Goal: Task Accomplishment & Management: Use online tool/utility

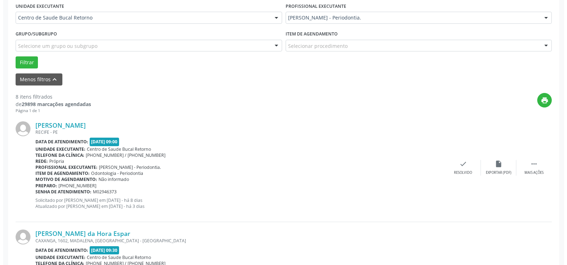
scroll to position [168, 0]
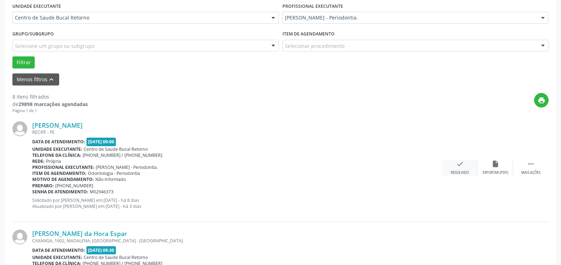
click at [459, 171] on div "Resolvido" at bounding box center [459, 172] width 18 height 5
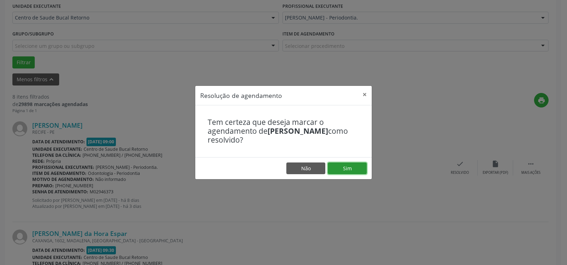
click at [348, 165] on button "Sim" at bounding box center [347, 168] width 39 height 12
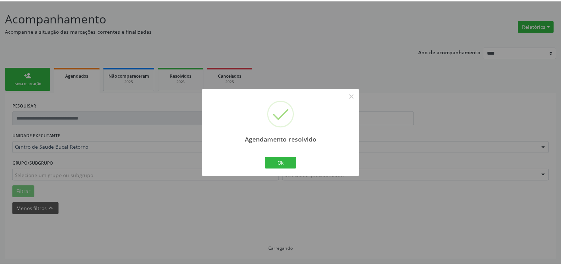
scroll to position [39, 0]
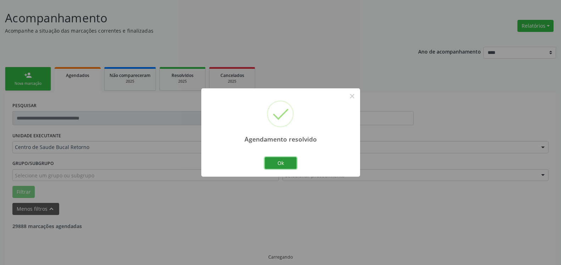
click at [279, 163] on button "Ok" at bounding box center [281, 163] width 32 height 12
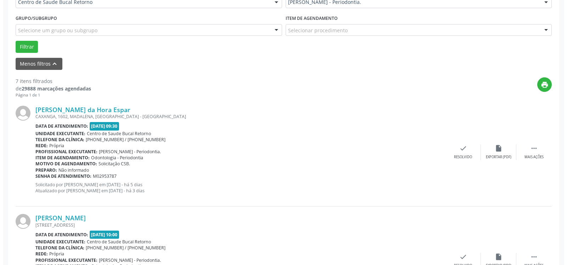
scroll to position [227, 0]
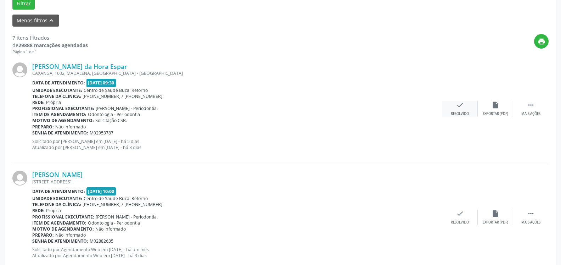
click at [469, 107] on div "check Resolvido" at bounding box center [459, 108] width 35 height 15
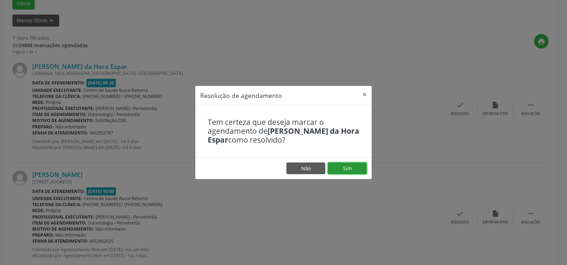
click at [358, 166] on button "Sim" at bounding box center [347, 168] width 39 height 12
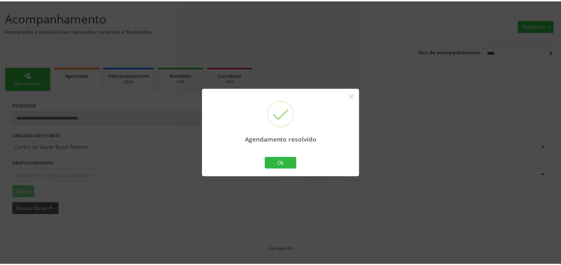
scroll to position [39, 0]
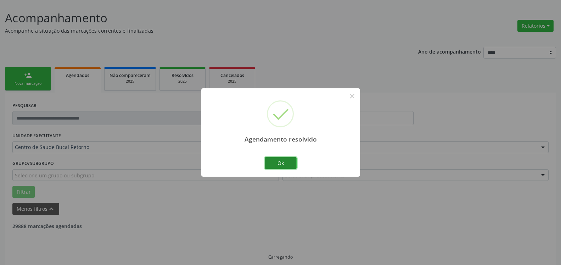
click at [273, 162] on button "Ok" at bounding box center [281, 163] width 32 height 12
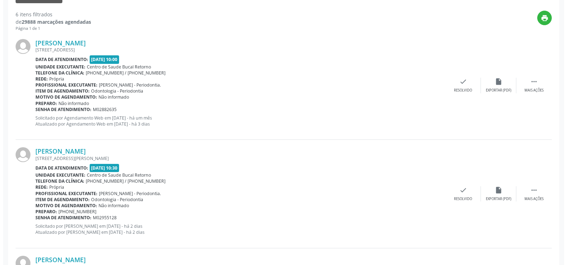
scroll to position [256, 0]
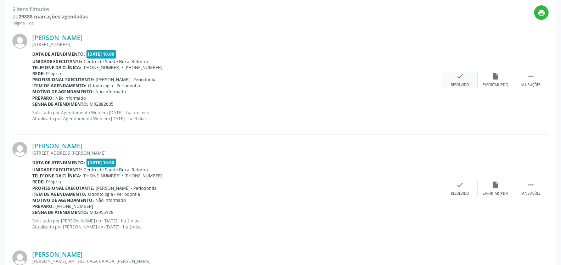
click at [461, 79] on icon "check" at bounding box center [460, 76] width 8 height 8
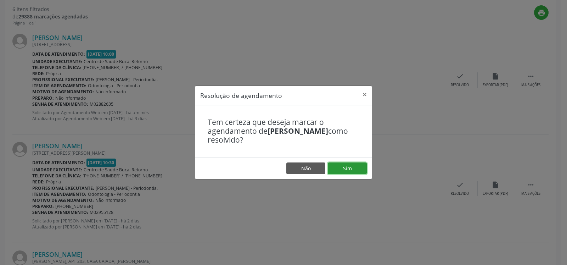
click at [347, 167] on button "Sim" at bounding box center [347, 168] width 39 height 12
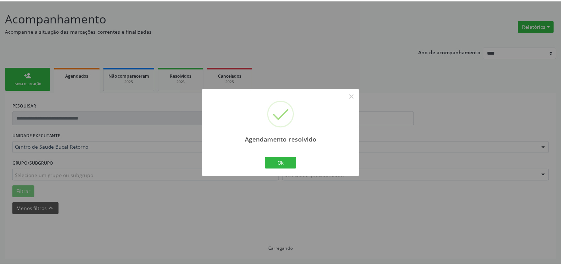
scroll to position [39, 0]
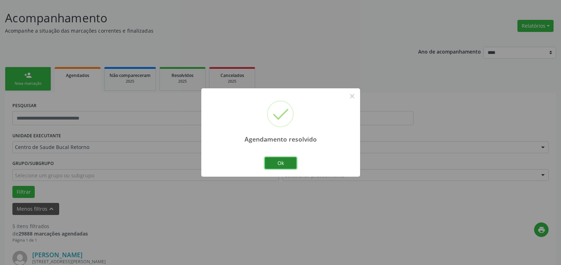
click at [273, 165] on button "Ok" at bounding box center [281, 163] width 32 height 12
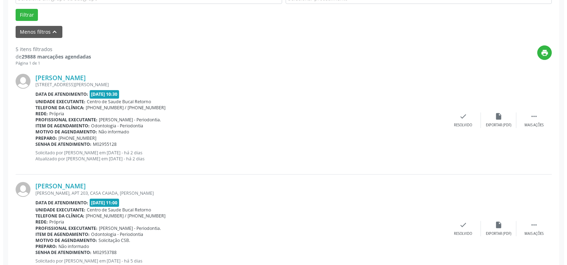
scroll to position [220, 0]
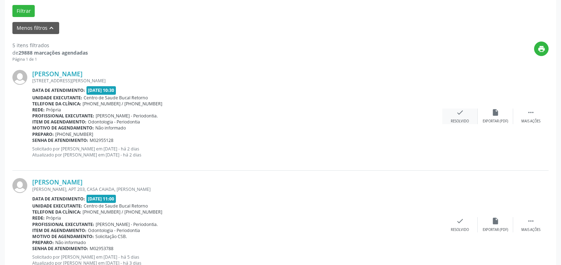
click at [456, 115] on icon "check" at bounding box center [460, 112] width 8 height 8
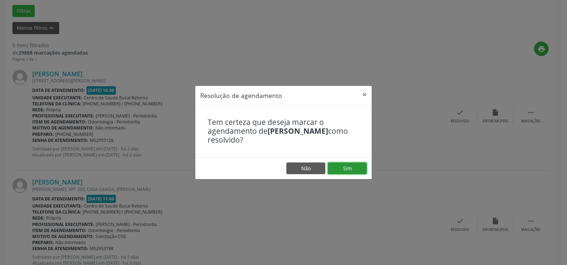
click at [335, 166] on button "Sim" at bounding box center [347, 168] width 39 height 12
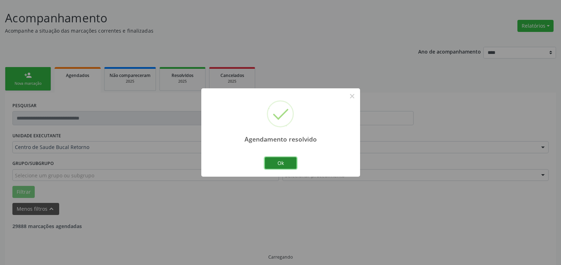
click at [283, 162] on button "Ok" at bounding box center [281, 163] width 32 height 12
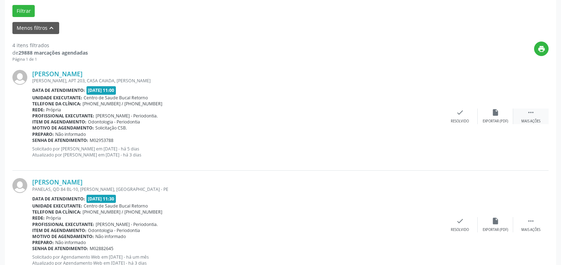
click at [541, 115] on div " Mais ações" at bounding box center [530, 115] width 35 height 15
click at [497, 116] on icon "alarm_off" at bounding box center [495, 112] width 8 height 8
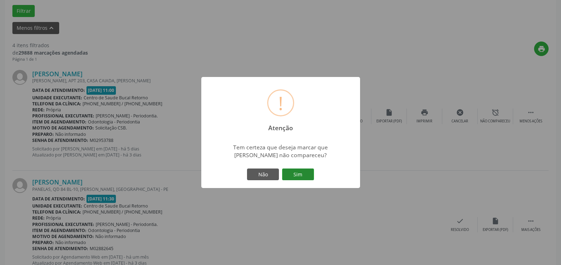
click at [297, 174] on button "Sim" at bounding box center [298, 174] width 32 height 12
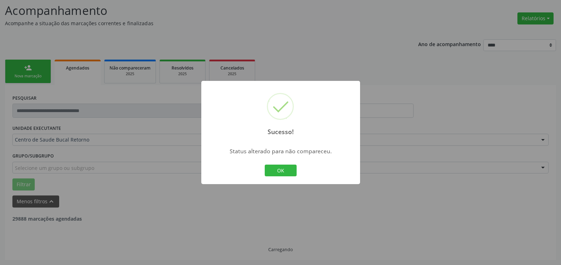
click at [282, 168] on button "OK" at bounding box center [281, 170] width 32 height 12
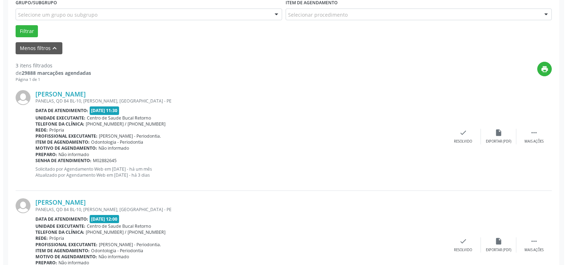
scroll to position [227, 0]
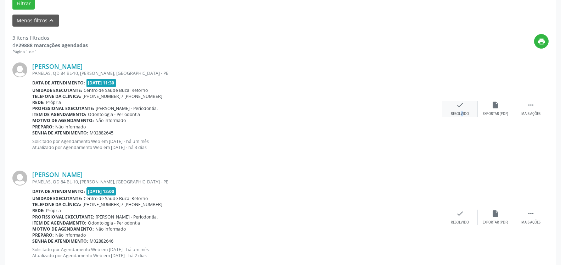
click at [455, 102] on div "check Resolvido" at bounding box center [459, 108] width 35 height 15
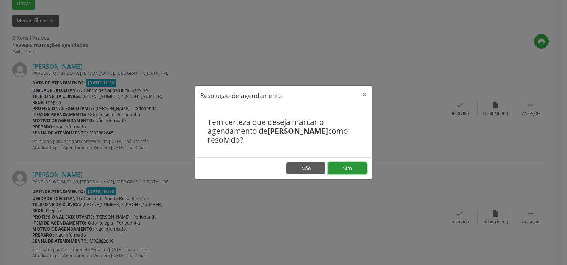
click at [358, 170] on button "Sim" at bounding box center [347, 168] width 39 height 12
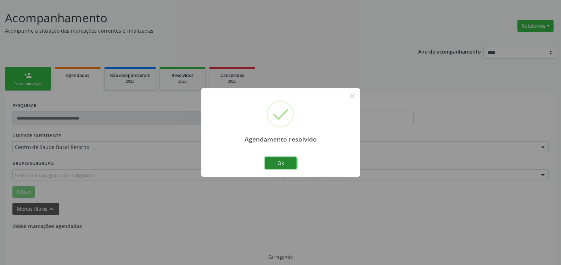
click at [280, 162] on button "Ok" at bounding box center [281, 163] width 32 height 12
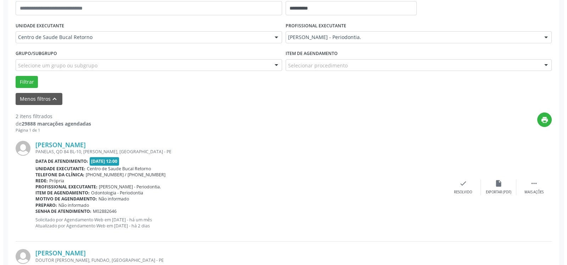
scroll to position [220, 0]
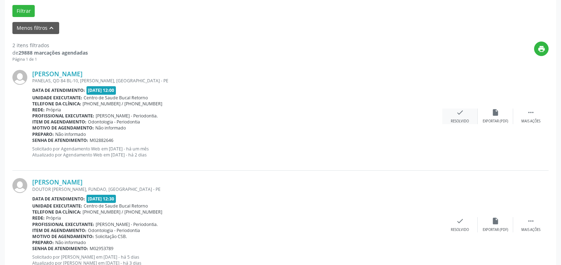
click at [462, 116] on icon "check" at bounding box center [460, 112] width 8 height 8
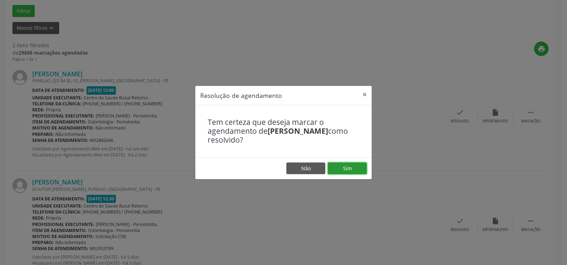
click at [338, 172] on button "Sim" at bounding box center [347, 168] width 39 height 12
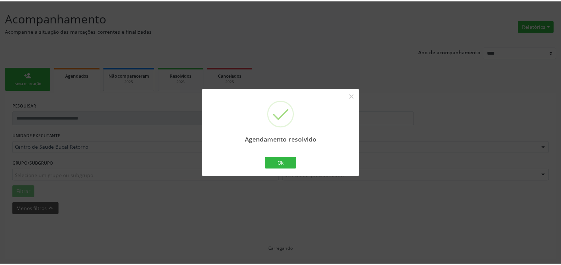
scroll to position [39, 0]
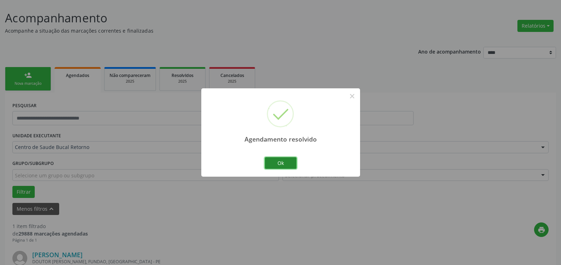
click at [279, 163] on button "Ok" at bounding box center [281, 163] width 32 height 12
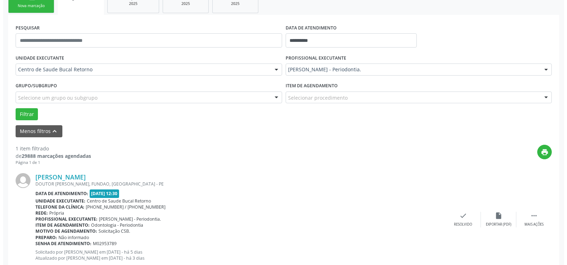
scroll to position [137, 0]
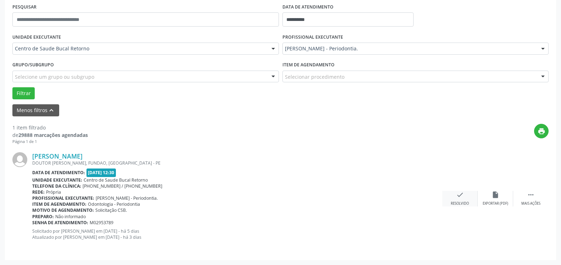
click at [460, 198] on icon "check" at bounding box center [460, 195] width 8 height 8
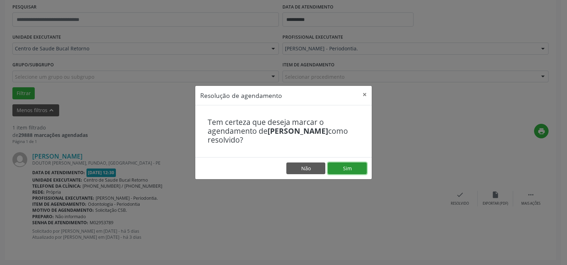
click at [353, 165] on button "Sim" at bounding box center [347, 168] width 39 height 12
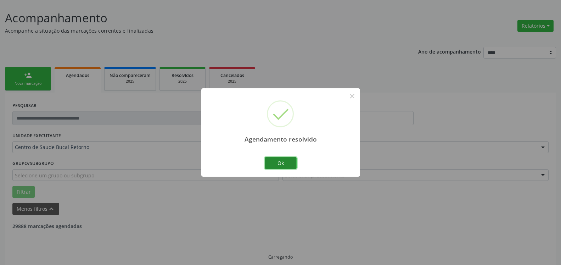
scroll to position [24, 0]
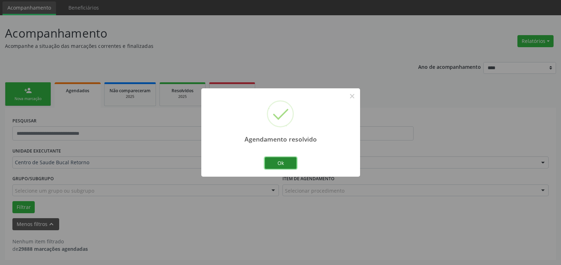
click at [285, 162] on button "Ok" at bounding box center [281, 163] width 32 height 12
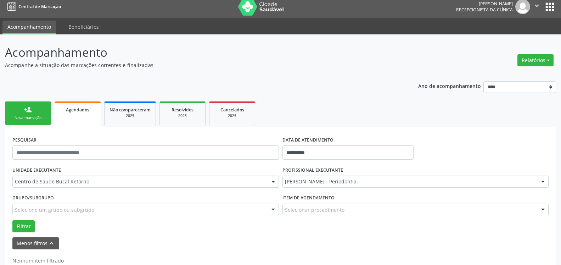
scroll to position [0, 0]
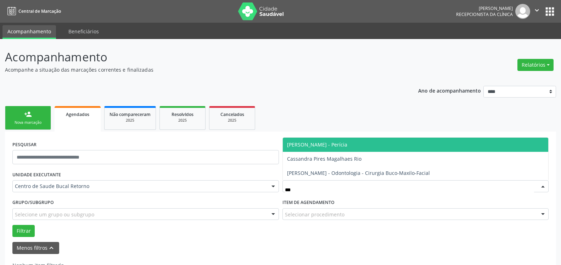
click at [348, 148] on span "[PERSON_NAME] - Perícia" at bounding box center [416, 144] width 266 height 14
type input "***"
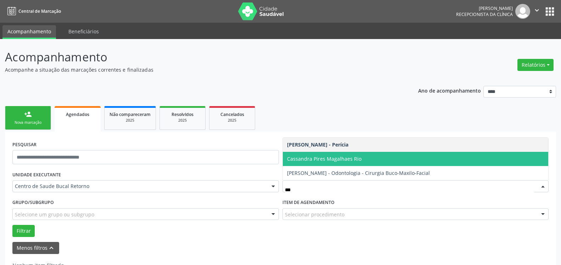
click at [348, 160] on span "Cassandra Pires Magalhaes Rio" at bounding box center [324, 158] width 74 height 7
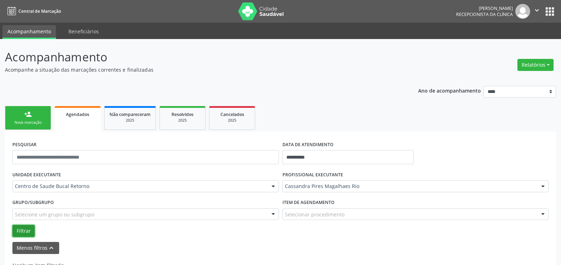
click at [23, 231] on button "Filtrar" at bounding box center [23, 231] width 22 height 12
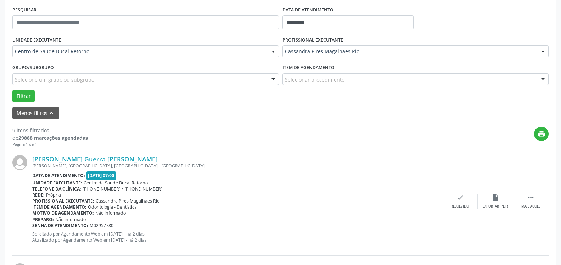
scroll to position [144, 0]
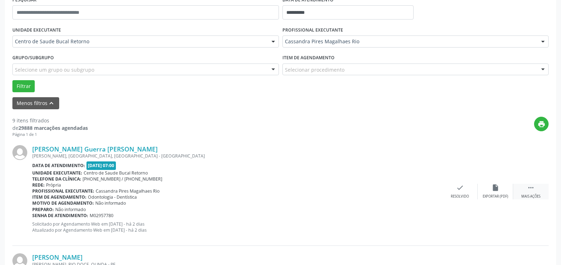
click at [538, 186] on div " Mais ações" at bounding box center [530, 190] width 35 height 15
click at [491, 189] on icon "alarm_off" at bounding box center [495, 187] width 8 height 8
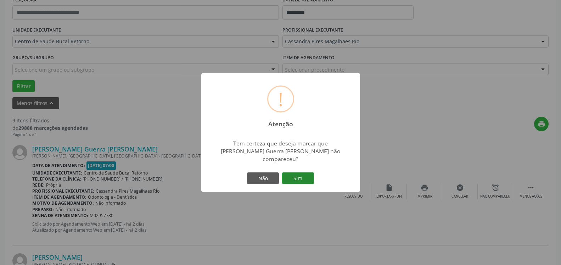
click at [296, 172] on button "Sim" at bounding box center [298, 178] width 32 height 12
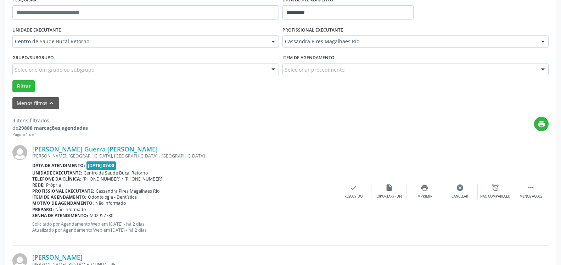
scroll to position [46, 0]
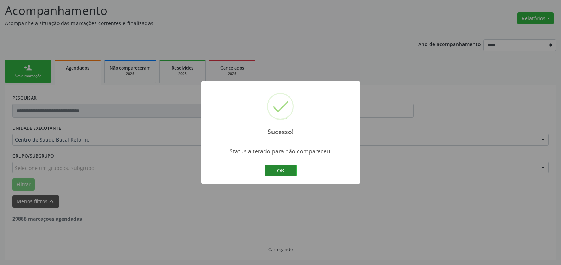
click at [282, 171] on button "OK" at bounding box center [281, 170] width 32 height 12
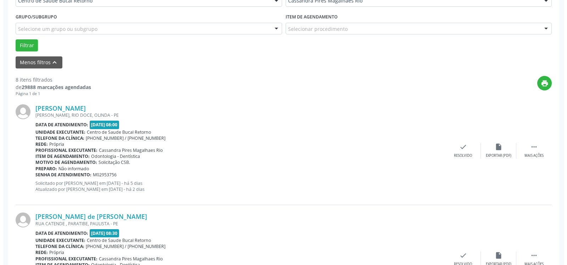
scroll to position [191, 0]
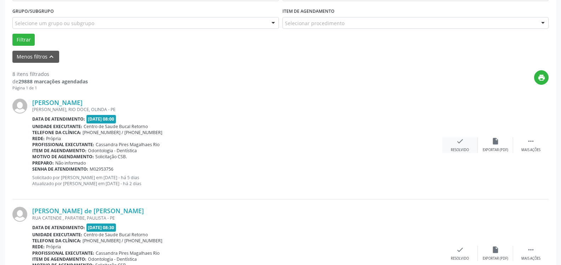
click at [456, 145] on icon "check" at bounding box center [460, 141] width 8 height 8
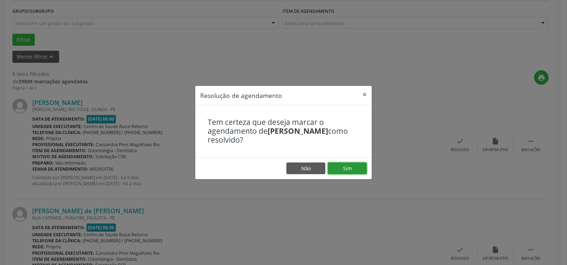
click at [355, 169] on button "Sim" at bounding box center [347, 168] width 39 height 12
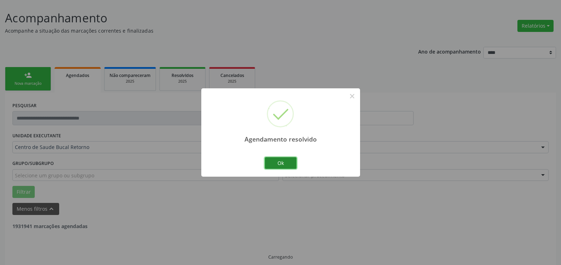
click at [277, 162] on button "Ok" at bounding box center [281, 163] width 32 height 12
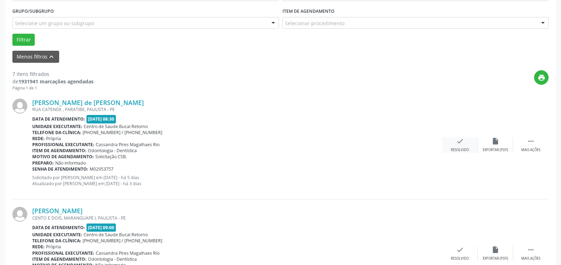
click at [457, 143] on icon "check" at bounding box center [460, 141] width 8 height 8
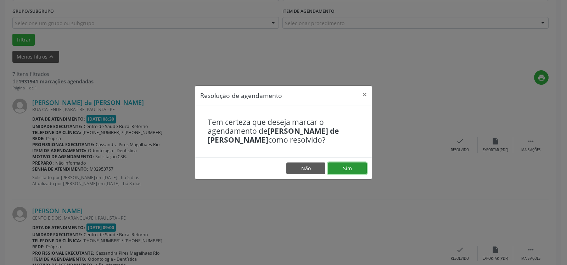
click at [357, 168] on button "Sim" at bounding box center [347, 168] width 39 height 12
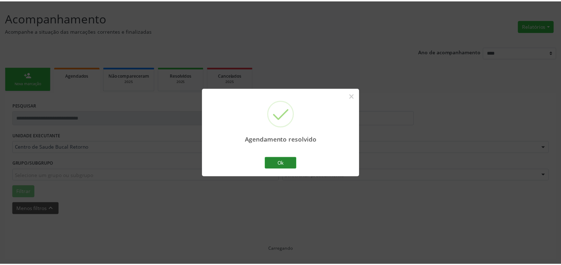
scroll to position [39, 0]
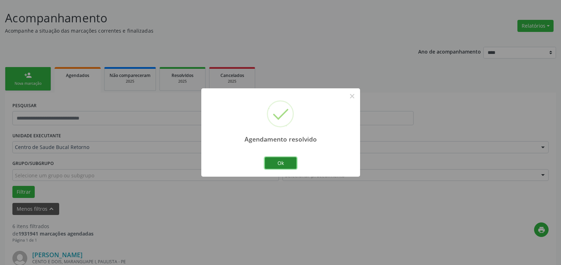
click at [281, 161] on button "Ok" at bounding box center [281, 163] width 32 height 12
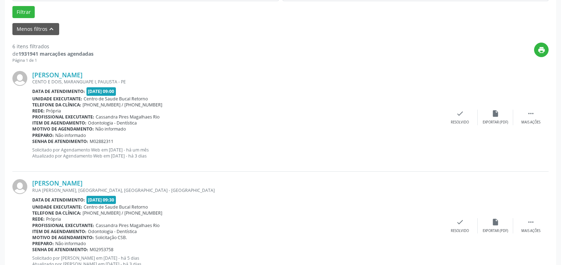
scroll to position [220, 0]
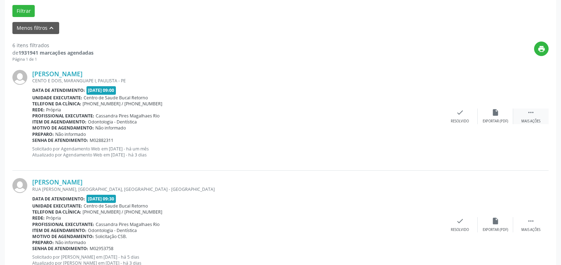
click at [532, 119] on div "Mais ações" at bounding box center [530, 121] width 19 height 5
click at [501, 116] on div "alarm_off Não compareceu" at bounding box center [494, 115] width 35 height 15
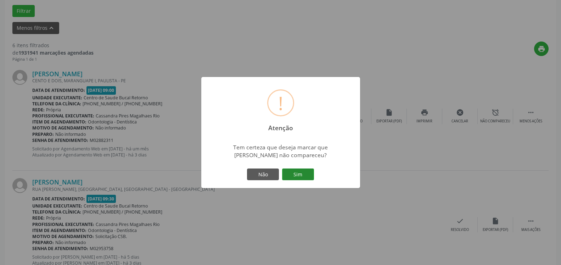
click at [293, 175] on button "Sim" at bounding box center [298, 174] width 32 height 12
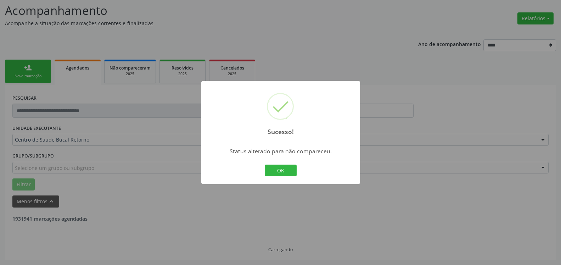
scroll to position [46, 0]
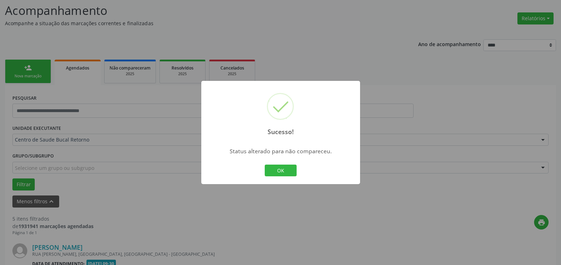
click at [283, 174] on button "OK" at bounding box center [281, 170] width 32 height 12
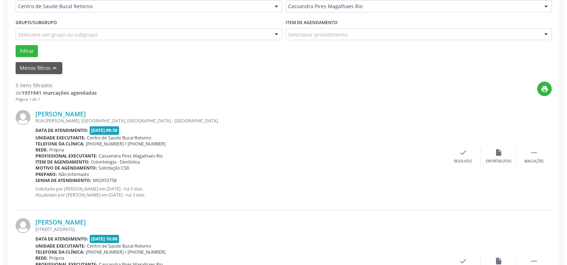
scroll to position [191, 0]
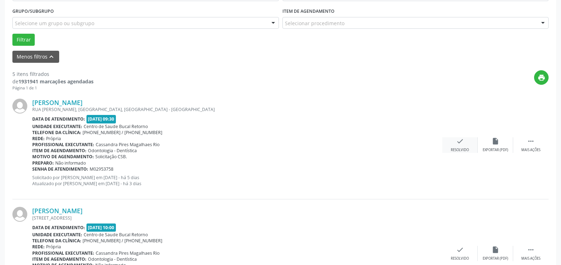
click at [462, 145] on icon "check" at bounding box center [460, 141] width 8 height 8
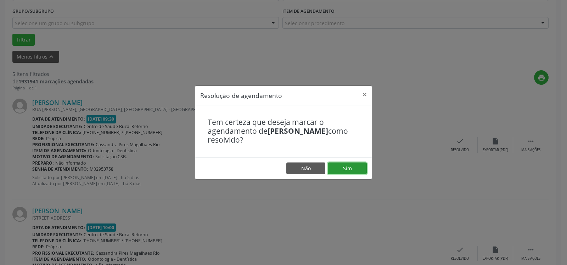
click at [344, 165] on button "Sim" at bounding box center [347, 168] width 39 height 12
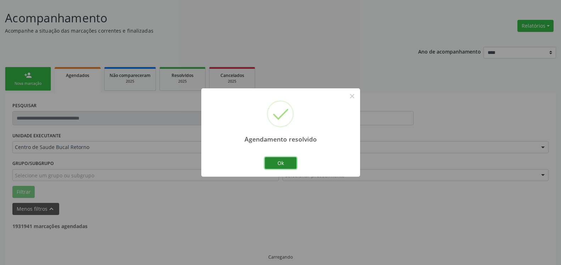
click at [290, 160] on button "Ok" at bounding box center [281, 163] width 32 height 12
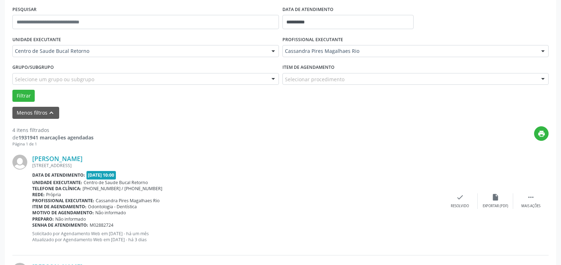
scroll to position [183, 0]
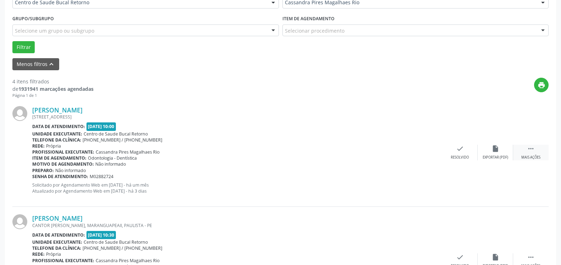
click at [532, 146] on icon "" at bounding box center [531, 148] width 8 height 8
click at [500, 148] on div "alarm_off Não compareceu" at bounding box center [494, 151] width 35 height 15
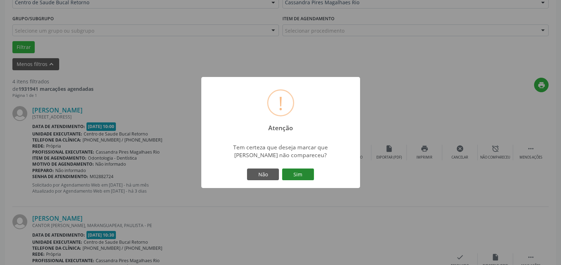
click at [302, 169] on button "Sim" at bounding box center [298, 174] width 32 height 12
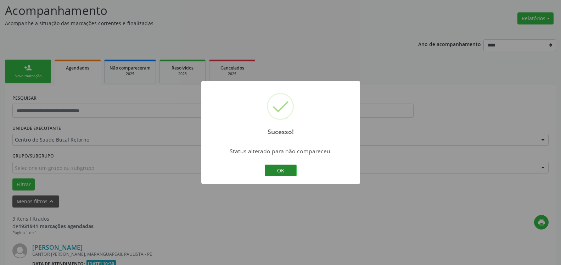
click at [277, 171] on button "OK" at bounding box center [281, 170] width 32 height 12
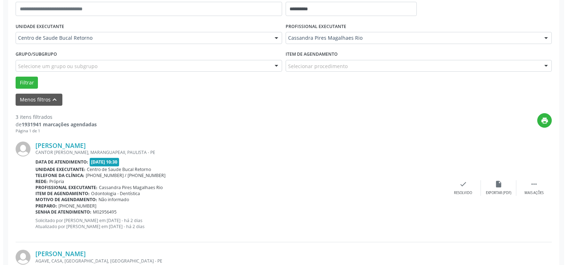
scroll to position [191, 0]
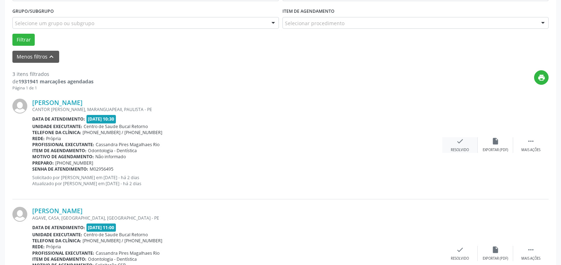
click at [462, 144] on icon "check" at bounding box center [460, 141] width 8 height 8
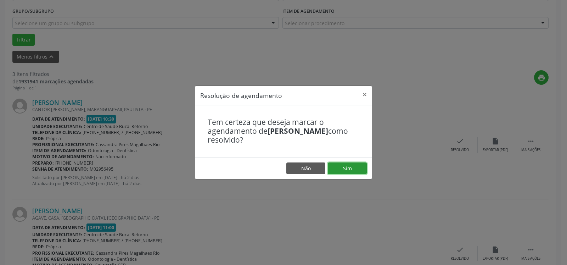
click at [343, 164] on button "Sim" at bounding box center [347, 168] width 39 height 12
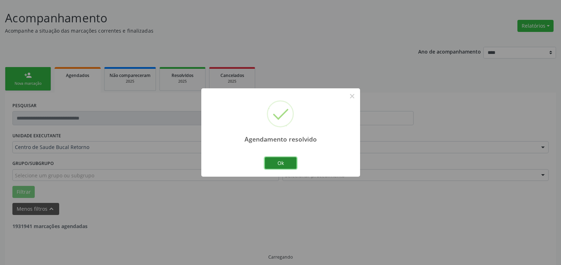
click at [289, 159] on button "Ok" at bounding box center [281, 163] width 32 height 12
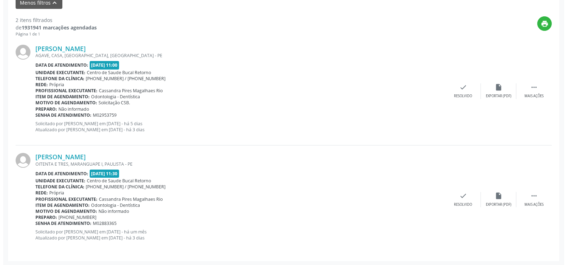
scroll to position [246, 0]
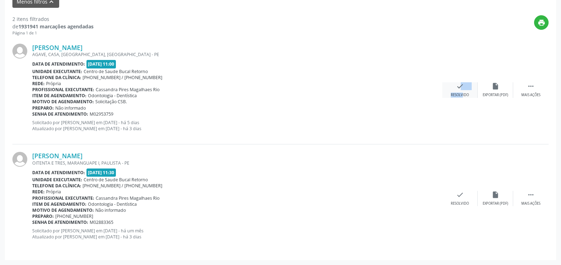
click at [456, 90] on div "check Resolvido" at bounding box center [459, 89] width 35 height 15
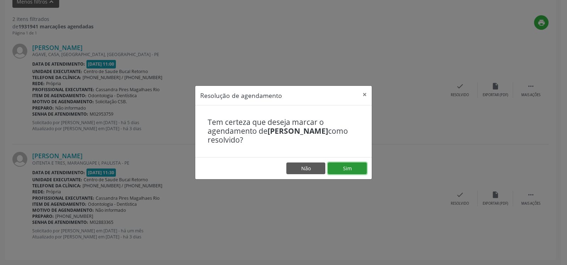
click at [357, 165] on button "Sim" at bounding box center [347, 168] width 39 height 12
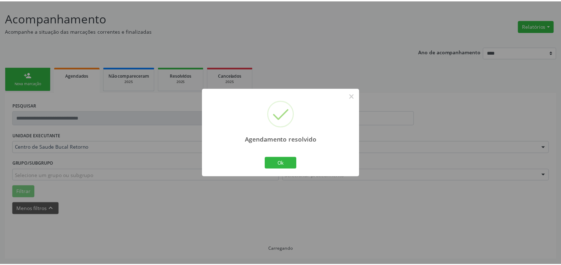
scroll to position [39, 0]
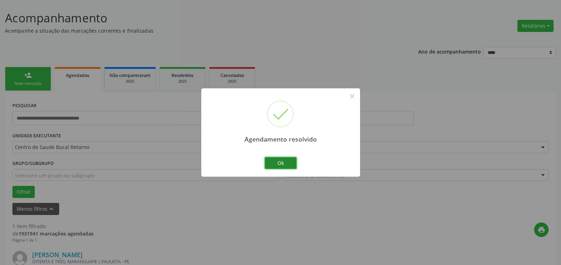
click at [289, 160] on button "Ok" at bounding box center [281, 163] width 32 height 12
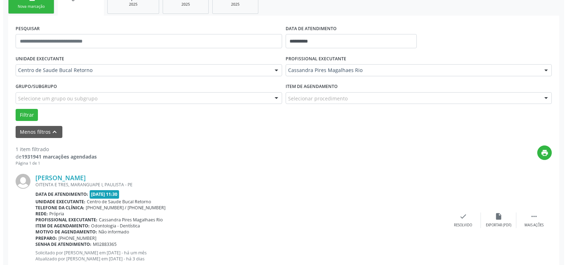
scroll to position [137, 0]
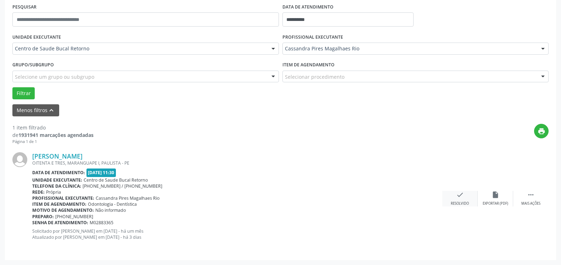
click at [455, 200] on div "check Resolvido" at bounding box center [459, 198] width 35 height 15
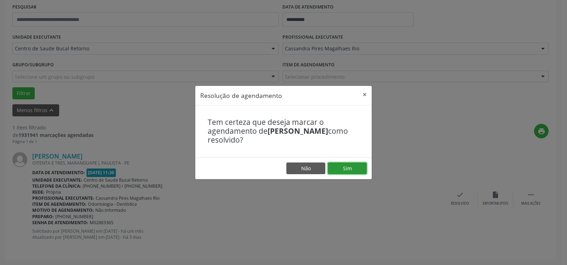
click at [348, 167] on button "Sim" at bounding box center [347, 168] width 39 height 12
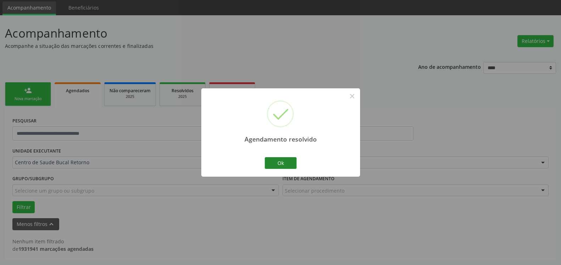
scroll to position [24, 0]
click at [273, 164] on button "Ok" at bounding box center [281, 163] width 32 height 12
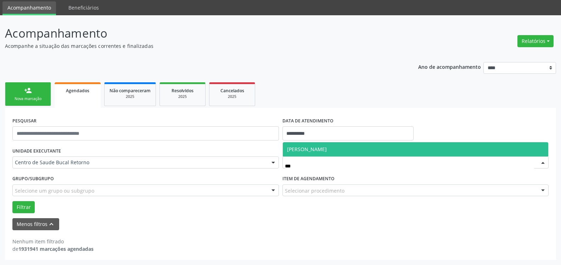
click at [303, 150] on span "[PERSON_NAME]" at bounding box center [307, 149] width 40 height 7
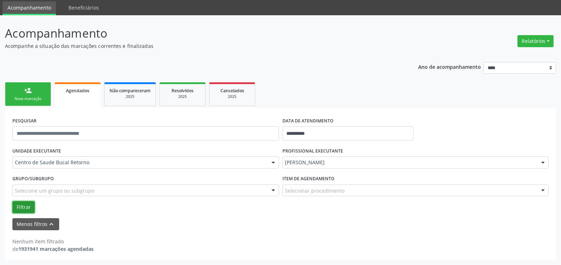
click at [25, 205] on button "Filtrar" at bounding box center [23, 207] width 22 height 12
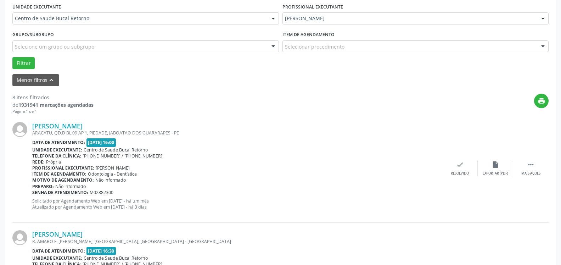
scroll to position [168, 0]
click at [529, 168] on icon "" at bounding box center [531, 164] width 8 height 8
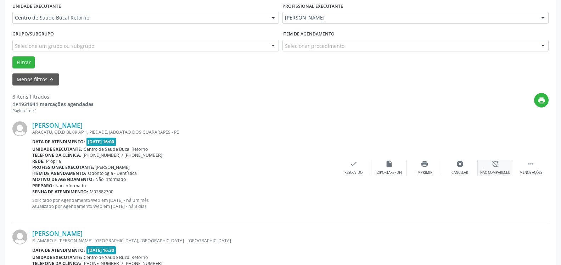
click at [492, 167] on icon "alarm_off" at bounding box center [495, 164] width 8 height 8
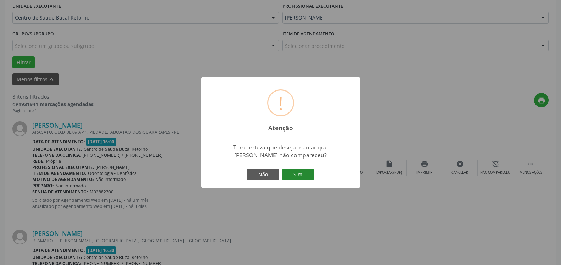
click at [292, 176] on button "Sim" at bounding box center [298, 174] width 32 height 12
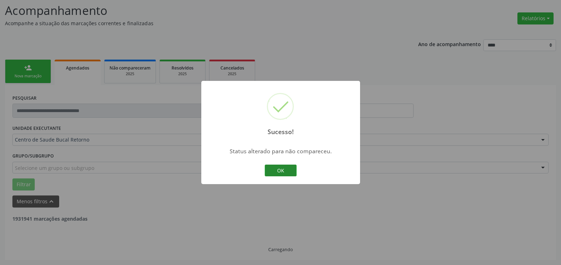
click at [289, 174] on button "OK" at bounding box center [281, 170] width 32 height 12
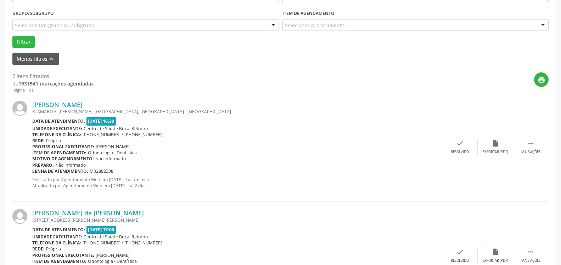
scroll to position [191, 0]
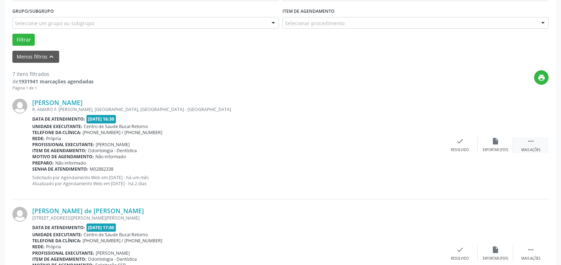
click at [534, 144] on icon "" at bounding box center [531, 141] width 8 height 8
click at [496, 143] on icon "alarm_off" at bounding box center [495, 141] width 8 height 8
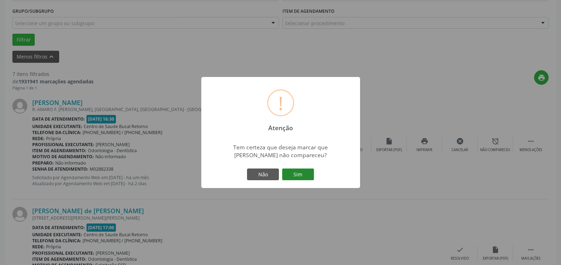
click at [299, 172] on button "Sim" at bounding box center [298, 174] width 32 height 12
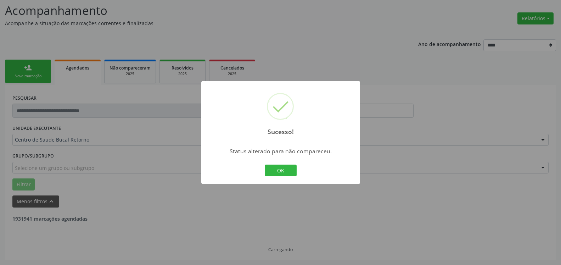
click at [277, 170] on button "OK" at bounding box center [281, 170] width 32 height 12
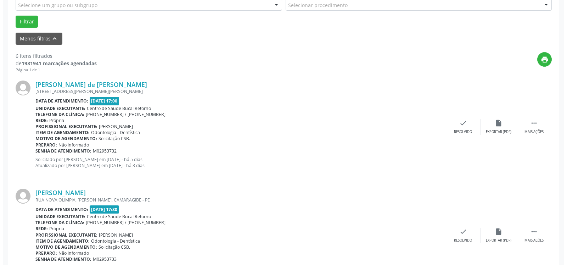
scroll to position [227, 0]
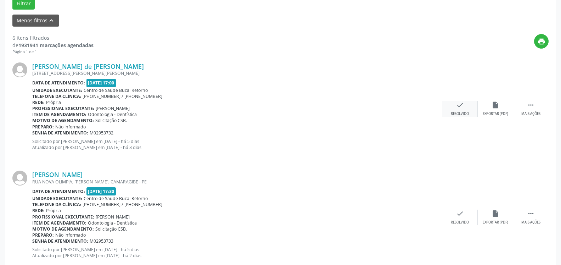
click at [461, 112] on div "Resolvido" at bounding box center [459, 113] width 18 height 5
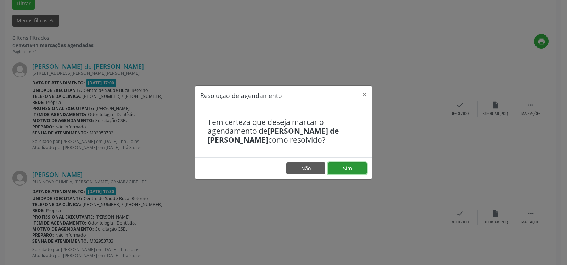
click at [356, 170] on button "Sim" at bounding box center [347, 168] width 39 height 12
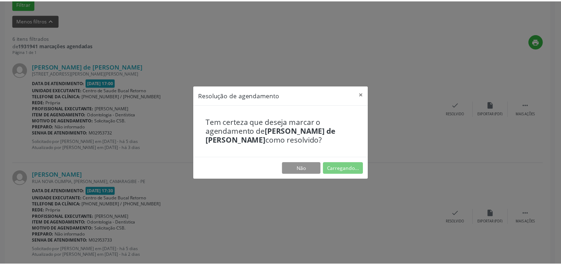
scroll to position [39, 0]
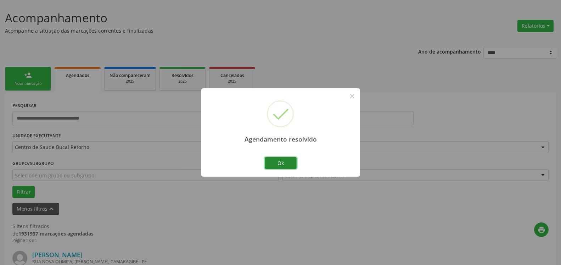
click at [285, 160] on button "Ok" at bounding box center [281, 163] width 32 height 12
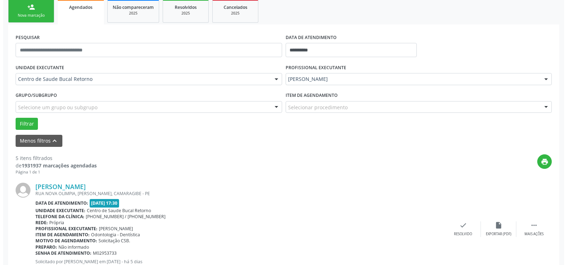
scroll to position [111, 0]
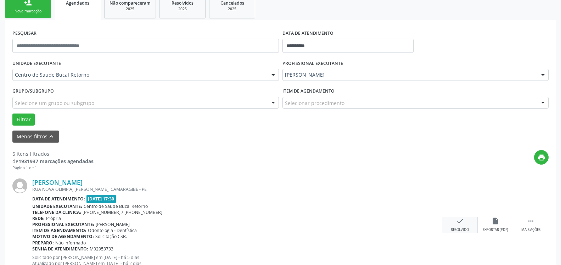
click at [465, 225] on div "check Resolvido" at bounding box center [459, 224] width 35 height 15
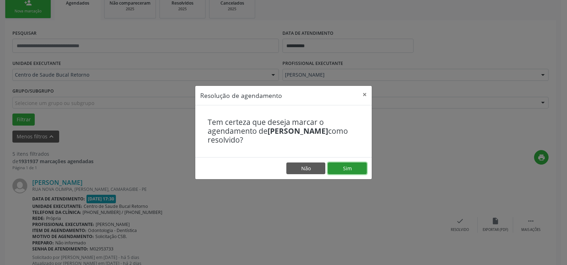
click at [354, 168] on button "Sim" at bounding box center [347, 168] width 39 height 12
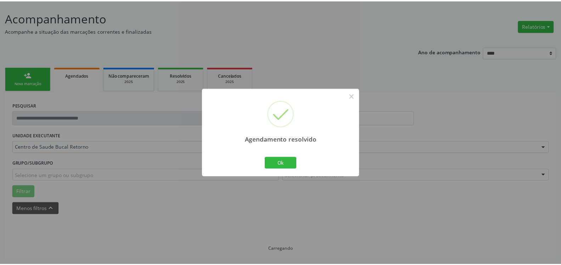
scroll to position [39, 0]
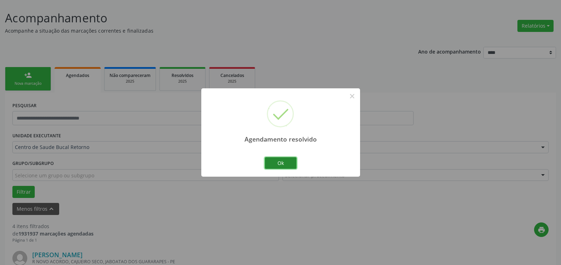
click at [274, 161] on button "Ok" at bounding box center [281, 163] width 32 height 12
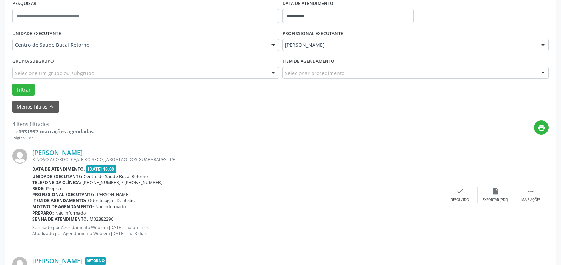
scroll to position [183, 0]
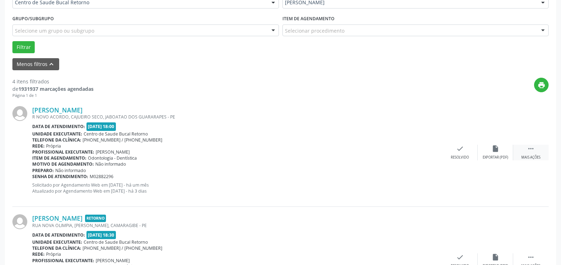
click at [534, 147] on div " Mais ações" at bounding box center [530, 151] width 35 height 15
click at [501, 148] on div "alarm_off Não compareceu" at bounding box center [494, 151] width 35 height 15
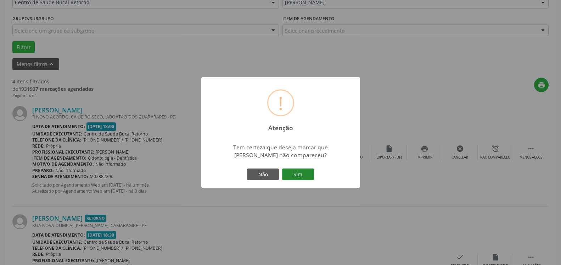
click at [295, 172] on button "Sim" at bounding box center [298, 174] width 32 height 12
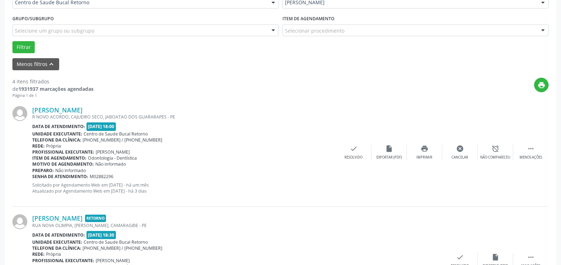
scroll to position [46, 0]
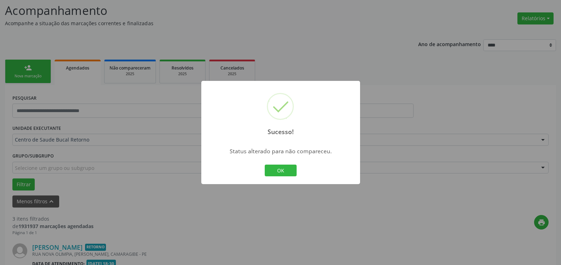
click at [295, 172] on button "OK" at bounding box center [281, 170] width 32 height 12
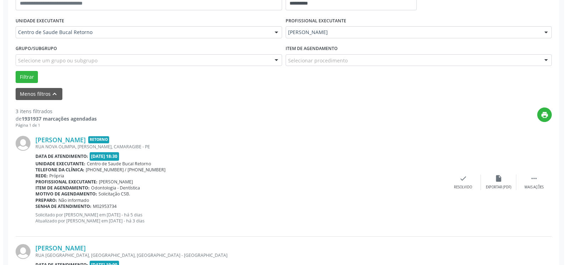
scroll to position [155, 0]
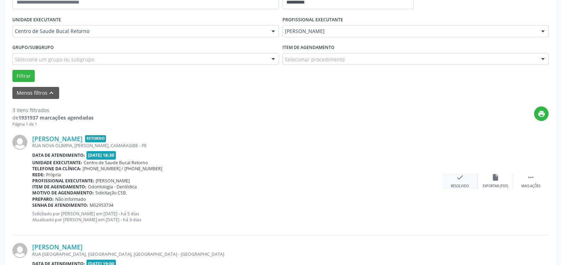
click at [464, 181] on div "check Resolvido" at bounding box center [459, 180] width 35 height 15
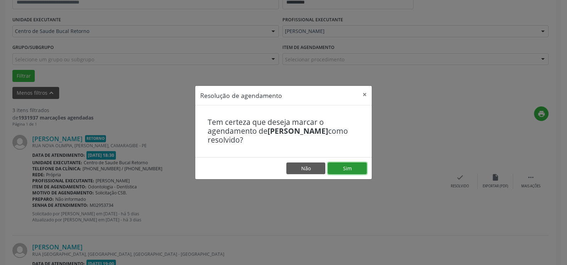
click at [340, 171] on button "Sim" at bounding box center [347, 168] width 39 height 12
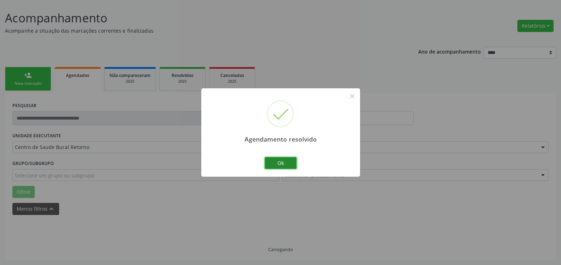
click at [285, 164] on button "Ok" at bounding box center [281, 163] width 32 height 12
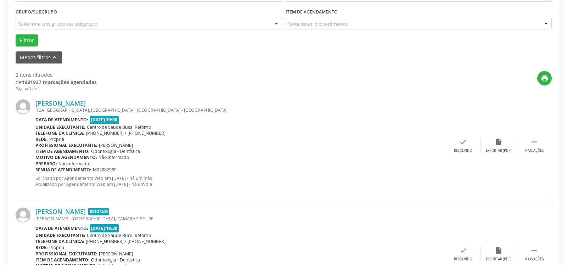
scroll to position [220, 0]
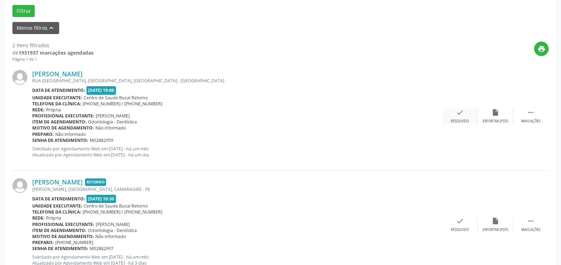
click at [456, 112] on icon "check" at bounding box center [460, 112] width 8 height 8
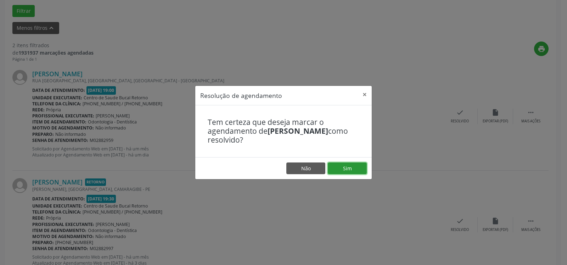
click at [342, 172] on button "Sim" at bounding box center [347, 168] width 39 height 12
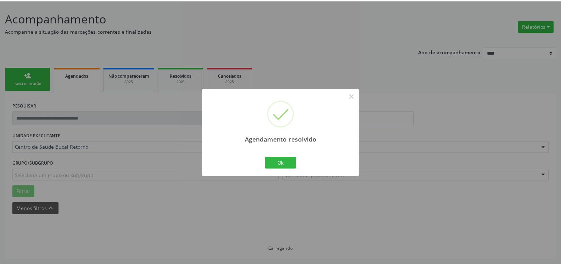
scroll to position [39, 0]
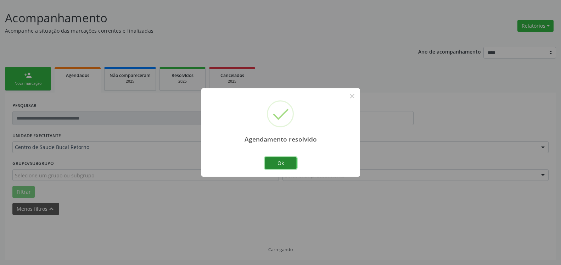
click at [275, 158] on button "Ok" at bounding box center [281, 163] width 32 height 12
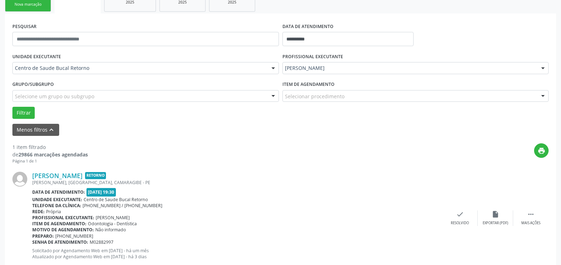
scroll to position [137, 0]
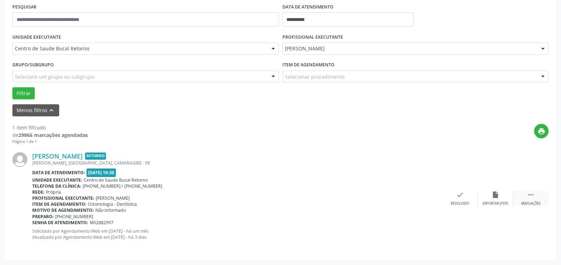
drag, startPoint x: 534, startPoint y: 203, endPoint x: 519, endPoint y: 194, distance: 16.8
click at [533, 203] on div "Mais ações" at bounding box center [530, 203] width 19 height 5
click at [496, 196] on icon "alarm_off" at bounding box center [495, 195] width 8 height 8
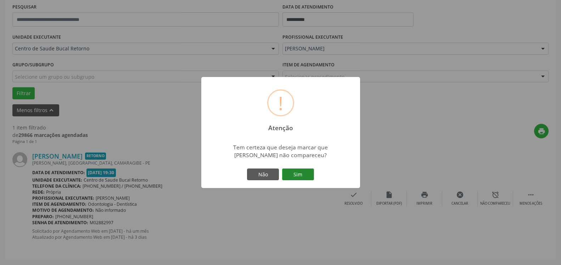
click at [312, 171] on button "Sim" at bounding box center [298, 174] width 32 height 12
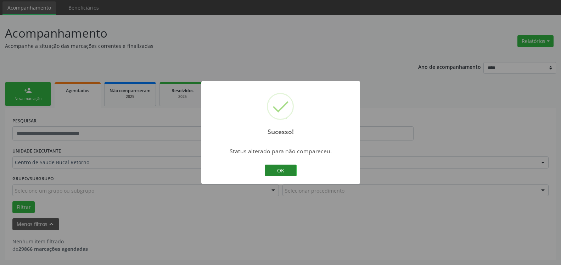
scroll to position [24, 0]
click at [277, 170] on button "OK" at bounding box center [281, 170] width 32 height 12
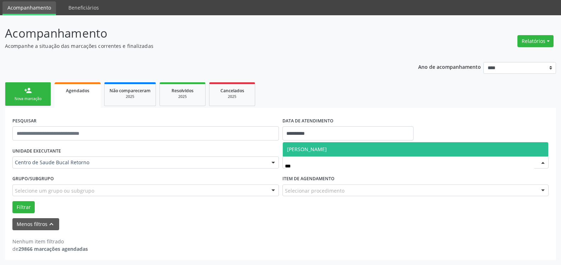
click at [327, 150] on span "[PERSON_NAME]" at bounding box center [307, 149] width 40 height 7
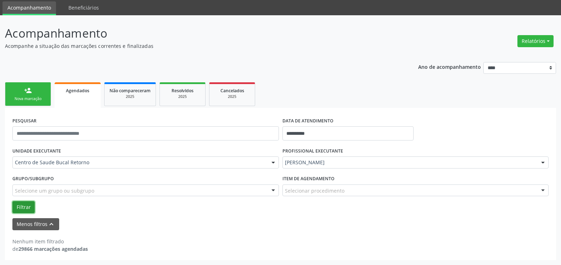
click at [22, 207] on button "Filtrar" at bounding box center [23, 207] width 22 height 12
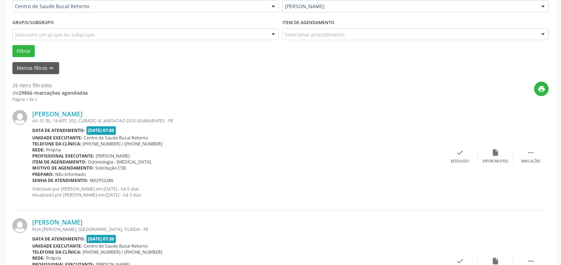
scroll to position [204, 0]
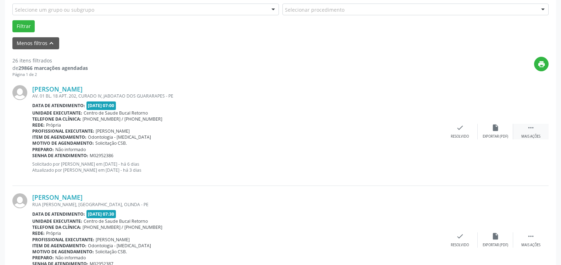
click at [532, 129] on icon "" at bounding box center [531, 128] width 8 height 8
click at [506, 129] on div "alarm_off Não compareceu" at bounding box center [494, 131] width 35 height 15
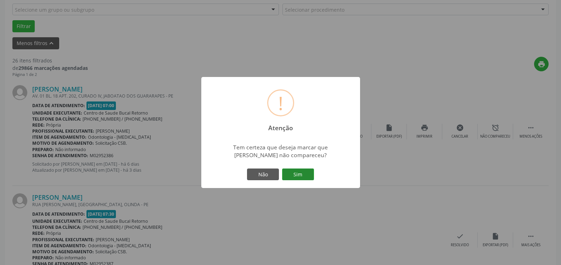
click at [301, 175] on button "Sim" at bounding box center [298, 174] width 32 height 12
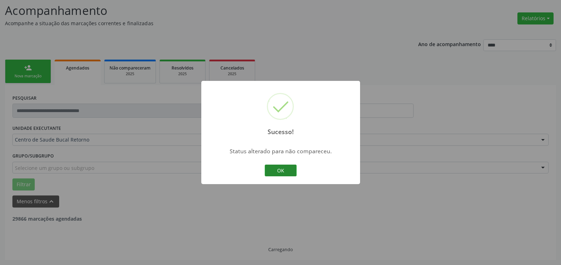
scroll to position [46, 0]
click at [289, 171] on button "OK" at bounding box center [281, 170] width 32 height 12
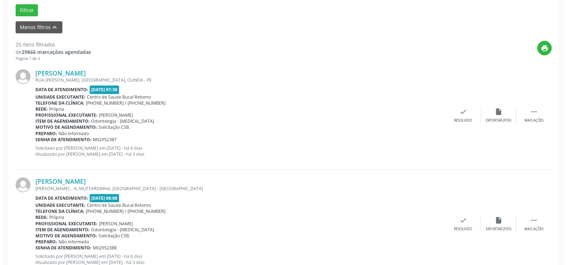
scroll to position [227, 0]
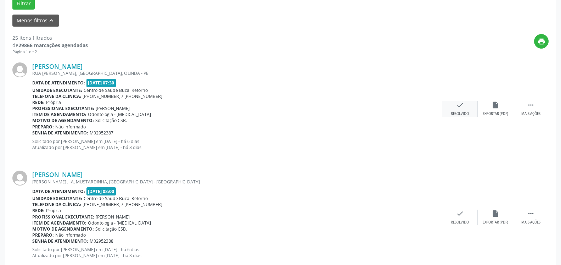
click at [454, 113] on div "Resolvido" at bounding box center [459, 113] width 18 height 5
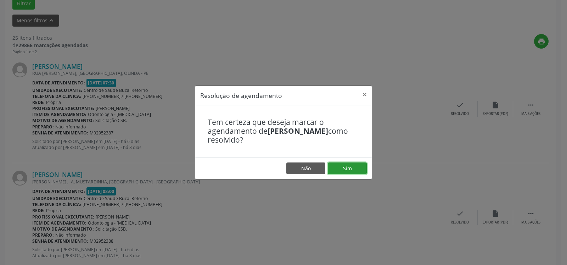
click at [346, 169] on button "Sim" at bounding box center [347, 168] width 39 height 12
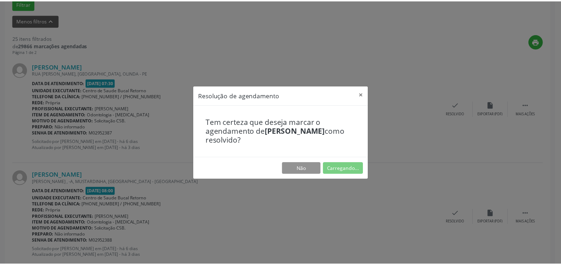
scroll to position [39, 0]
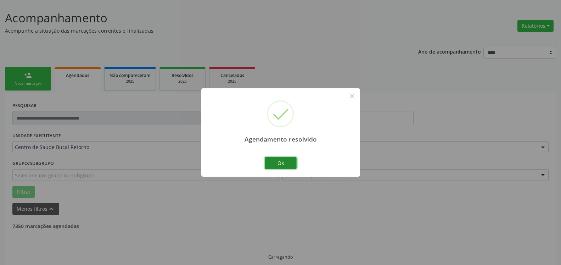
click at [281, 165] on button "Ok" at bounding box center [281, 163] width 32 height 12
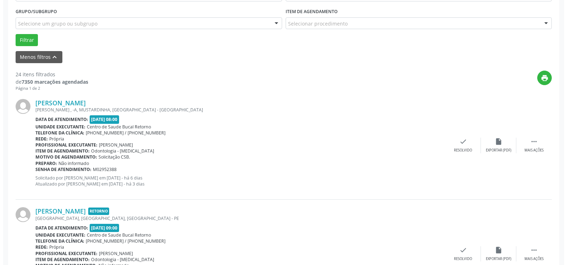
scroll to position [191, 0]
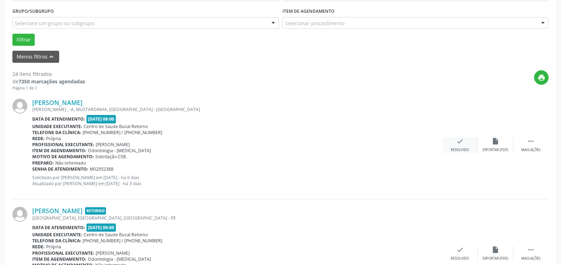
click at [459, 147] on div "check Resolvido" at bounding box center [459, 144] width 35 height 15
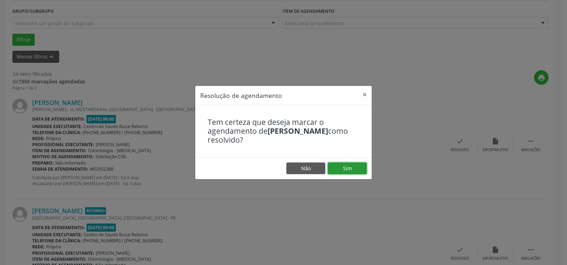
click at [351, 169] on button "Sim" at bounding box center [347, 168] width 39 height 12
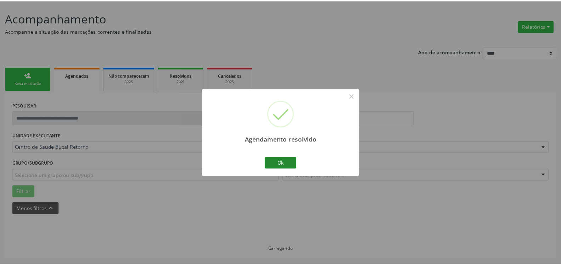
scroll to position [39, 0]
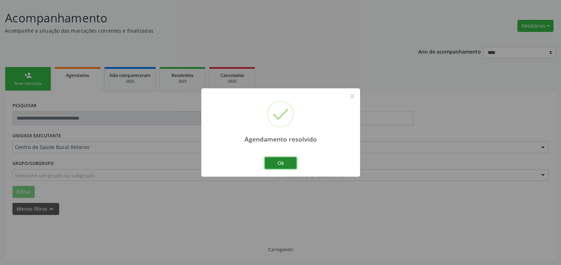
click at [289, 163] on button "Ok" at bounding box center [281, 163] width 32 height 12
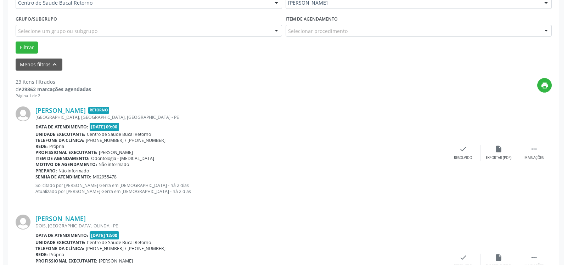
scroll to position [191, 0]
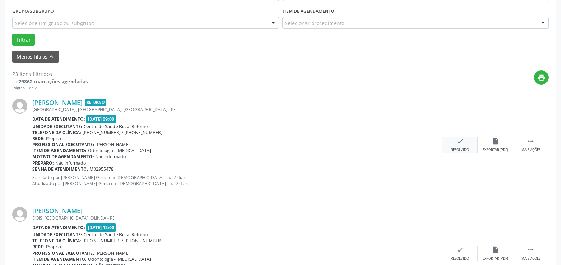
click at [456, 143] on icon "check" at bounding box center [460, 141] width 8 height 8
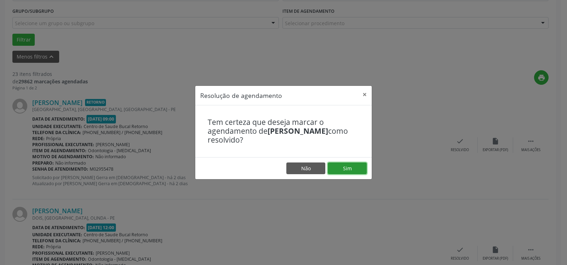
click at [352, 166] on button "Sim" at bounding box center [347, 168] width 39 height 12
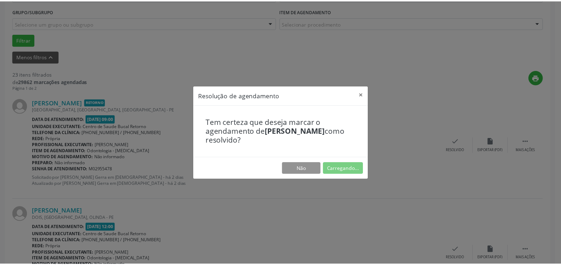
scroll to position [39, 0]
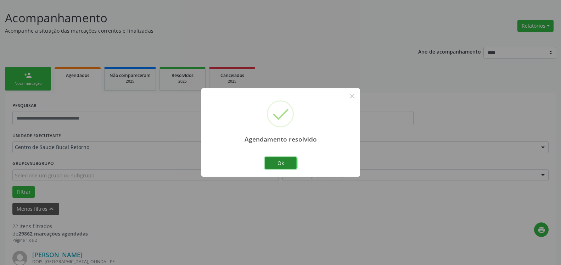
click at [274, 161] on button "Ok" at bounding box center [281, 163] width 32 height 12
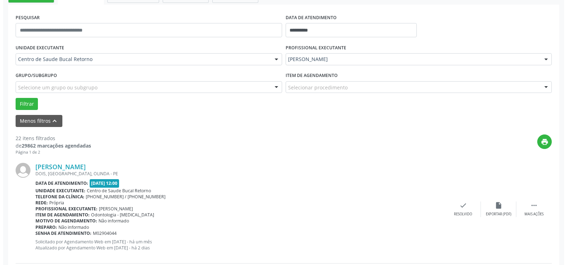
scroll to position [183, 0]
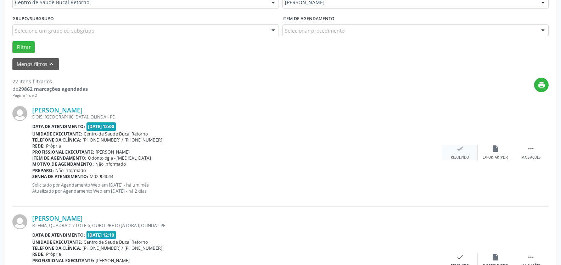
click at [462, 152] on icon "check" at bounding box center [460, 148] width 8 height 8
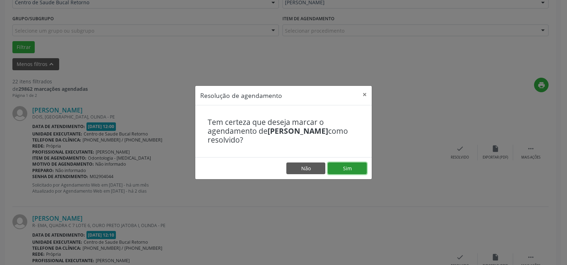
click at [352, 172] on button "Sim" at bounding box center [347, 168] width 39 height 12
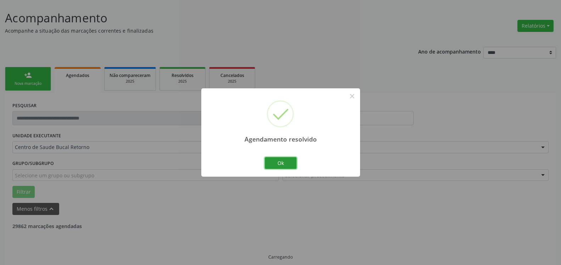
click at [277, 163] on button "Ok" at bounding box center [281, 163] width 32 height 12
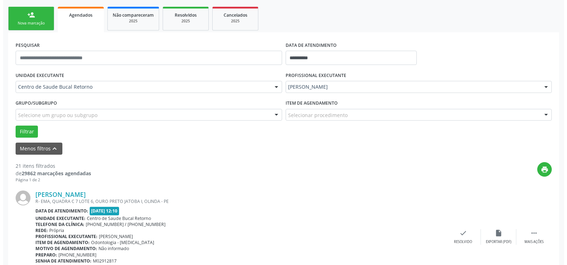
scroll to position [191, 0]
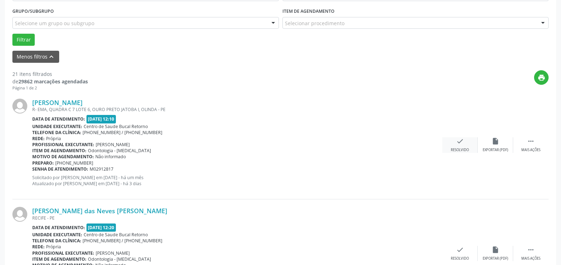
click at [458, 145] on icon "check" at bounding box center [460, 141] width 8 height 8
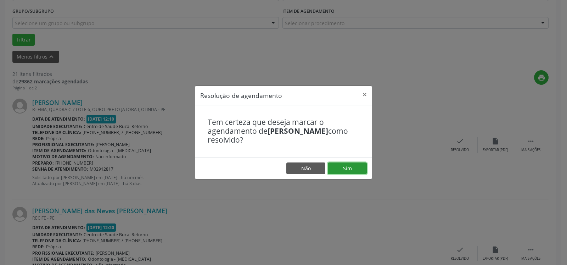
click at [350, 168] on button "Sim" at bounding box center [347, 168] width 39 height 12
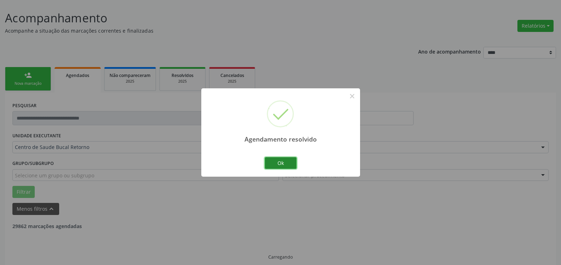
click at [283, 164] on button "Ok" at bounding box center [281, 163] width 32 height 12
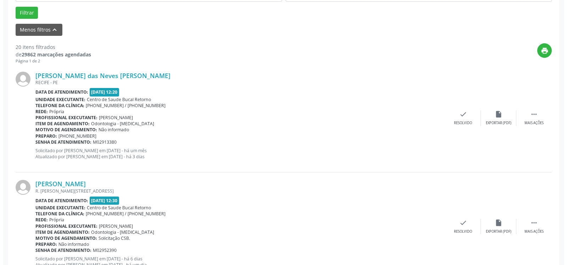
scroll to position [227, 0]
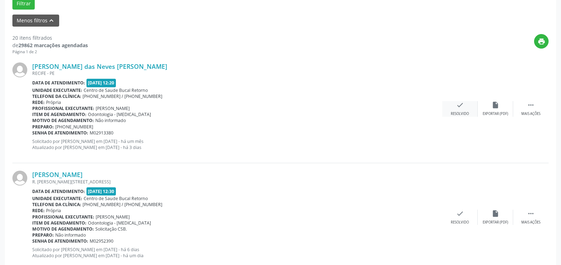
click at [457, 107] on icon "check" at bounding box center [460, 105] width 8 height 8
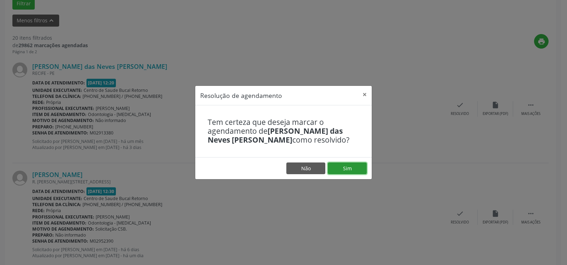
click at [357, 164] on button "Sim" at bounding box center [347, 168] width 39 height 12
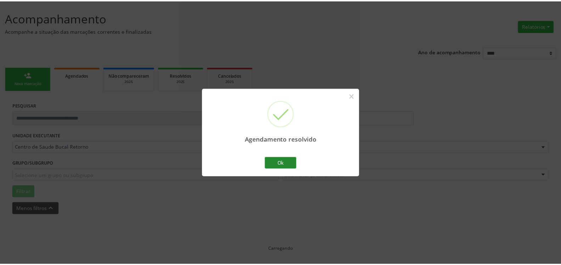
scroll to position [39, 0]
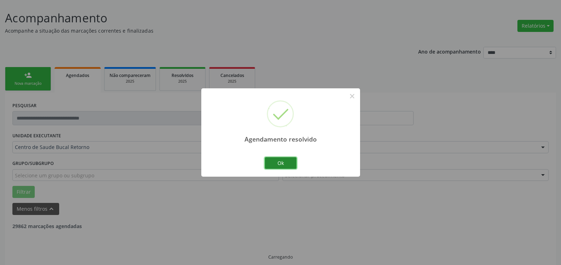
click at [290, 162] on button "Ok" at bounding box center [281, 163] width 32 height 12
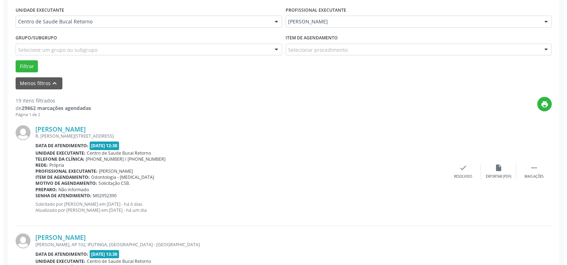
scroll to position [220, 0]
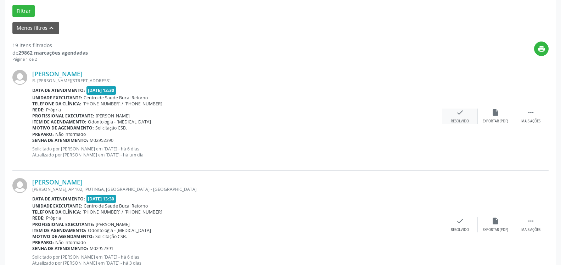
click at [460, 114] on icon "check" at bounding box center [460, 112] width 8 height 8
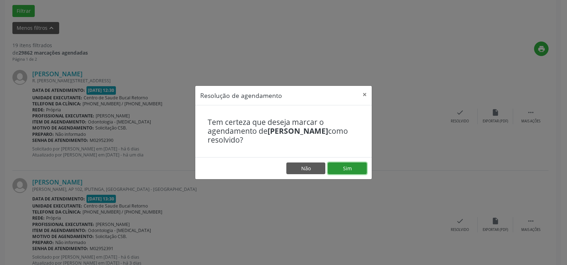
click at [358, 168] on button "Sim" at bounding box center [347, 168] width 39 height 12
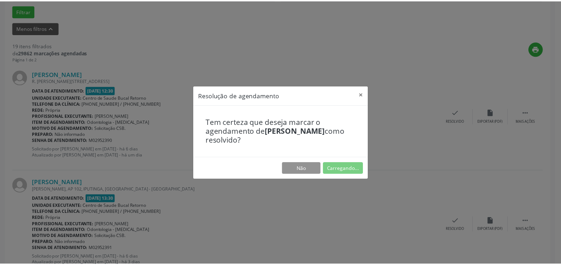
scroll to position [39, 0]
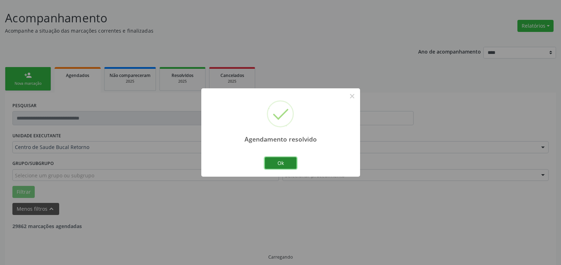
click at [287, 159] on button "Ok" at bounding box center [281, 163] width 32 height 12
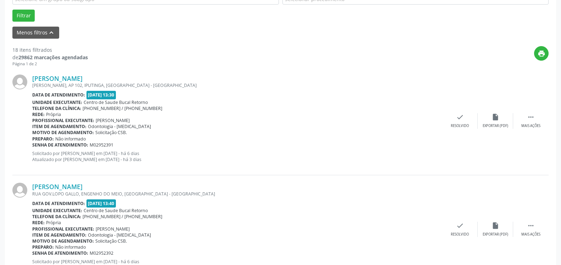
scroll to position [220, 0]
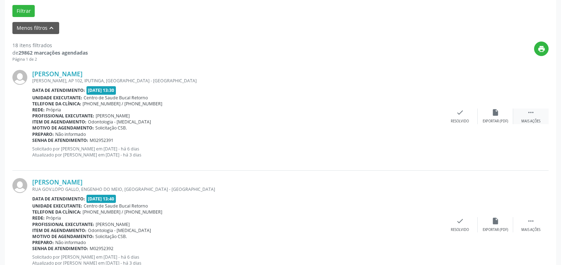
click at [532, 116] on icon "" at bounding box center [531, 112] width 8 height 8
click at [501, 118] on div "alarm_off Não compareceu" at bounding box center [494, 115] width 35 height 15
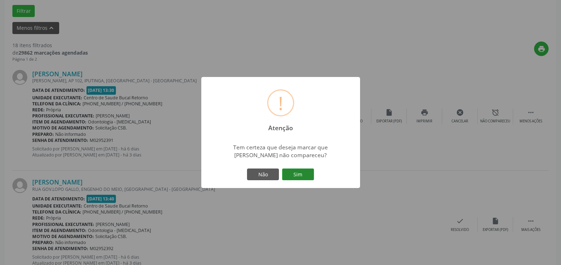
click at [300, 175] on button "Sim" at bounding box center [298, 174] width 32 height 12
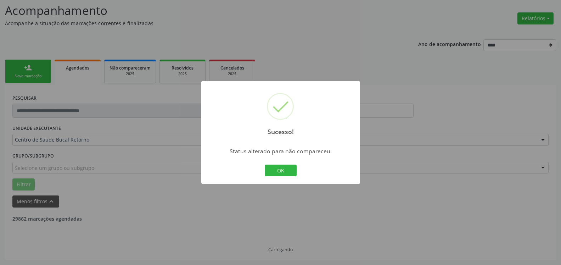
scroll to position [46, 0]
click at [287, 170] on button "OK" at bounding box center [281, 170] width 32 height 12
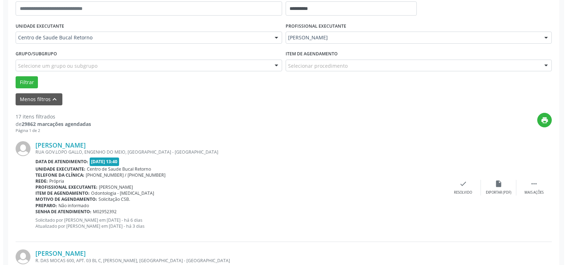
scroll to position [155, 0]
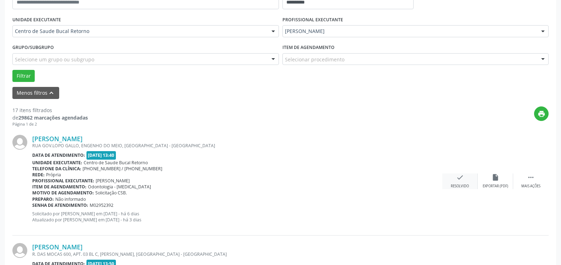
click at [456, 184] on div "Resolvido" at bounding box center [459, 185] width 18 height 5
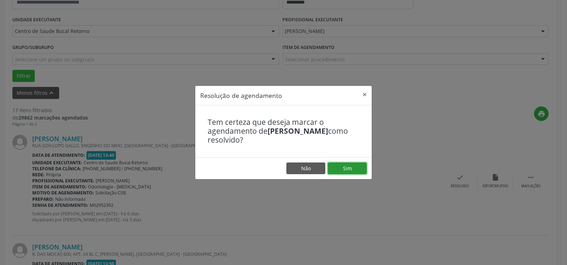
click at [354, 171] on button "Sim" at bounding box center [347, 168] width 39 height 12
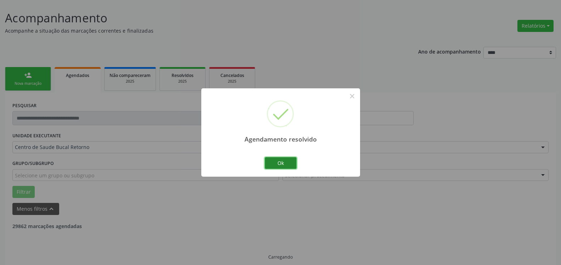
click at [279, 161] on button "Ok" at bounding box center [281, 163] width 32 height 12
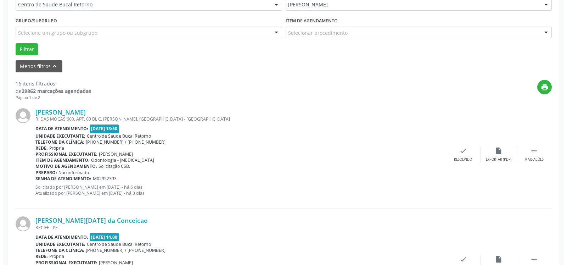
scroll to position [191, 0]
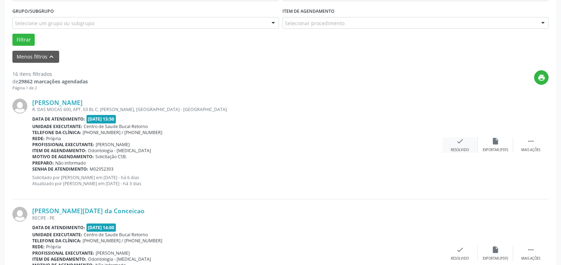
click at [463, 142] on icon "check" at bounding box center [460, 141] width 8 height 8
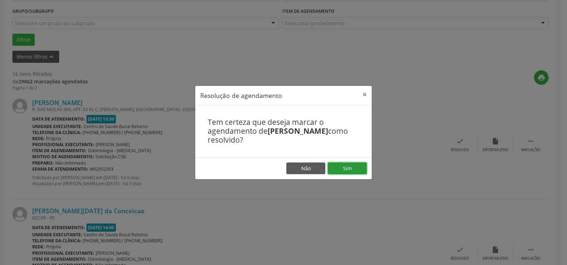
click at [359, 165] on button "Sim" at bounding box center [347, 168] width 39 height 12
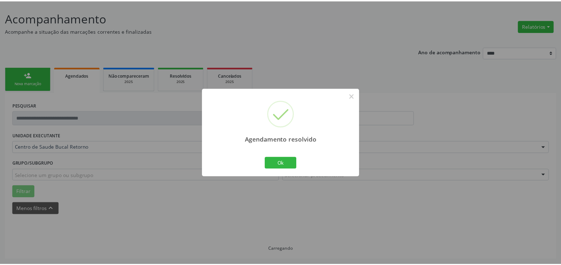
scroll to position [39, 0]
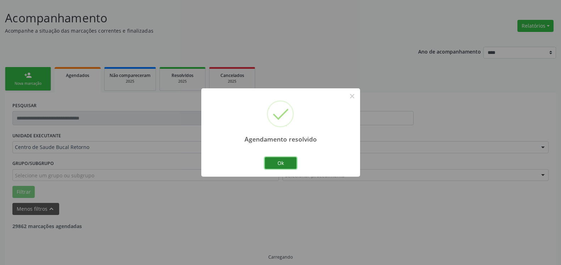
click at [291, 163] on button "Ok" at bounding box center [281, 163] width 32 height 12
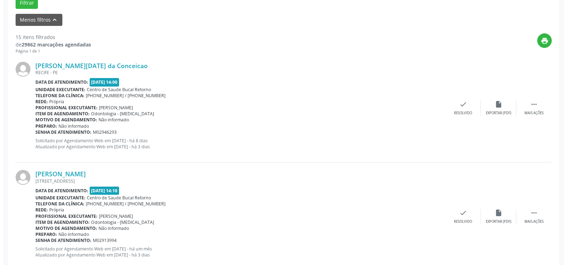
scroll to position [256, 0]
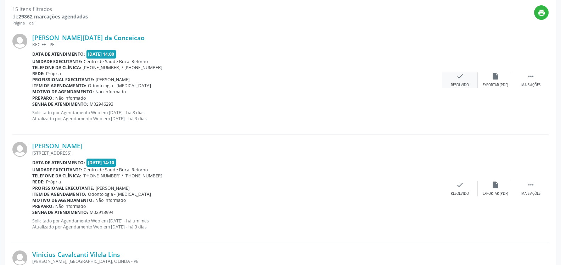
click at [459, 80] on icon "check" at bounding box center [460, 76] width 8 height 8
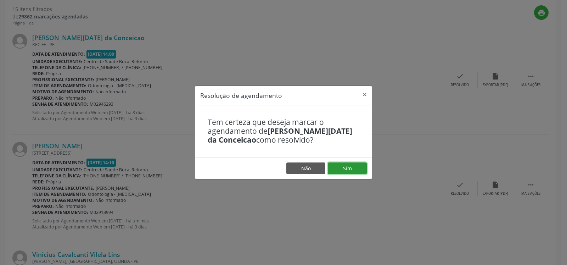
click at [343, 166] on button "Sim" at bounding box center [347, 168] width 39 height 12
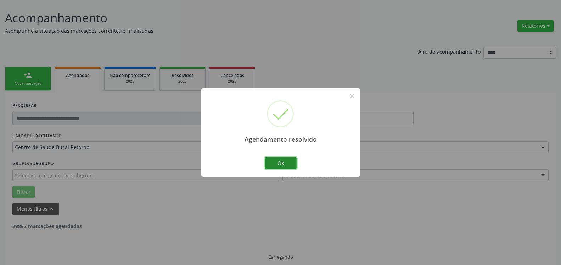
click at [289, 164] on button "Ok" at bounding box center [281, 163] width 32 height 12
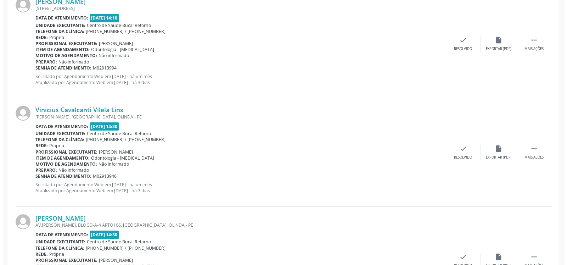
scroll to position [220, 0]
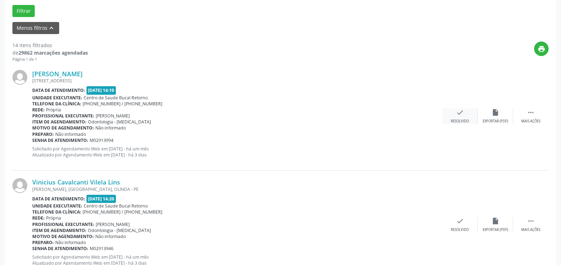
click at [453, 114] on div "check Resolvido" at bounding box center [459, 115] width 35 height 15
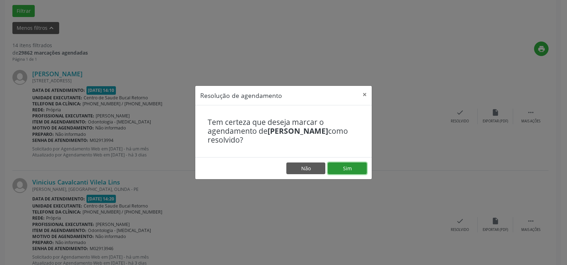
click at [346, 166] on button "Sim" at bounding box center [347, 168] width 39 height 12
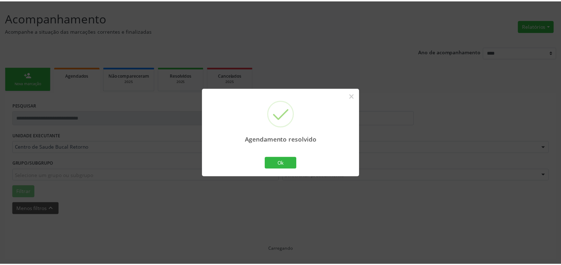
scroll to position [39, 0]
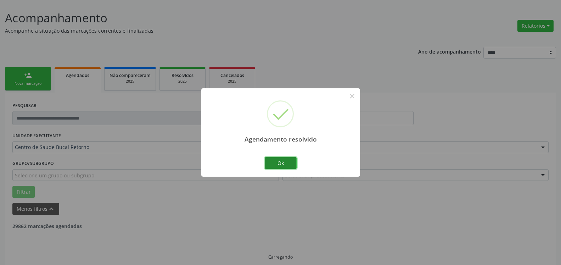
click at [284, 164] on button "Ok" at bounding box center [281, 163] width 32 height 12
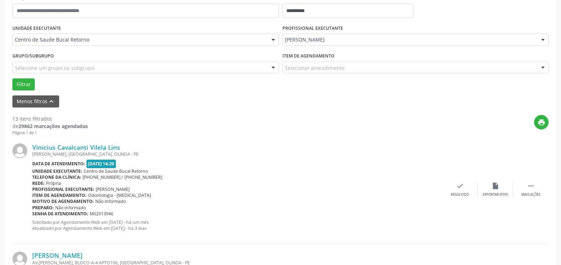
scroll to position [191, 0]
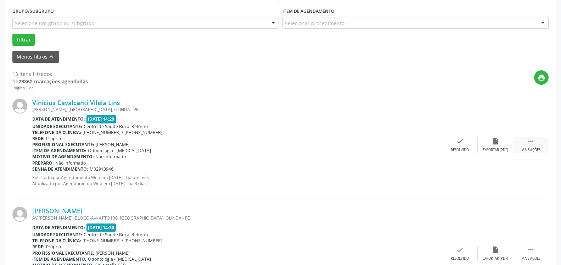
click at [534, 142] on div " Mais ações" at bounding box center [530, 144] width 35 height 15
click at [490, 146] on div "alarm_off Não compareceu" at bounding box center [494, 144] width 35 height 15
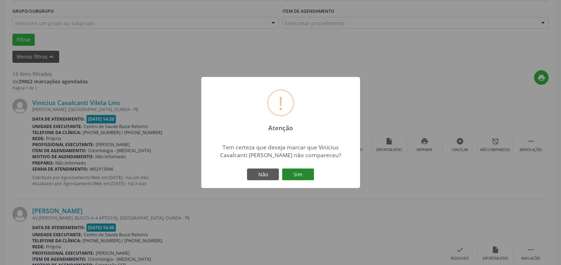
click at [296, 176] on button "Sim" at bounding box center [298, 174] width 32 height 12
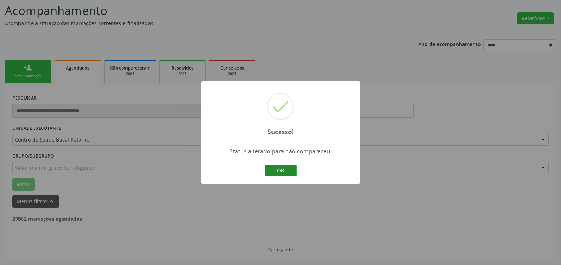
click at [278, 170] on button "OK" at bounding box center [281, 170] width 32 height 12
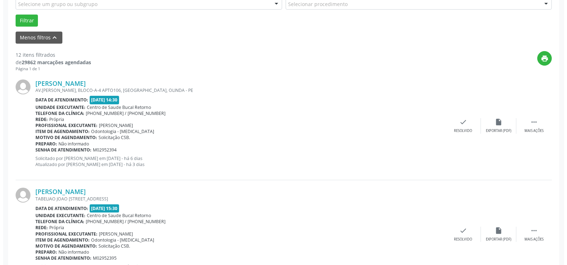
scroll to position [227, 0]
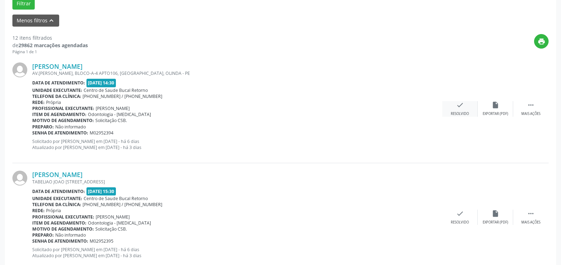
click at [461, 102] on icon "check" at bounding box center [460, 105] width 8 height 8
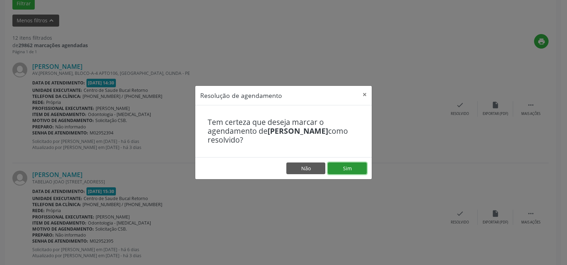
click at [349, 165] on button "Sim" at bounding box center [347, 168] width 39 height 12
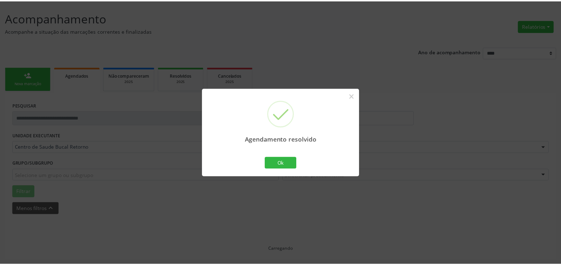
scroll to position [39, 0]
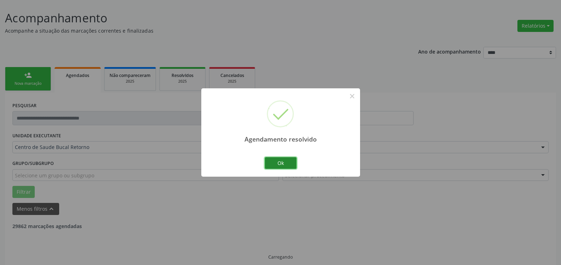
click at [271, 166] on button "Ok" at bounding box center [281, 163] width 32 height 12
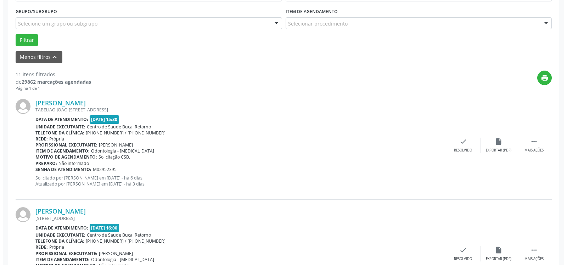
scroll to position [191, 0]
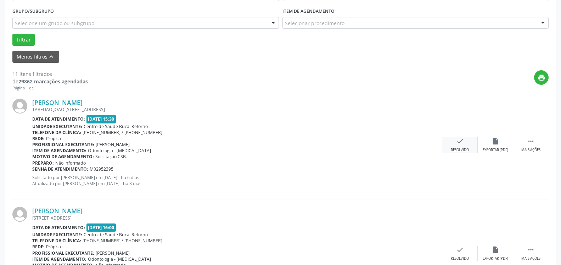
click at [457, 141] on icon "check" at bounding box center [460, 141] width 8 height 8
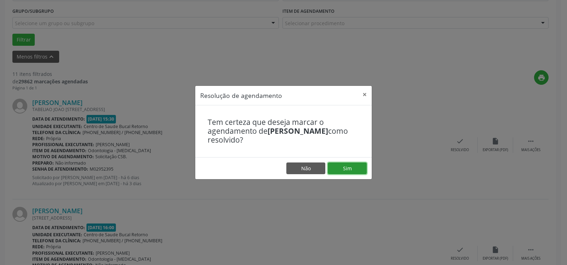
click at [356, 170] on button "Sim" at bounding box center [347, 168] width 39 height 12
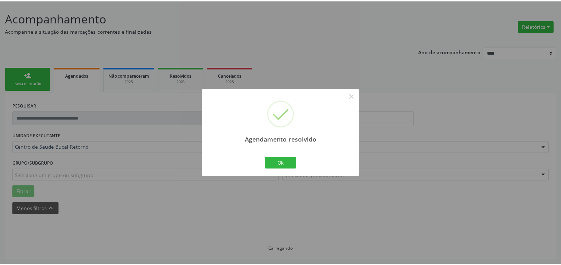
scroll to position [39, 0]
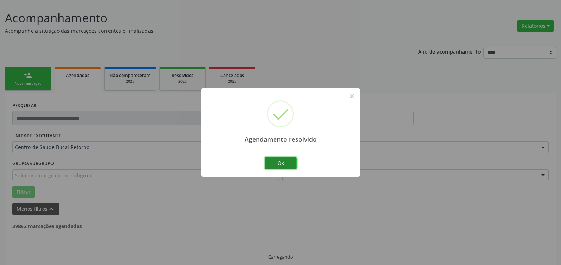
click at [287, 166] on button "Ok" at bounding box center [281, 163] width 32 height 12
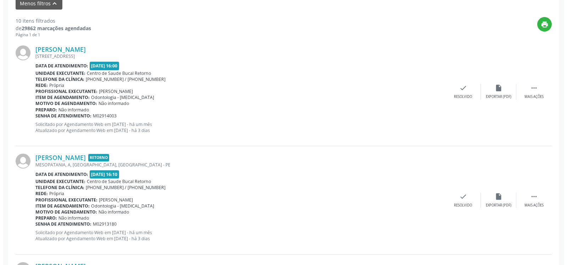
scroll to position [256, 0]
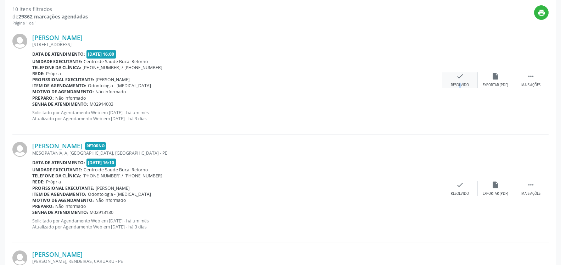
click at [454, 76] on div "check Resolvido" at bounding box center [459, 79] width 35 height 15
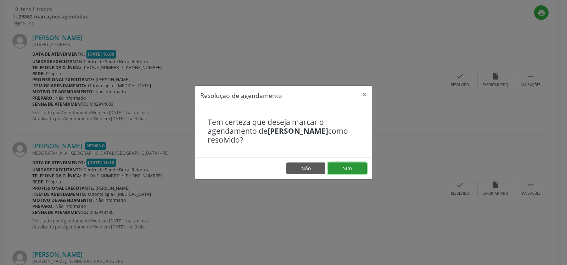
click at [345, 168] on button "Sim" at bounding box center [347, 168] width 39 height 12
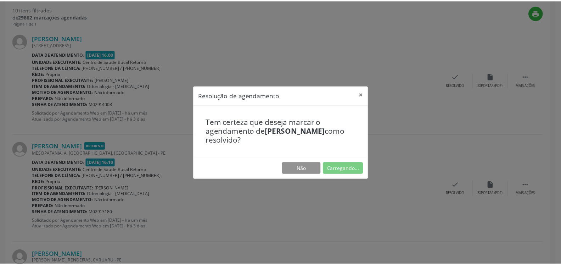
scroll to position [39, 0]
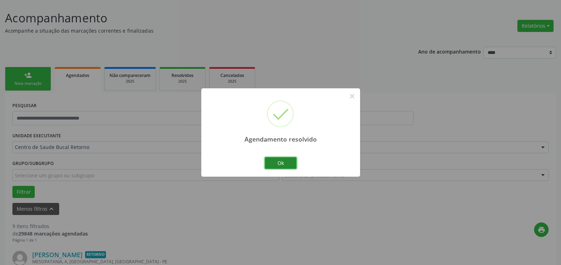
click at [285, 160] on button "Ok" at bounding box center [281, 163] width 32 height 12
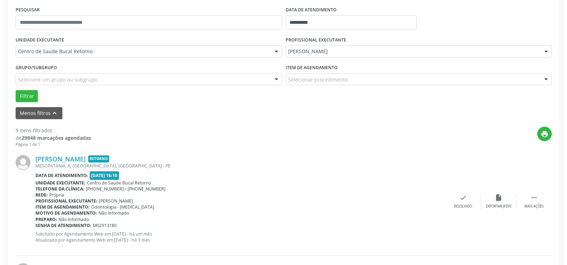
scroll to position [183, 0]
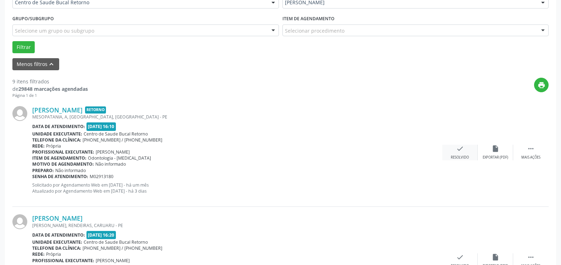
click at [459, 152] on icon "check" at bounding box center [460, 148] width 8 height 8
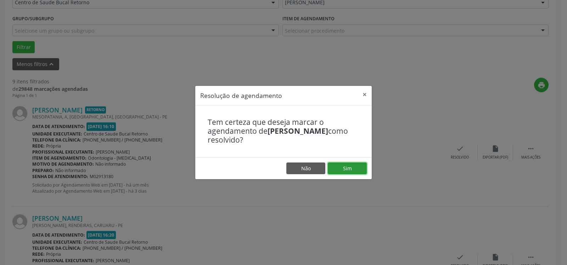
click at [351, 167] on button "Sim" at bounding box center [347, 168] width 39 height 12
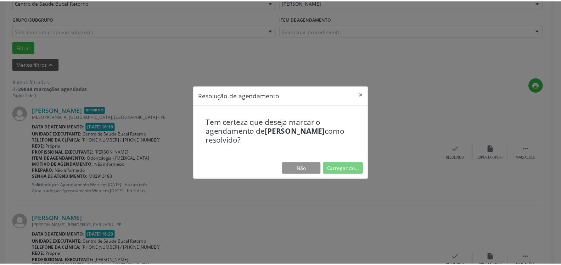
scroll to position [39, 0]
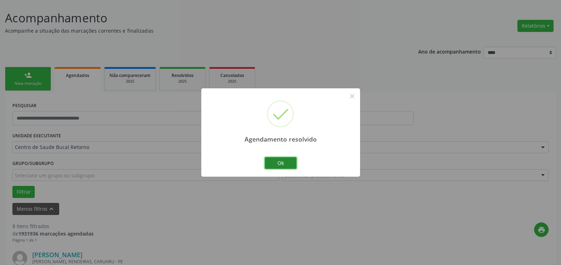
click at [279, 164] on button "Ok" at bounding box center [281, 163] width 32 height 12
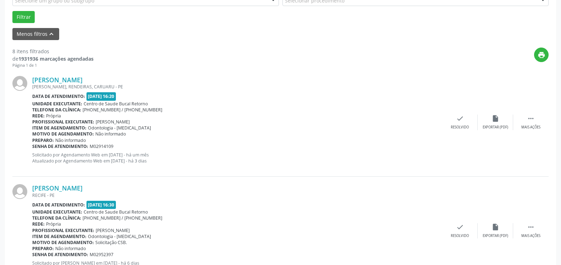
scroll to position [220, 0]
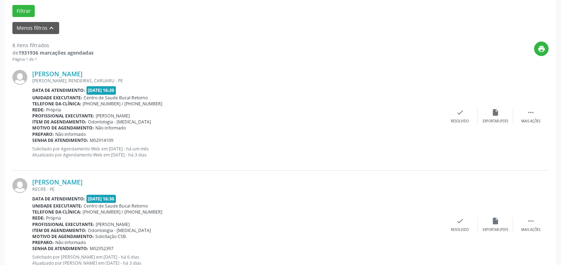
click at [532, 108] on div "[PERSON_NAME] [PERSON_NAME], RENDEIRAS, CARUARU - PE Data de atendimento: [DATE…" at bounding box center [280, 116] width 536 height 108
click at [523, 115] on div " Mais ações" at bounding box center [530, 115] width 35 height 15
click at [491, 121] on div "Não compareceu" at bounding box center [495, 121] width 30 height 5
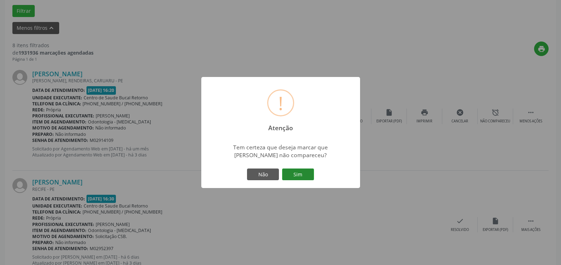
click at [299, 177] on button "Sim" at bounding box center [298, 174] width 32 height 12
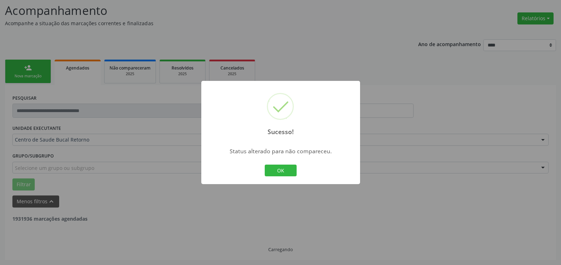
scroll to position [46, 0]
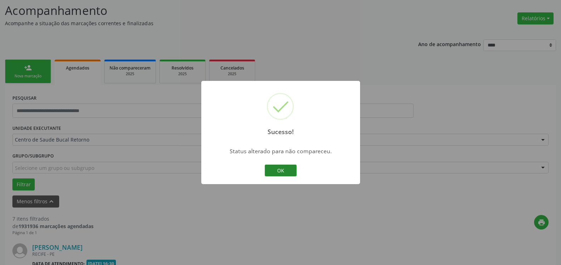
click at [280, 168] on button "OK" at bounding box center [281, 170] width 32 height 12
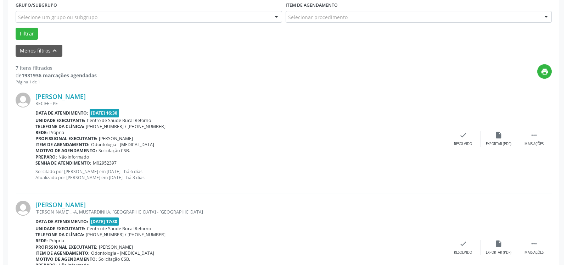
scroll to position [227, 0]
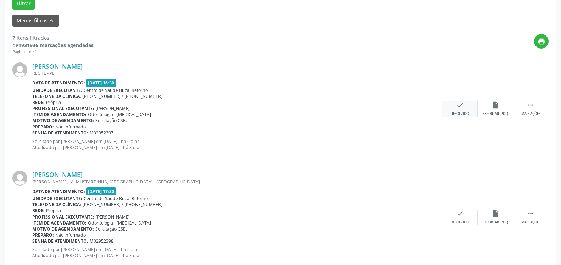
click at [457, 106] on icon "check" at bounding box center [460, 105] width 8 height 8
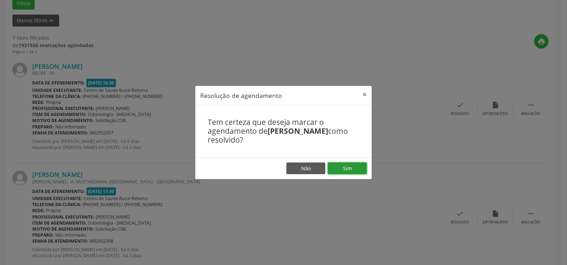
click at [365, 167] on button "Sim" at bounding box center [347, 168] width 39 height 12
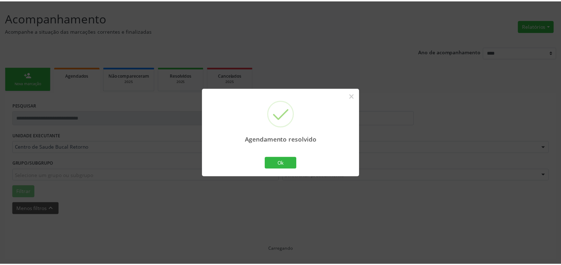
scroll to position [39, 0]
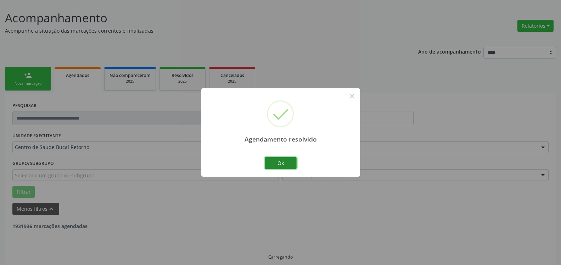
click at [288, 163] on button "Ok" at bounding box center [281, 163] width 32 height 12
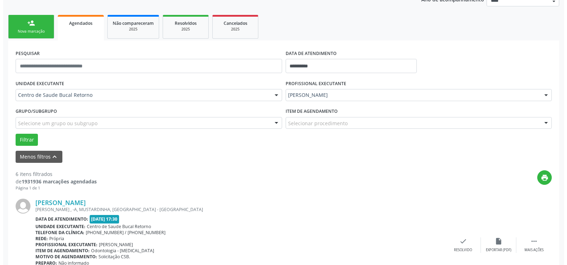
scroll to position [183, 0]
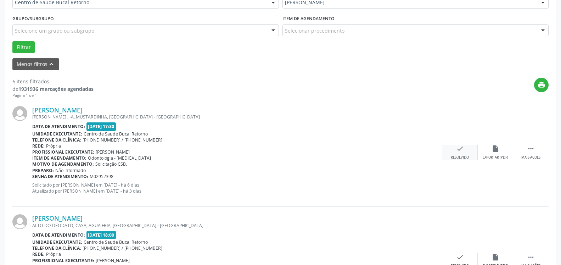
click at [462, 158] on div "Resolvido" at bounding box center [459, 157] width 18 height 5
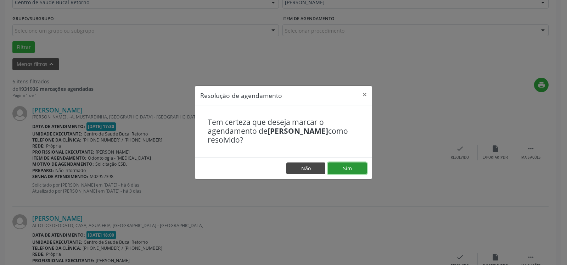
drag, startPoint x: 361, startPoint y: 166, endPoint x: 297, endPoint y: 166, distance: 63.4
click at [360, 166] on button "Sim" at bounding box center [347, 168] width 39 height 12
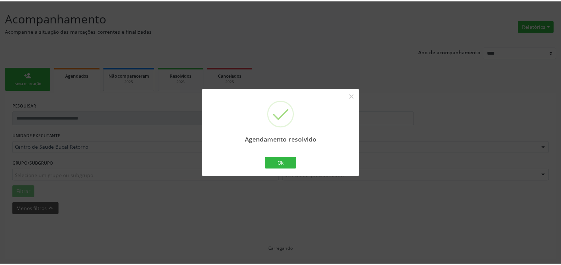
scroll to position [39, 0]
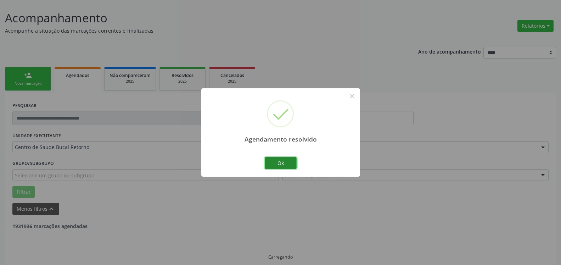
click at [270, 161] on button "Ok" at bounding box center [281, 163] width 32 height 12
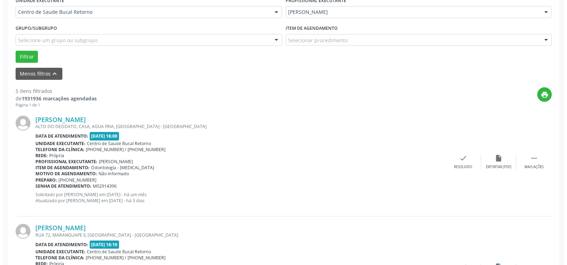
scroll to position [183, 0]
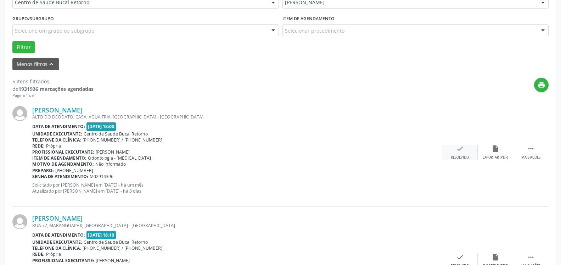
click at [468, 156] on div "Resolvido" at bounding box center [459, 157] width 18 height 5
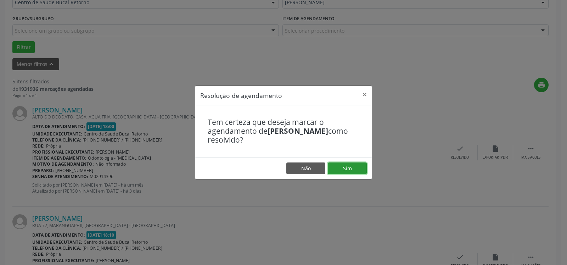
click at [352, 166] on button "Sim" at bounding box center [347, 168] width 39 height 12
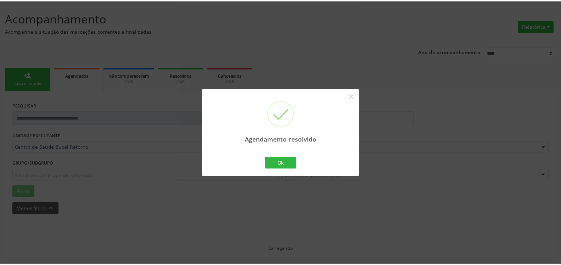
scroll to position [39, 0]
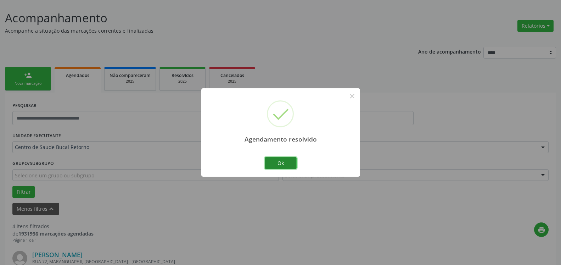
click at [278, 161] on button "Ok" at bounding box center [281, 163] width 32 height 12
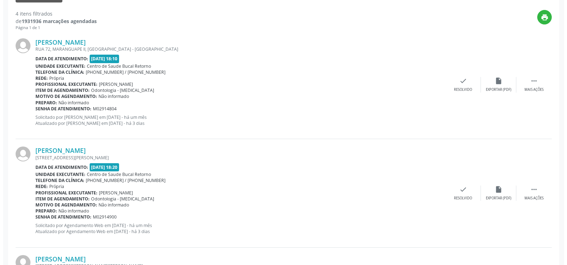
scroll to position [256, 0]
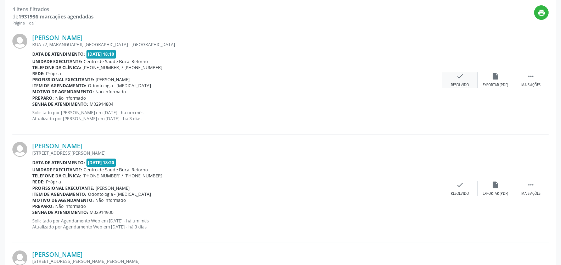
click at [458, 80] on icon "check" at bounding box center [460, 76] width 8 height 8
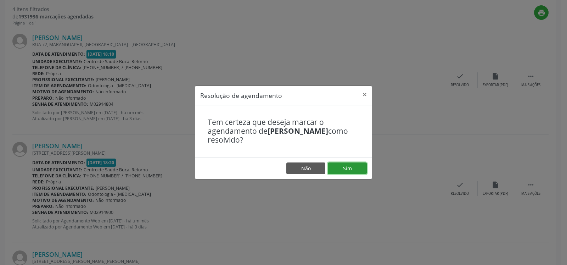
click at [345, 163] on button "Sim" at bounding box center [347, 168] width 39 height 12
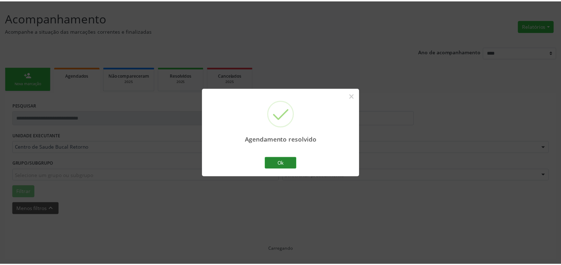
scroll to position [39, 0]
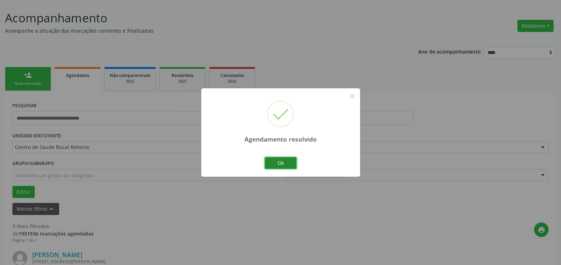
click at [282, 163] on button "Ok" at bounding box center [281, 163] width 32 height 12
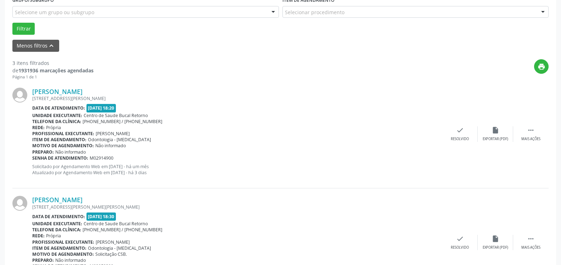
scroll to position [220, 0]
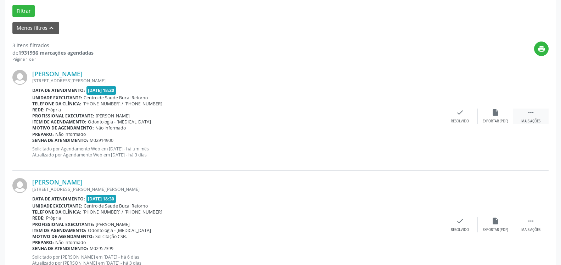
click at [537, 119] on div " Mais ações" at bounding box center [530, 115] width 35 height 15
click at [498, 114] on icon "alarm_off" at bounding box center [495, 112] width 8 height 8
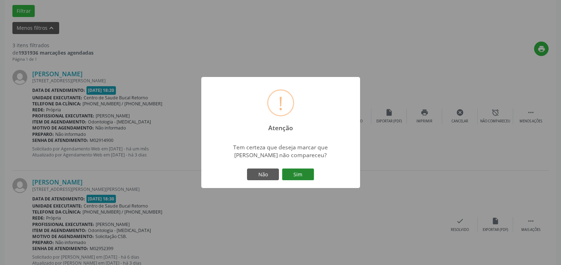
click at [307, 176] on button "Sim" at bounding box center [298, 174] width 32 height 12
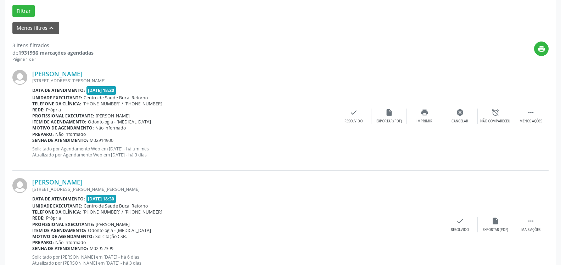
scroll to position [46, 0]
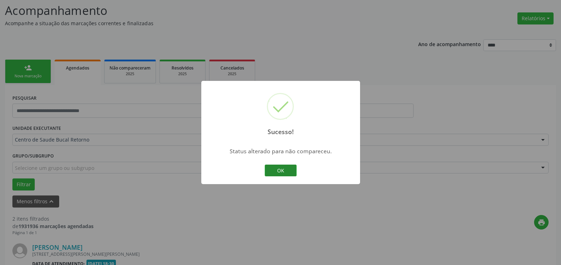
click at [283, 170] on button "OK" at bounding box center [281, 170] width 32 height 12
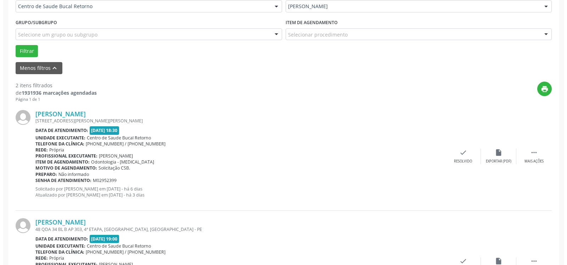
scroll to position [191, 0]
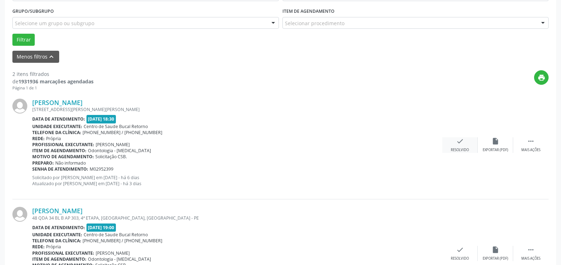
click at [458, 140] on icon "check" at bounding box center [460, 141] width 8 height 8
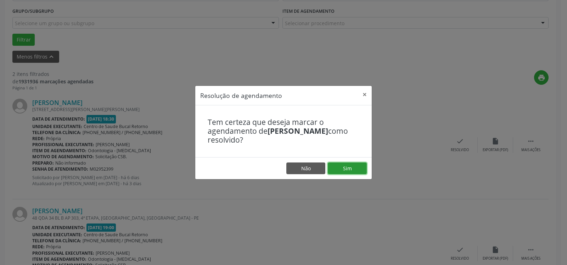
click at [349, 168] on button "Sim" at bounding box center [347, 168] width 39 height 12
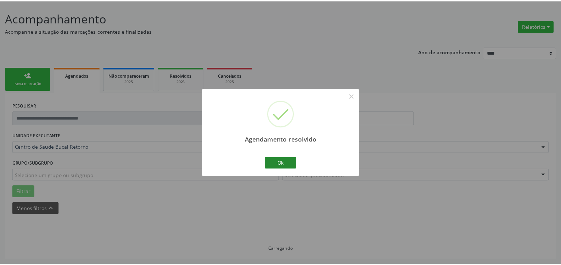
scroll to position [39, 0]
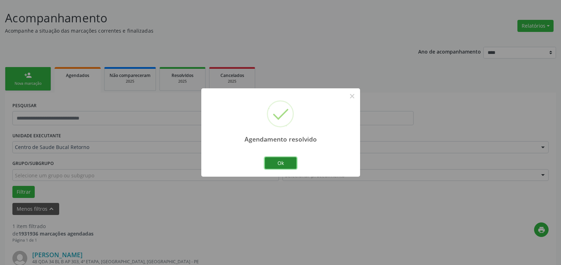
click at [287, 162] on button "Ok" at bounding box center [281, 163] width 32 height 12
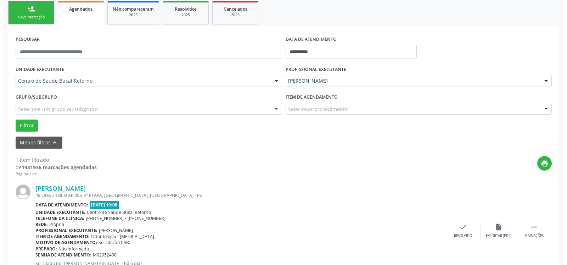
scroll to position [137, 0]
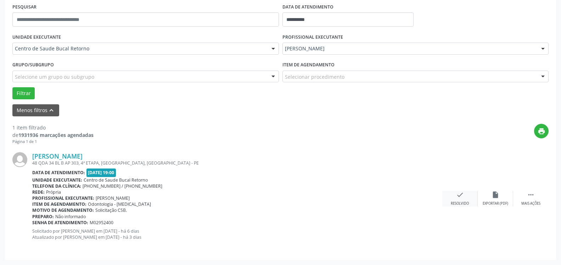
click at [458, 198] on icon "check" at bounding box center [460, 195] width 8 height 8
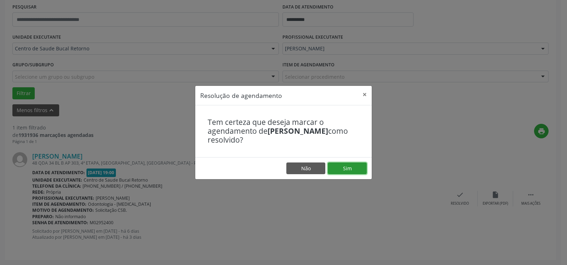
click at [344, 170] on button "Sim" at bounding box center [347, 168] width 39 height 12
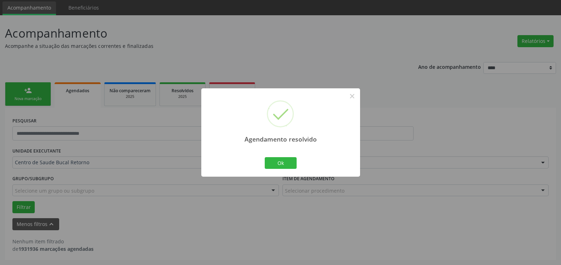
scroll to position [24, 0]
click at [283, 162] on button "Ok" at bounding box center [281, 163] width 32 height 12
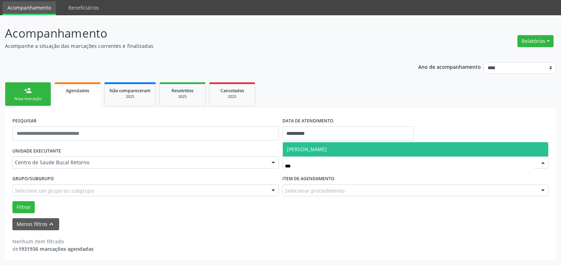
click at [374, 148] on span "[PERSON_NAME]" at bounding box center [416, 149] width 266 height 14
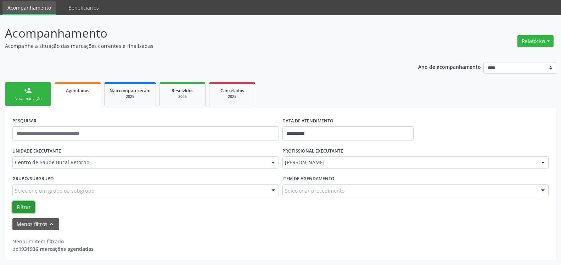
click at [26, 204] on button "Filtrar" at bounding box center [23, 207] width 22 height 12
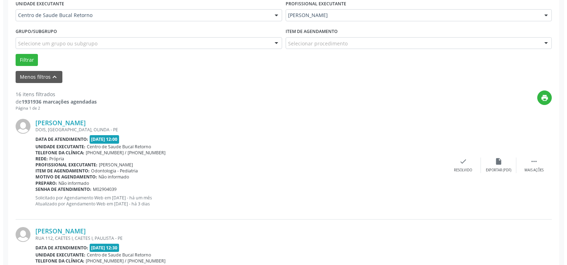
scroll to position [168, 0]
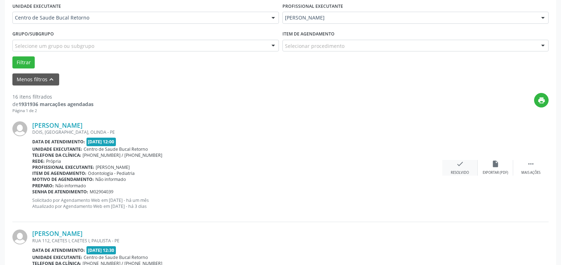
click at [459, 168] on icon "check" at bounding box center [460, 164] width 8 height 8
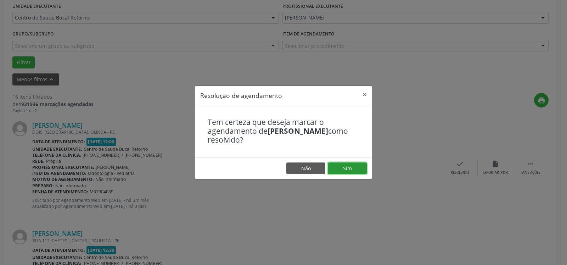
click at [361, 165] on button "Sim" at bounding box center [347, 168] width 39 height 12
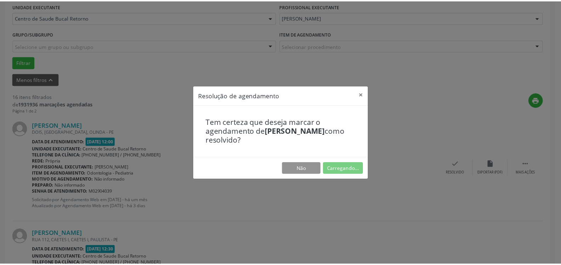
scroll to position [39, 0]
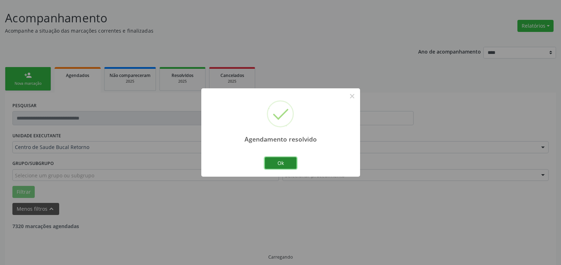
click at [282, 163] on button "Ok" at bounding box center [281, 163] width 32 height 12
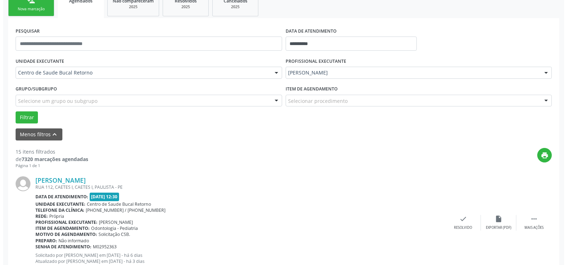
scroll to position [155, 0]
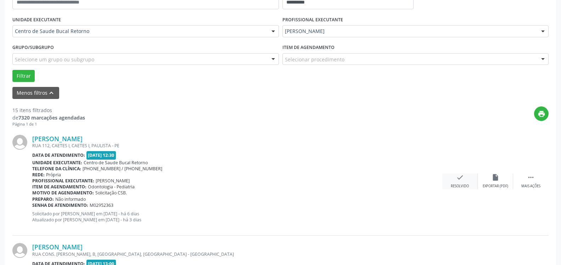
click at [461, 177] on icon "check" at bounding box center [460, 177] width 8 height 8
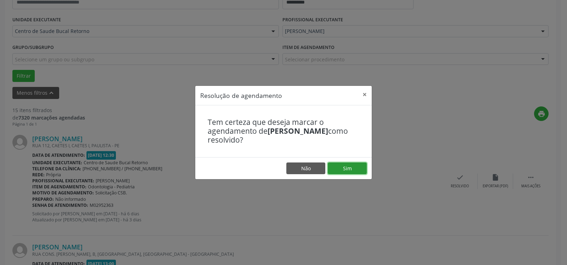
click at [358, 169] on button "Sim" at bounding box center [347, 168] width 39 height 12
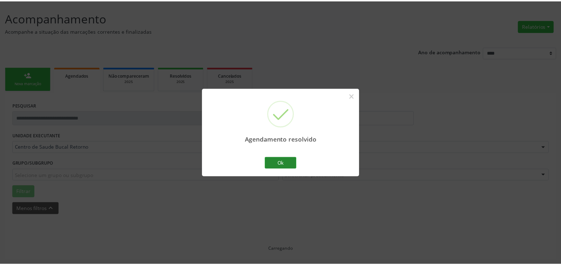
scroll to position [39, 0]
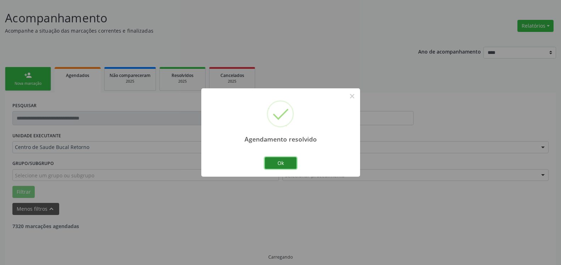
click at [278, 159] on button "Ok" at bounding box center [281, 163] width 32 height 12
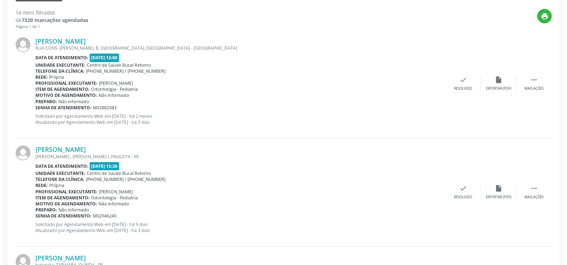
scroll to position [256, 0]
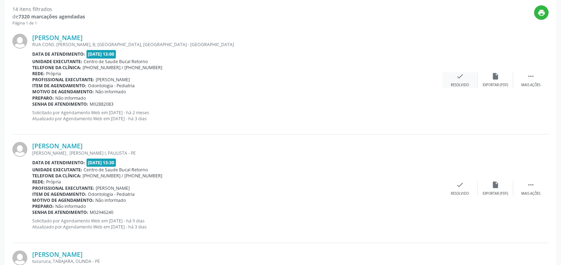
click at [453, 84] on div "Resolvido" at bounding box center [459, 85] width 18 height 5
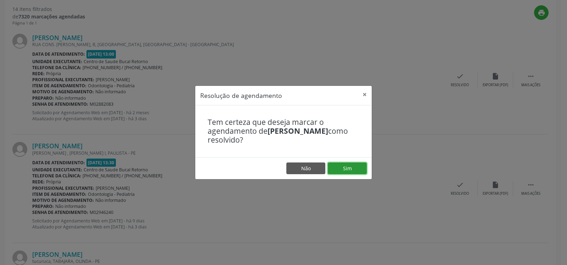
click at [362, 167] on button "Sim" at bounding box center [347, 168] width 39 height 12
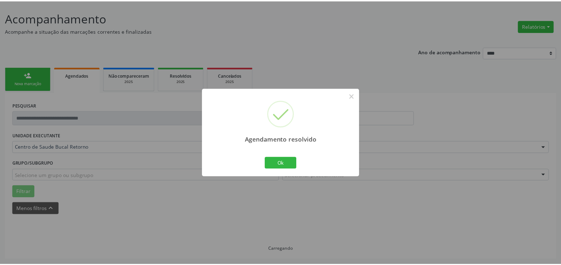
scroll to position [39, 0]
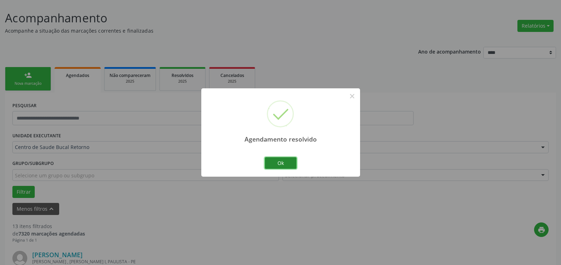
click at [276, 161] on button "Ok" at bounding box center [281, 163] width 32 height 12
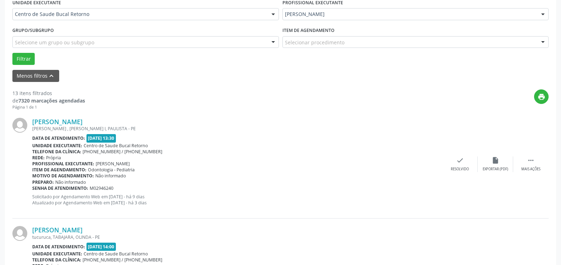
scroll to position [183, 0]
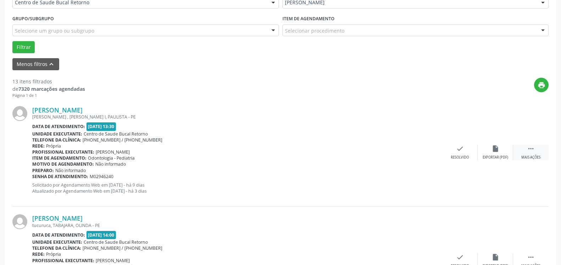
click at [525, 155] on div "Mais ações" at bounding box center [530, 157] width 19 height 5
click at [496, 152] on icon "alarm_off" at bounding box center [495, 148] width 8 height 8
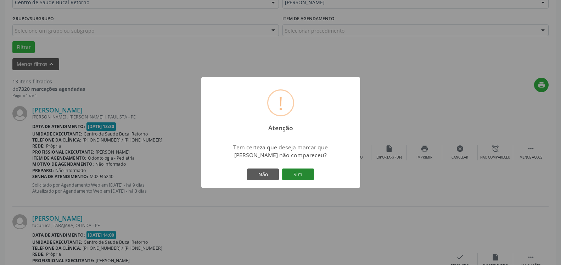
click at [300, 178] on button "Sim" at bounding box center [298, 174] width 32 height 12
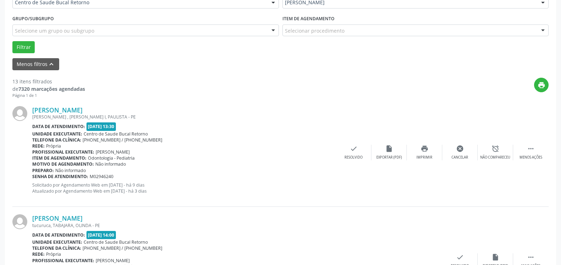
scroll to position [46, 0]
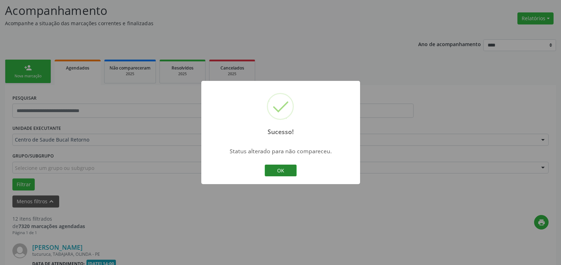
click at [286, 171] on button "OK" at bounding box center [281, 170] width 32 height 12
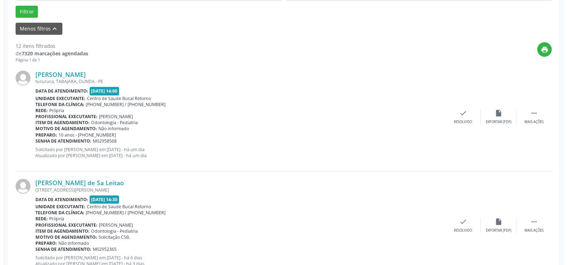
scroll to position [227, 0]
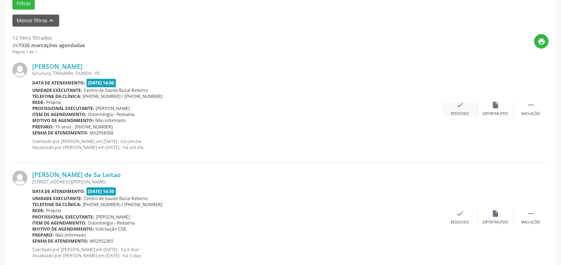
click at [459, 105] on icon "check" at bounding box center [460, 105] width 8 height 8
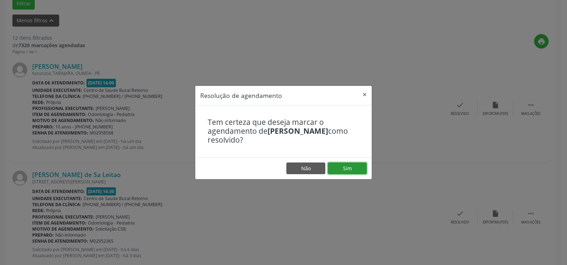
click at [358, 168] on button "Sim" at bounding box center [347, 168] width 39 height 12
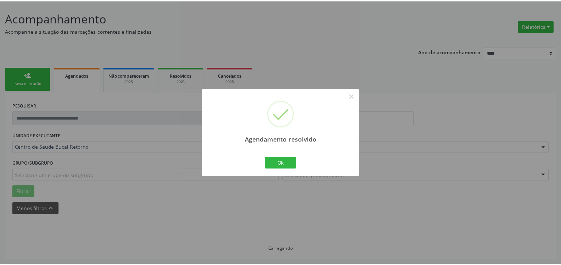
scroll to position [39, 0]
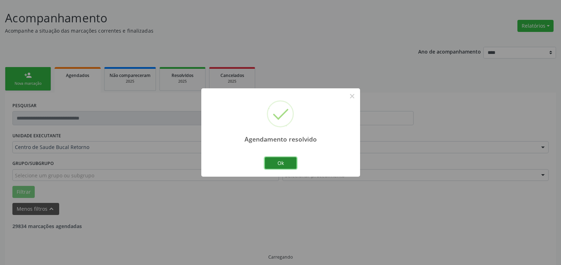
click at [288, 166] on button "Ok" at bounding box center [281, 163] width 32 height 12
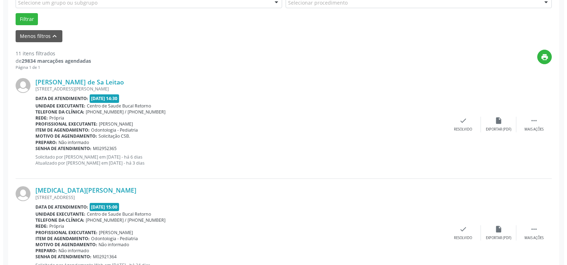
scroll to position [256, 0]
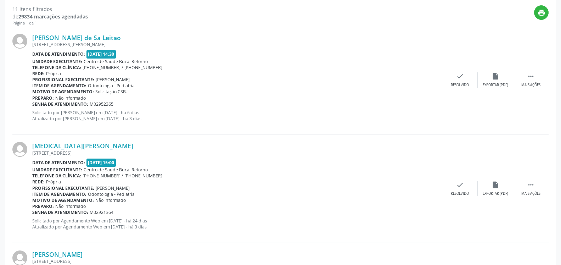
click at [463, 71] on div "[PERSON_NAME] de Sa Leitao [STREET_ADDRESS][PERSON_NAME] Data de atendimento: […" at bounding box center [280, 80] width 536 height 108
click at [466, 78] on div "check Resolvido" at bounding box center [459, 79] width 35 height 15
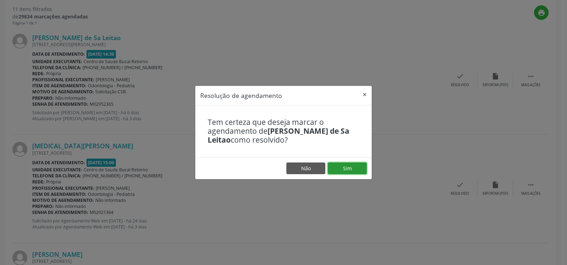
click at [344, 171] on button "Sim" at bounding box center [347, 168] width 39 height 12
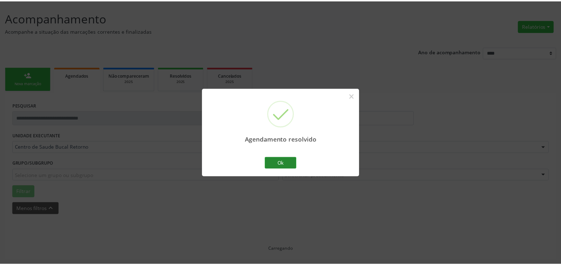
scroll to position [39, 0]
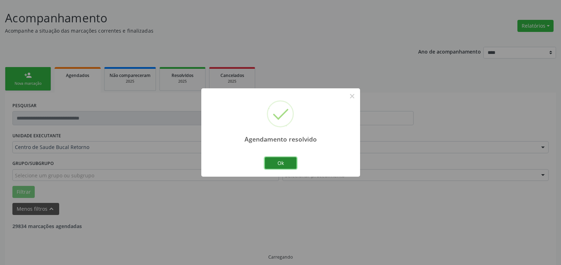
click at [289, 163] on button "Ok" at bounding box center [281, 163] width 32 height 12
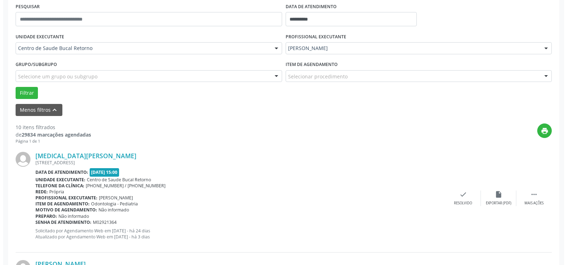
scroll to position [220, 0]
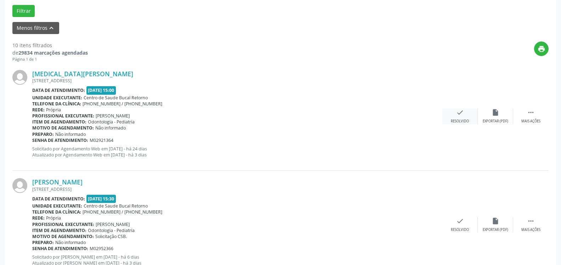
click at [461, 114] on icon "check" at bounding box center [460, 112] width 8 height 8
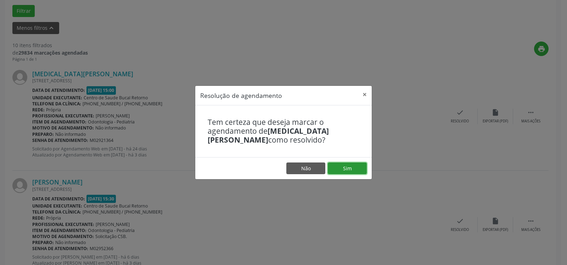
click at [338, 167] on button "Sim" at bounding box center [347, 168] width 39 height 12
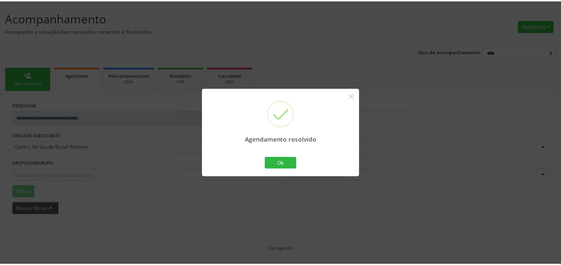
scroll to position [39, 0]
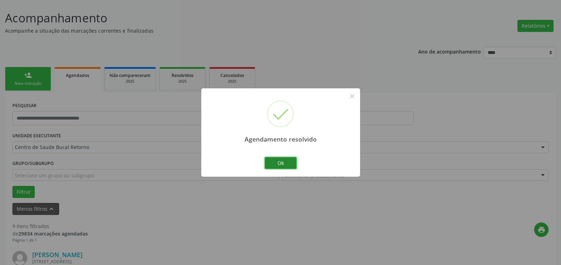
click at [284, 166] on button "Ok" at bounding box center [281, 163] width 32 height 12
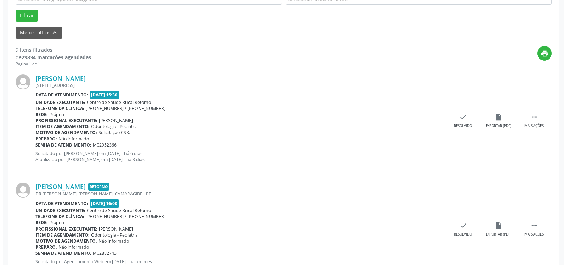
scroll to position [220, 0]
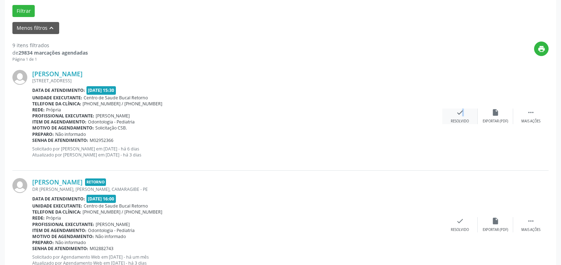
click at [458, 114] on icon "check" at bounding box center [460, 112] width 8 height 8
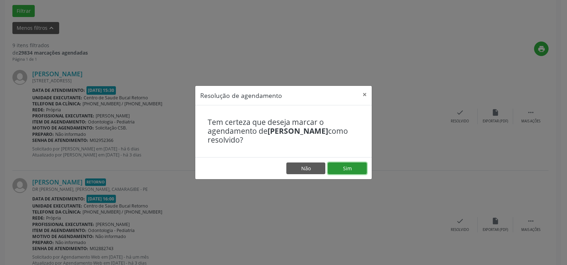
click at [348, 162] on button "Sim" at bounding box center [347, 168] width 39 height 12
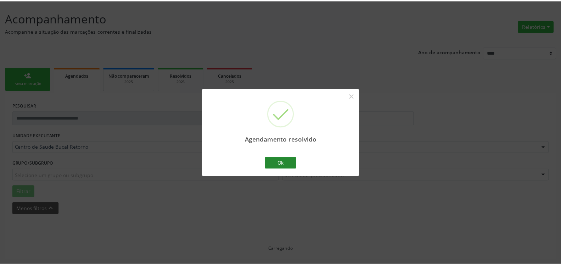
scroll to position [39, 0]
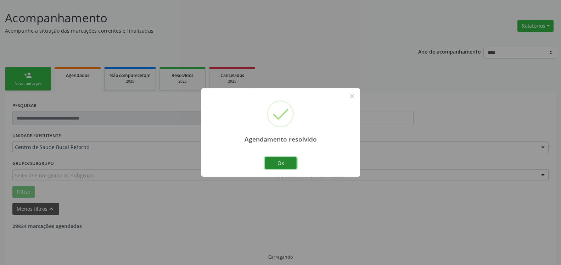
click at [281, 165] on button "Ok" at bounding box center [281, 163] width 32 height 12
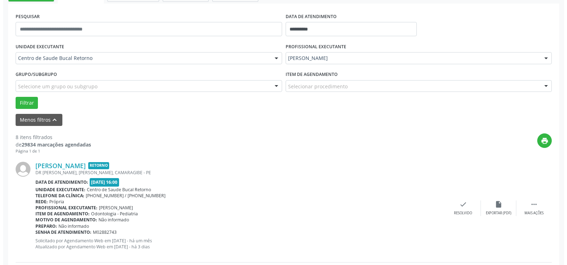
scroll to position [220, 0]
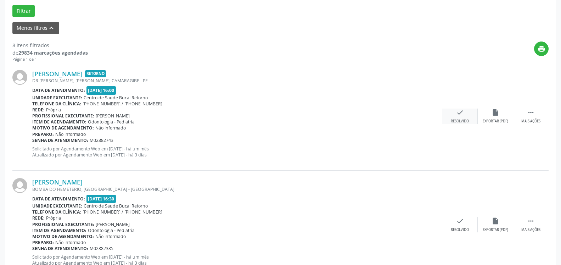
click at [458, 120] on div "Resolvido" at bounding box center [459, 121] width 18 height 5
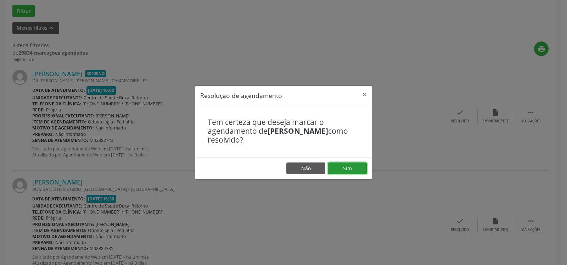
click at [348, 170] on button "Sim" at bounding box center [347, 168] width 39 height 12
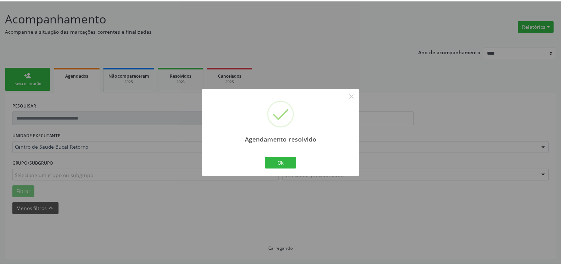
scroll to position [39, 0]
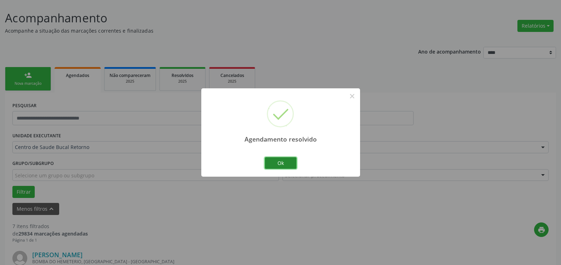
click at [280, 163] on button "Ok" at bounding box center [281, 163] width 32 height 12
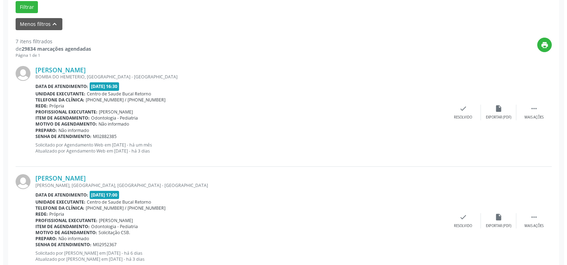
scroll to position [256, 0]
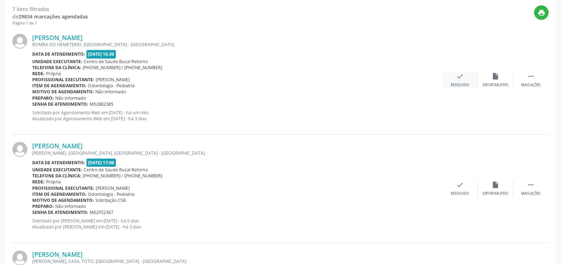
click at [467, 76] on div "check Resolvido" at bounding box center [459, 79] width 35 height 15
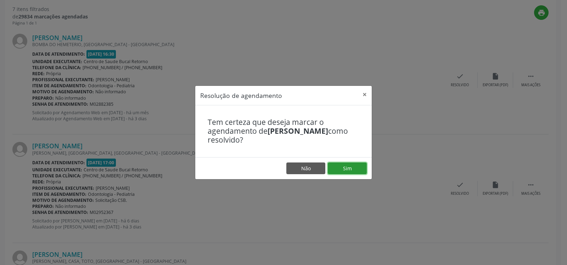
click at [345, 171] on button "Sim" at bounding box center [347, 168] width 39 height 12
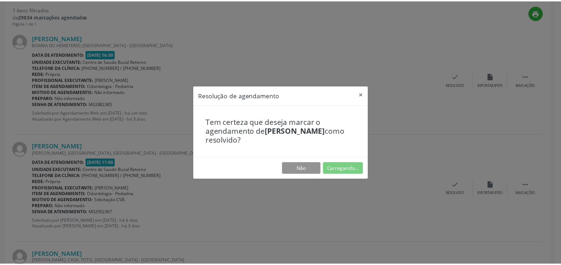
scroll to position [39, 0]
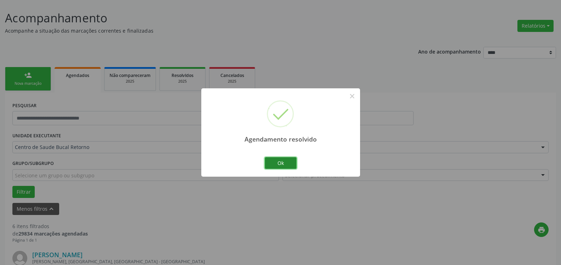
click at [290, 163] on button "Ok" at bounding box center [281, 163] width 32 height 12
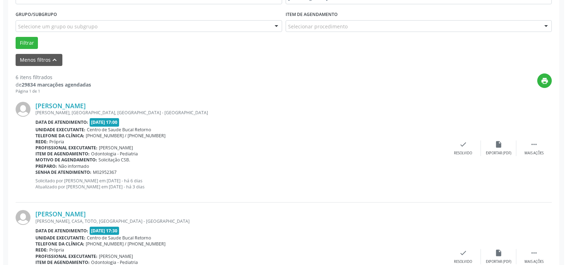
scroll to position [220, 0]
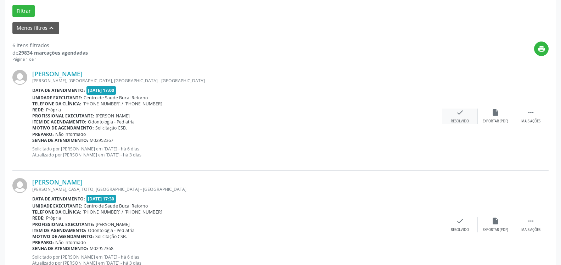
click at [455, 118] on div "check Resolvido" at bounding box center [459, 115] width 35 height 15
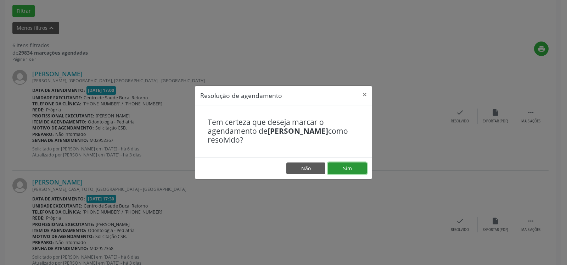
click at [353, 166] on button "Sim" at bounding box center [347, 168] width 39 height 12
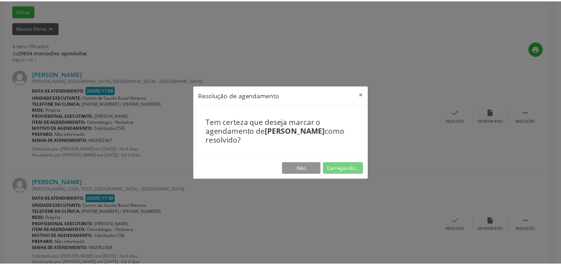
scroll to position [39, 0]
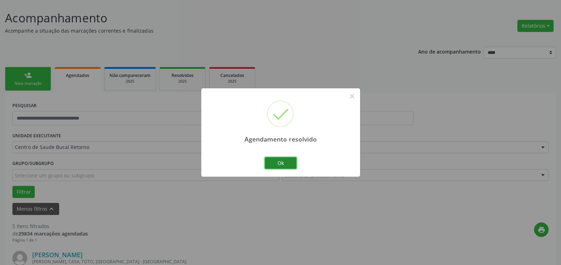
click at [279, 165] on button "Ok" at bounding box center [281, 163] width 32 height 12
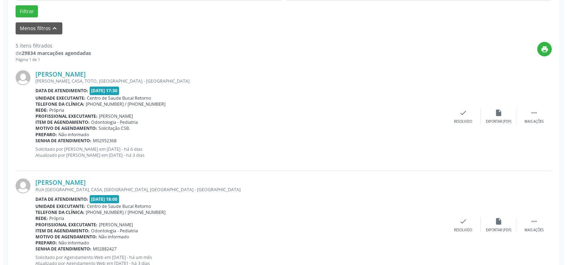
scroll to position [220, 0]
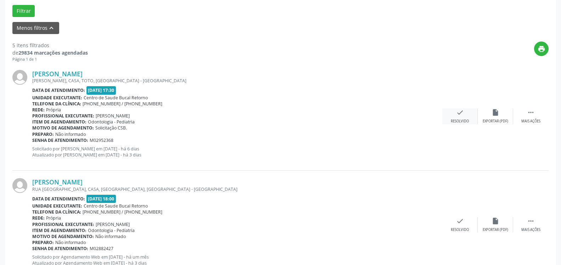
click at [462, 116] on icon "check" at bounding box center [460, 112] width 8 height 8
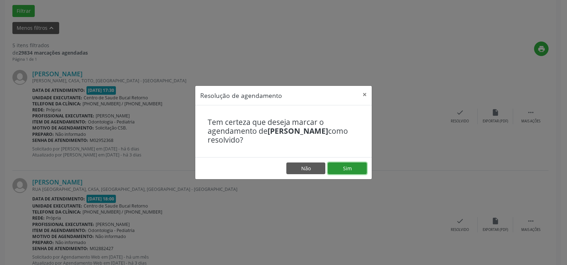
click at [357, 164] on button "Sim" at bounding box center [347, 168] width 39 height 12
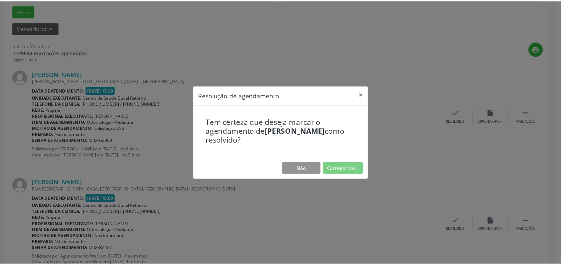
scroll to position [39, 0]
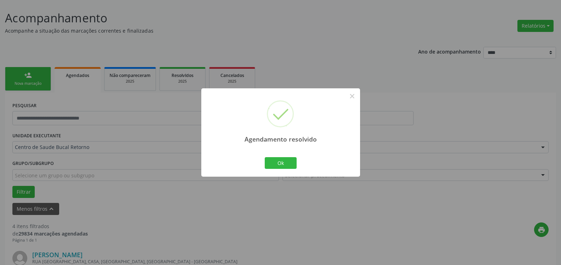
click at [279, 169] on div "Ok Cancel" at bounding box center [280, 162] width 35 height 15
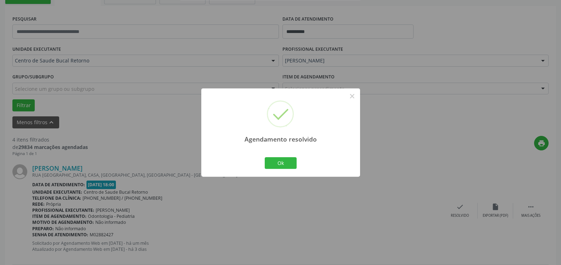
scroll to position [220, 0]
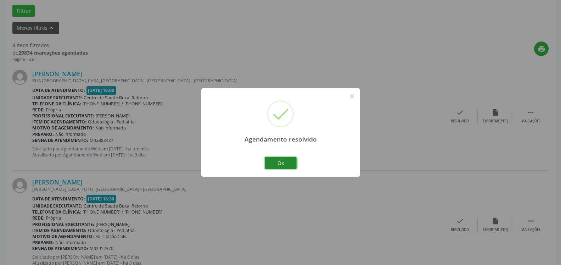
click at [278, 163] on button "Ok" at bounding box center [281, 163] width 32 height 12
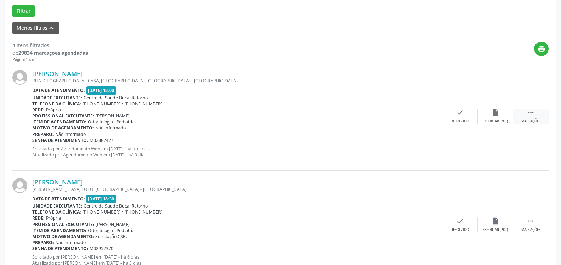
click at [538, 112] on div " Mais ações" at bounding box center [530, 115] width 35 height 15
click at [499, 117] on div "alarm_off Não compareceu" at bounding box center [494, 115] width 35 height 15
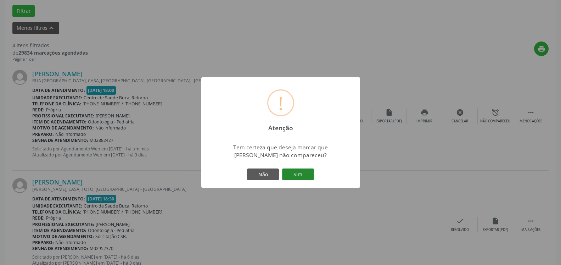
click at [303, 175] on button "Sim" at bounding box center [298, 174] width 32 height 12
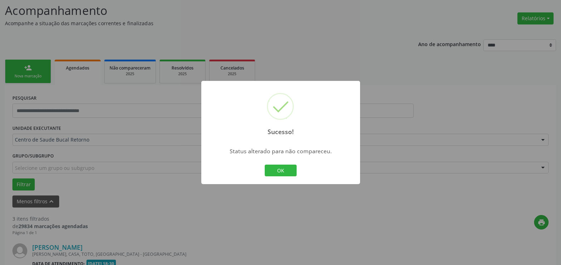
click at [287, 171] on button "OK" at bounding box center [281, 170] width 32 height 12
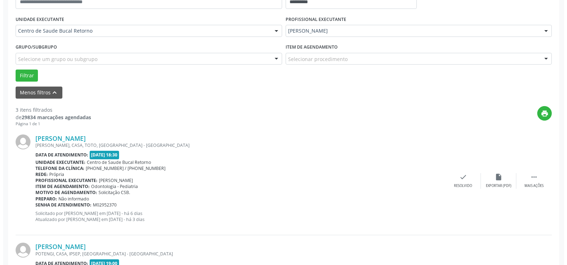
scroll to position [191, 0]
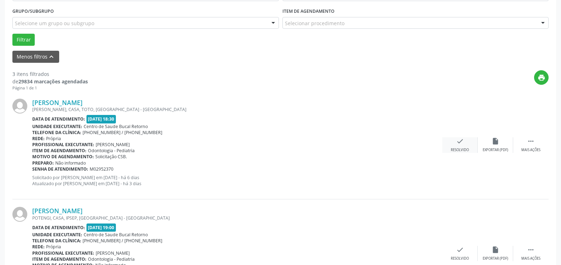
click at [456, 141] on icon "check" at bounding box center [460, 141] width 8 height 8
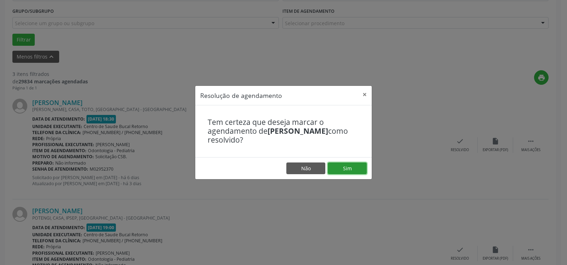
click at [354, 167] on button "Sim" at bounding box center [347, 168] width 39 height 12
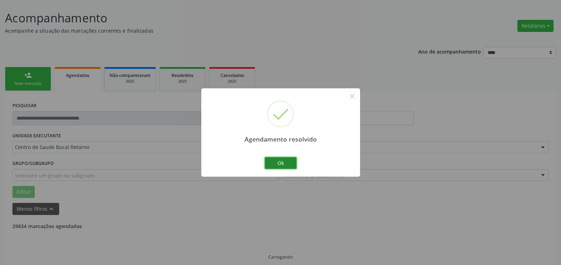
click at [280, 161] on button "Ok" at bounding box center [281, 163] width 32 height 12
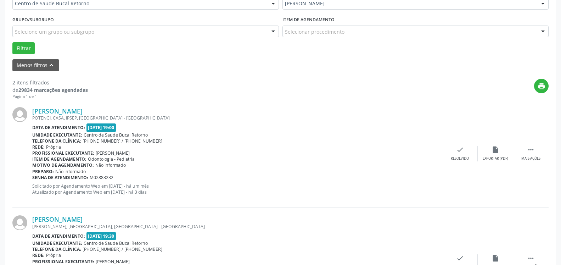
scroll to position [220, 0]
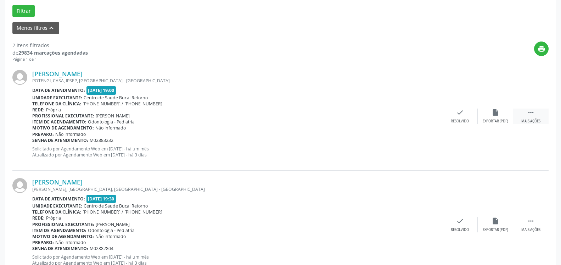
click at [537, 116] on div " Mais ações" at bounding box center [530, 115] width 35 height 15
click at [496, 115] on icon "alarm_off" at bounding box center [495, 112] width 8 height 8
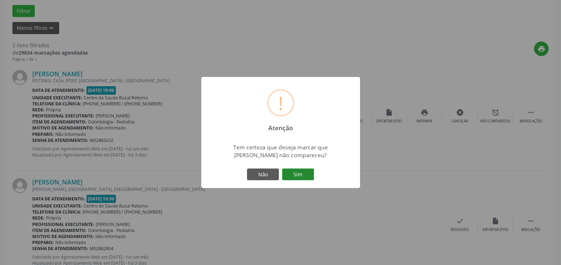
click at [306, 176] on button "Sim" at bounding box center [298, 174] width 32 height 12
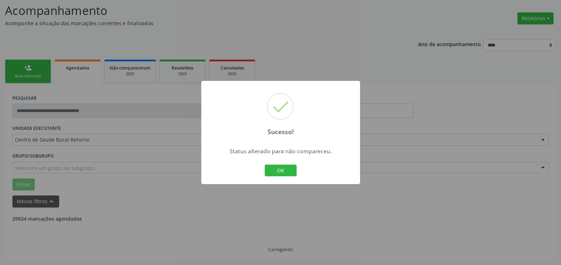
scroll to position [46, 0]
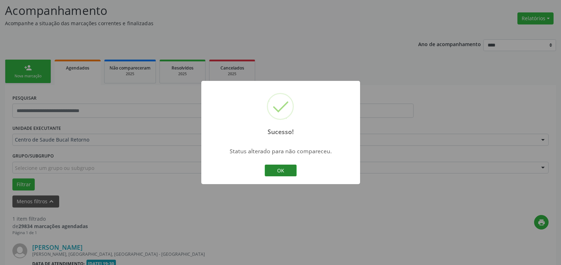
click at [285, 170] on button "OK" at bounding box center [281, 170] width 32 height 12
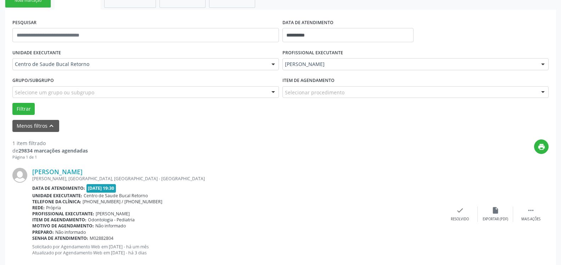
scroll to position [137, 0]
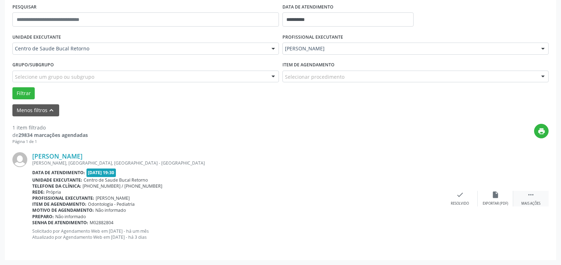
click at [530, 197] on icon "" at bounding box center [531, 195] width 8 height 8
click at [501, 196] on div "alarm_off Não compareceu" at bounding box center [494, 198] width 35 height 15
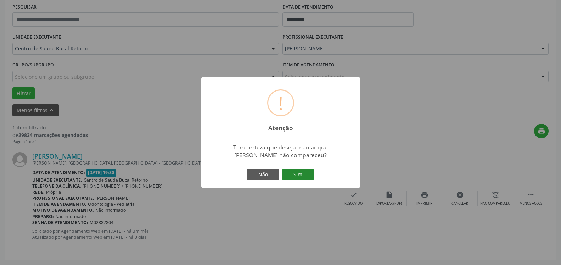
click at [308, 171] on button "Sim" at bounding box center [298, 174] width 32 height 12
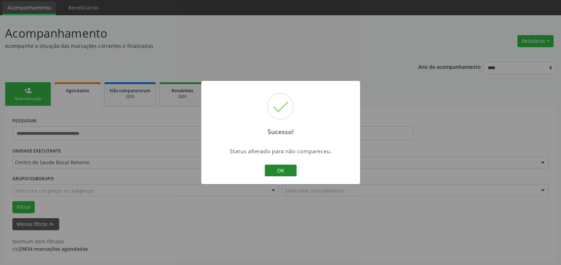
scroll to position [24, 0]
click at [285, 174] on button "OK" at bounding box center [281, 170] width 32 height 12
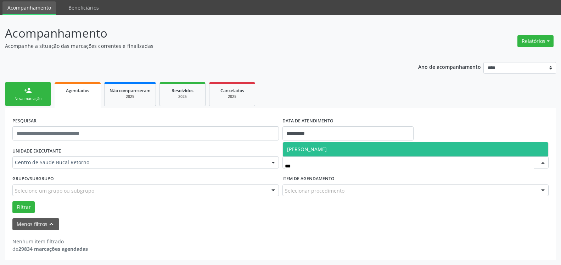
click at [327, 147] on span "[PERSON_NAME]" at bounding box center [307, 149] width 40 height 7
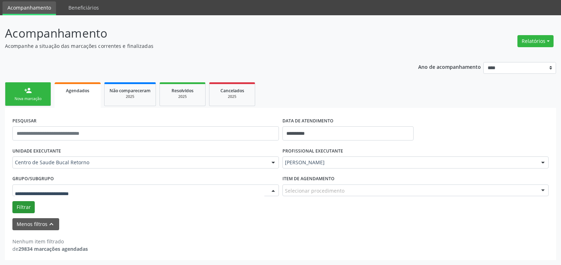
drag, startPoint x: 33, startPoint y: 189, endPoint x: 24, endPoint y: 202, distance: 15.2
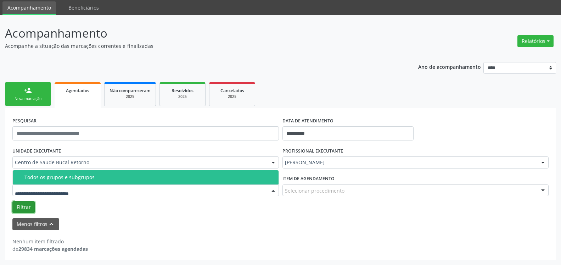
click at [22, 205] on button "Filtrar" at bounding box center [23, 207] width 22 height 12
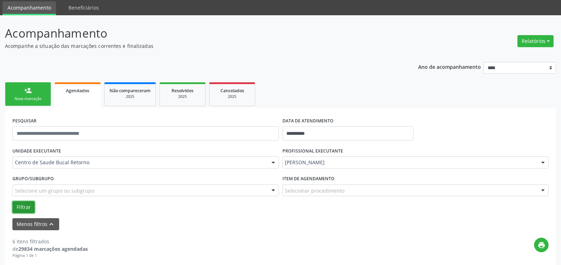
click at [22, 205] on button "Filtrar" at bounding box center [23, 207] width 22 height 12
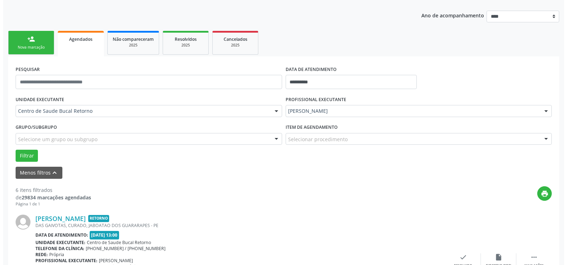
scroll to position [191, 0]
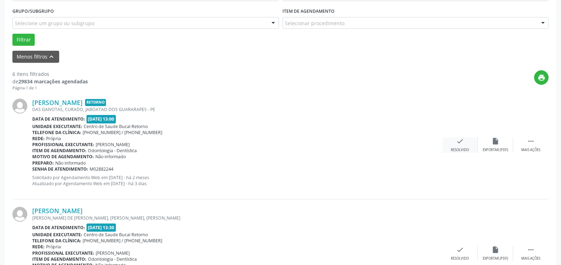
click at [460, 144] on icon "check" at bounding box center [460, 141] width 8 height 8
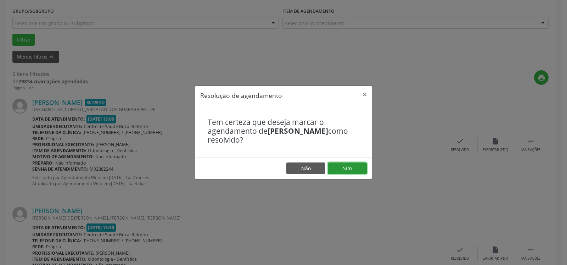
click at [359, 169] on button "Sim" at bounding box center [347, 168] width 39 height 12
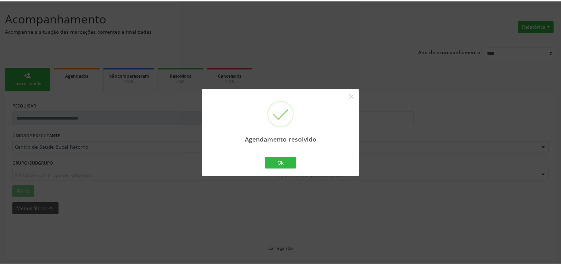
scroll to position [39, 0]
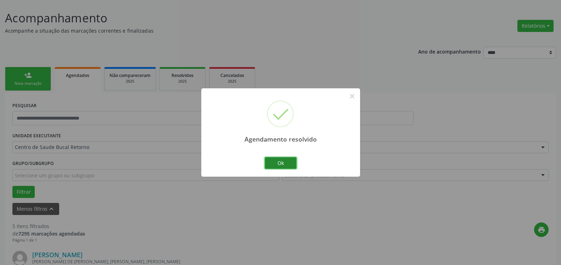
click at [279, 162] on button "Ok" at bounding box center [281, 163] width 32 height 12
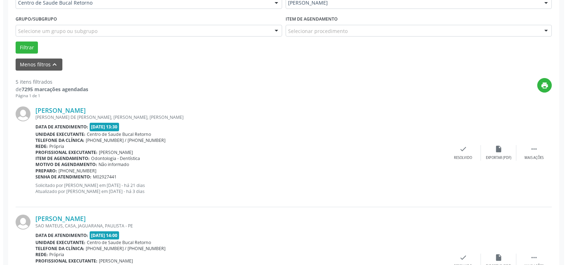
scroll to position [183, 0]
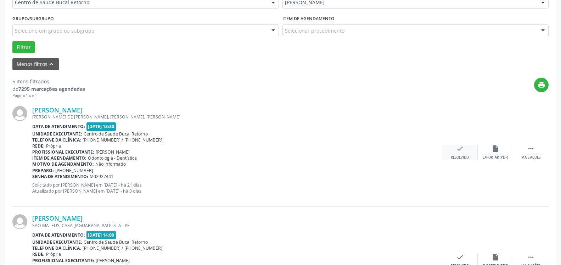
click at [462, 150] on icon "check" at bounding box center [460, 148] width 8 height 8
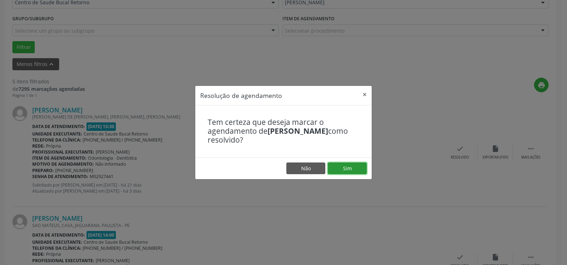
click at [342, 166] on button "Sim" at bounding box center [347, 168] width 39 height 12
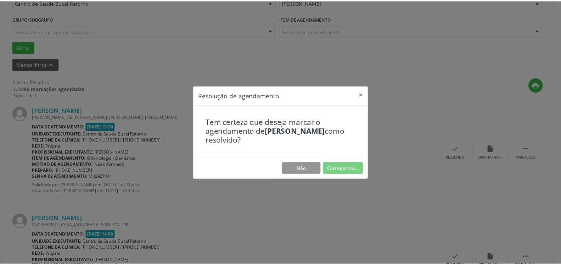
scroll to position [39, 0]
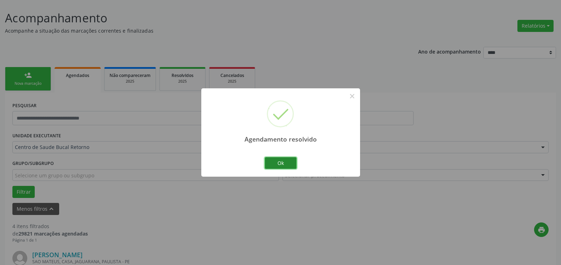
click at [278, 161] on button "Ok" at bounding box center [281, 163] width 32 height 12
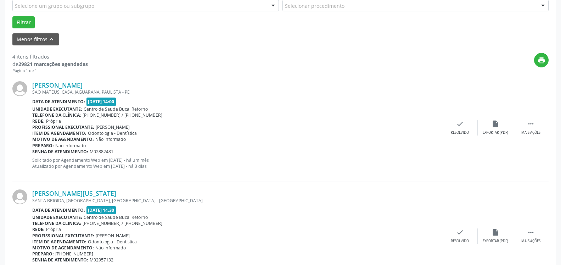
scroll to position [220, 0]
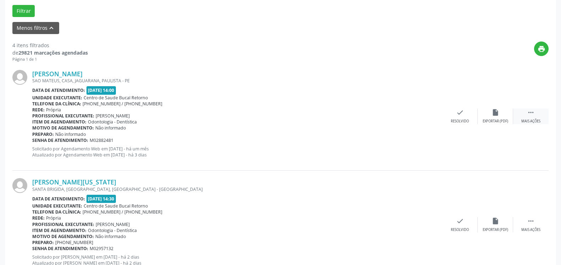
click at [529, 115] on icon "" at bounding box center [531, 112] width 8 height 8
click at [503, 115] on div "alarm_off Não compareceu" at bounding box center [494, 115] width 35 height 15
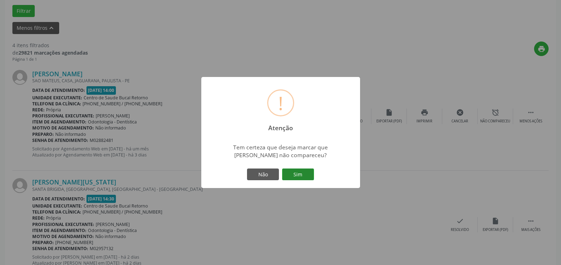
click at [300, 174] on button "Sim" at bounding box center [298, 174] width 32 height 12
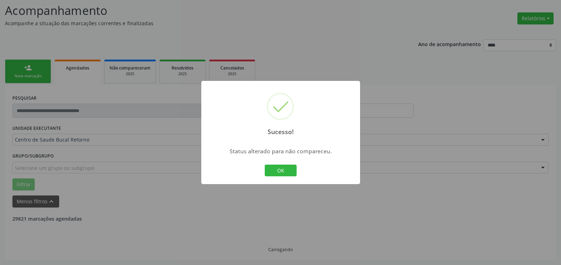
click at [285, 171] on button "OK" at bounding box center [281, 170] width 32 height 12
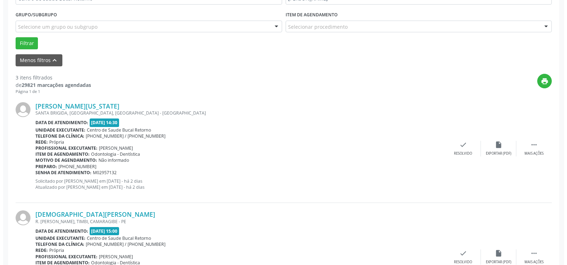
scroll to position [191, 0]
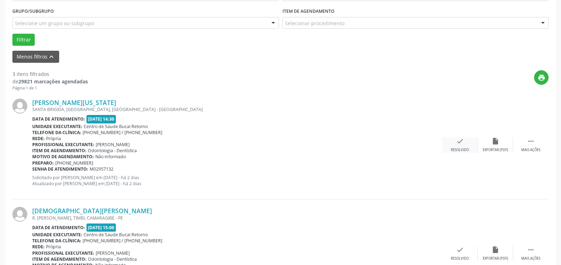
click at [460, 138] on icon "check" at bounding box center [460, 141] width 8 height 8
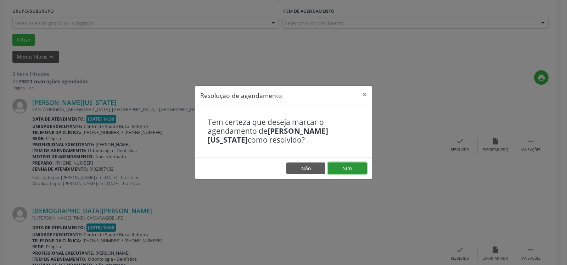
click at [351, 169] on button "Sim" at bounding box center [347, 168] width 39 height 12
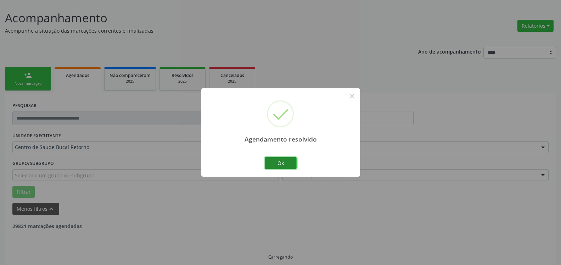
click at [278, 166] on button "Ok" at bounding box center [281, 163] width 32 height 12
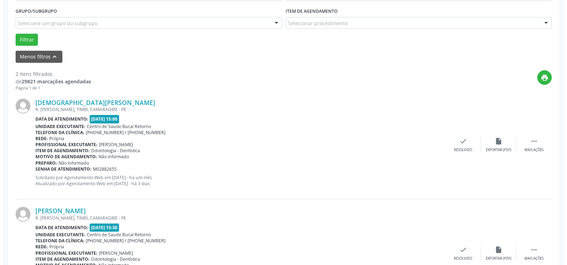
scroll to position [246, 0]
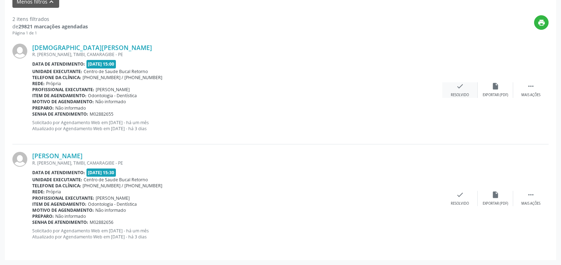
click at [461, 90] on icon "check" at bounding box center [460, 86] width 8 height 8
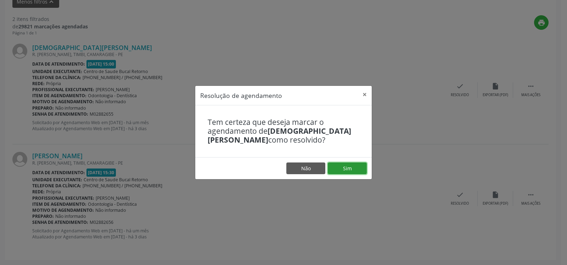
click at [341, 170] on button "Sim" at bounding box center [347, 168] width 39 height 12
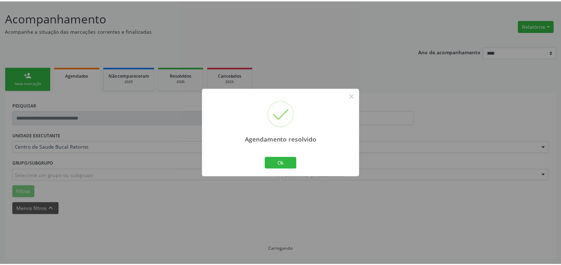
scroll to position [39, 0]
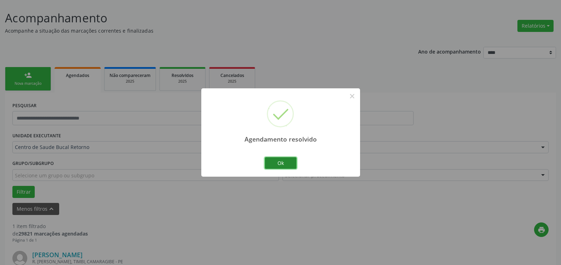
click at [290, 164] on button "Ok" at bounding box center [281, 163] width 32 height 12
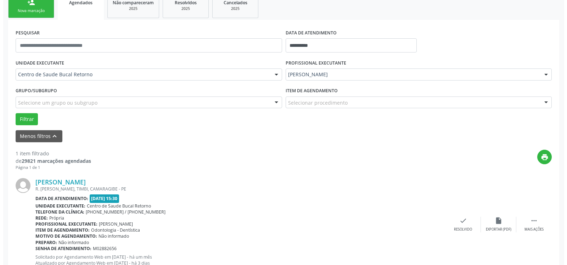
scroll to position [137, 0]
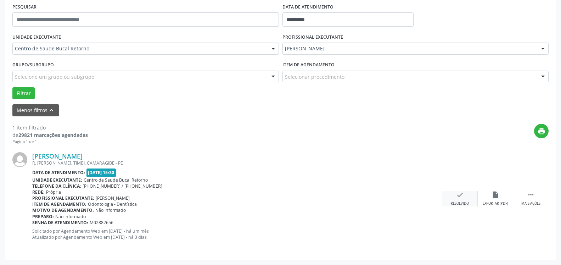
click at [458, 191] on icon "check" at bounding box center [460, 195] width 8 height 8
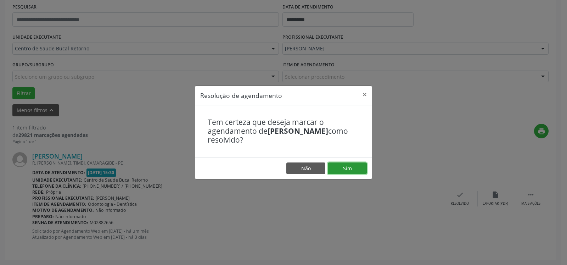
click at [345, 171] on button "Sim" at bounding box center [347, 168] width 39 height 12
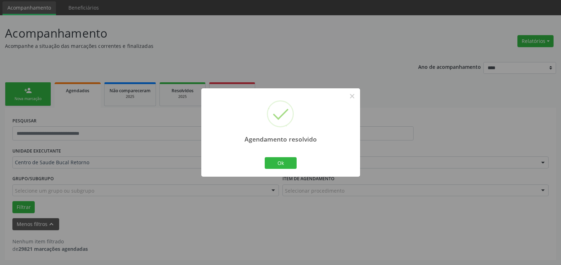
scroll to position [24, 0]
click at [276, 160] on button "Ok" at bounding box center [281, 163] width 32 height 12
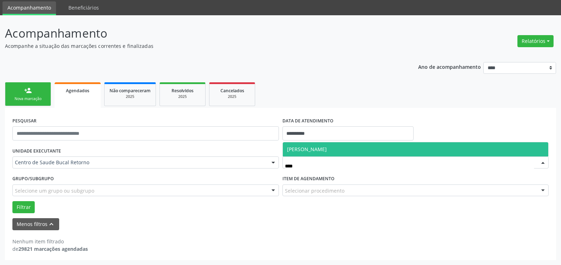
click at [318, 148] on span "[PERSON_NAME]" at bounding box center [307, 149] width 40 height 7
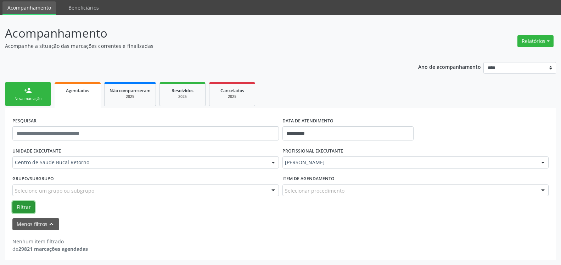
click at [17, 209] on button "Filtrar" at bounding box center [23, 207] width 22 height 12
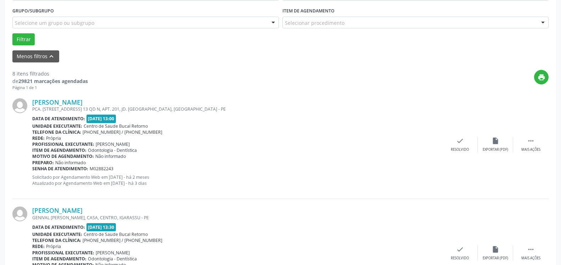
scroll to position [277, 0]
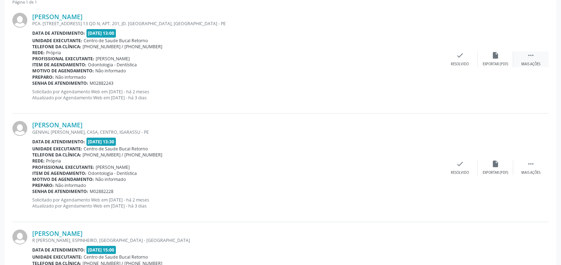
click at [533, 58] on icon "" at bounding box center [531, 55] width 8 height 8
click at [501, 57] on div "alarm_off Não compareceu" at bounding box center [494, 58] width 35 height 15
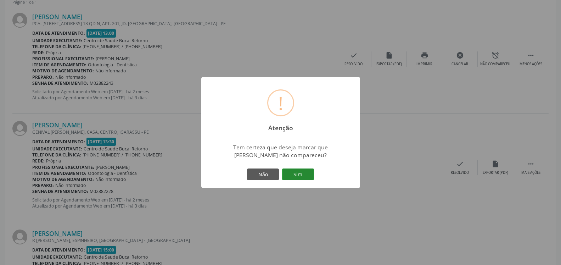
click at [299, 171] on button "Sim" at bounding box center [298, 174] width 32 height 12
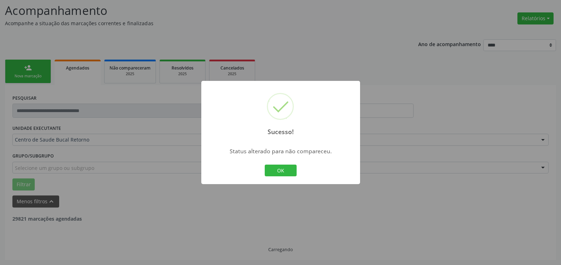
scroll to position [46, 0]
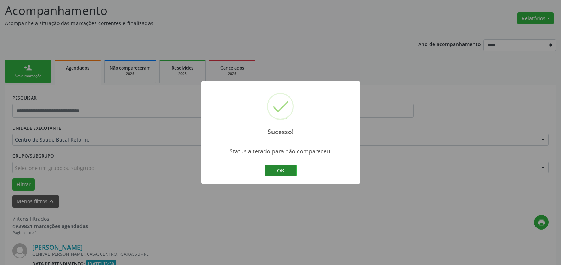
click at [288, 173] on button "OK" at bounding box center [281, 170] width 32 height 12
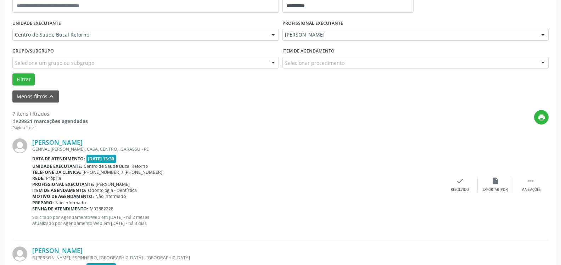
scroll to position [155, 0]
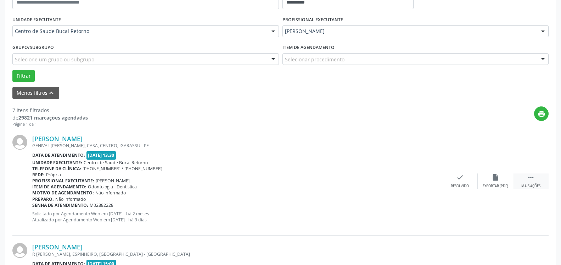
click at [530, 180] on icon "" at bounding box center [531, 177] width 8 height 8
click at [496, 180] on icon "alarm_off" at bounding box center [495, 177] width 8 height 8
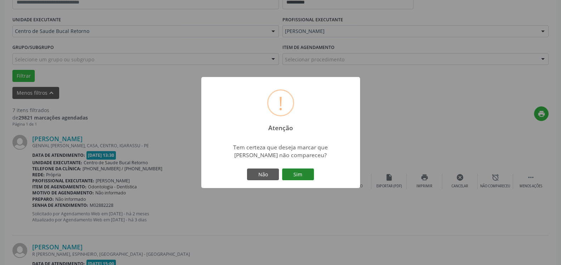
click at [304, 173] on button "Sim" at bounding box center [298, 174] width 32 height 12
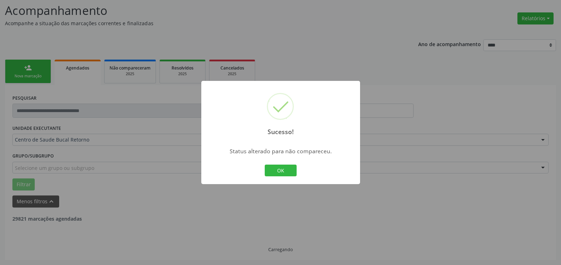
click at [277, 173] on button "OK" at bounding box center [281, 170] width 32 height 12
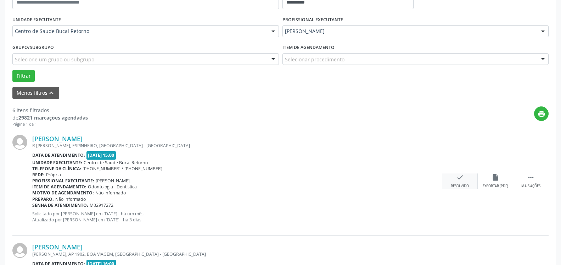
click at [463, 185] on div "Resolvido" at bounding box center [459, 185] width 18 height 5
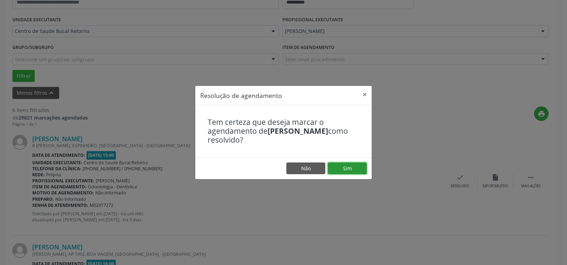
click at [355, 168] on button "Sim" at bounding box center [347, 168] width 39 height 12
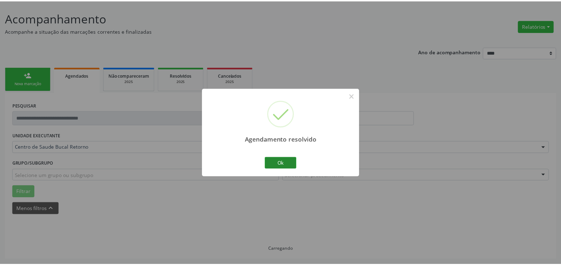
scroll to position [39, 0]
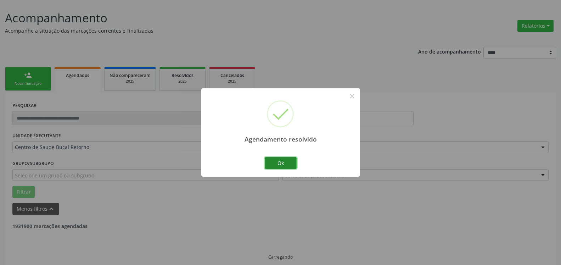
click at [282, 162] on button "Ok" at bounding box center [281, 163] width 32 height 12
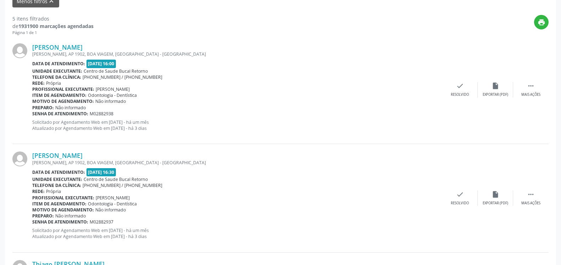
scroll to position [256, 0]
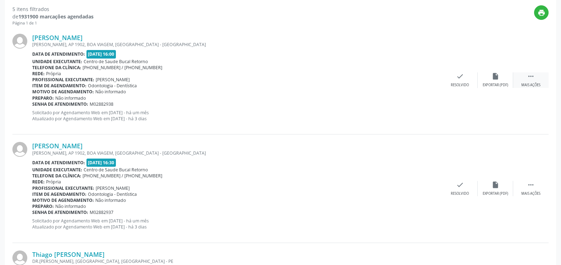
click at [534, 81] on div " Mais ações" at bounding box center [530, 79] width 35 height 15
click at [502, 81] on div "alarm_off Não compareceu" at bounding box center [494, 79] width 35 height 15
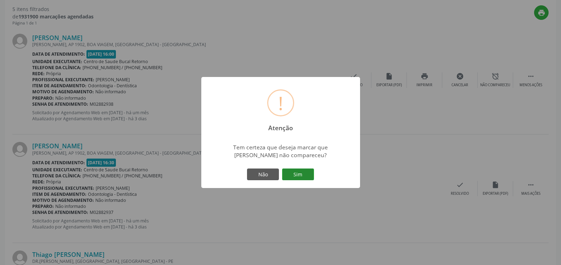
click at [305, 169] on button "Sim" at bounding box center [298, 174] width 32 height 12
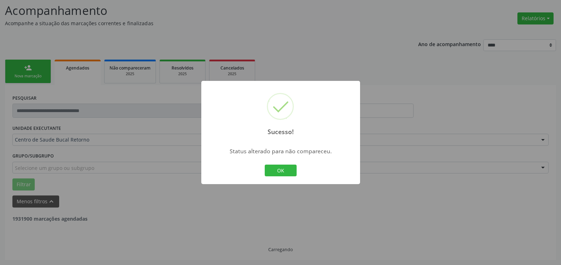
scroll to position [46, 0]
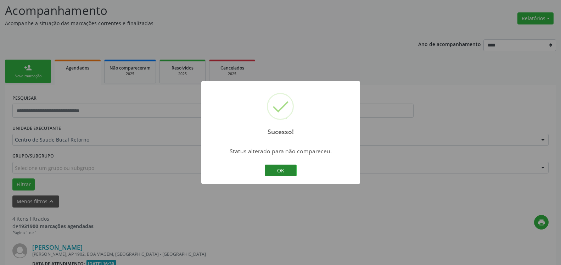
click at [284, 168] on button "OK" at bounding box center [281, 170] width 32 height 12
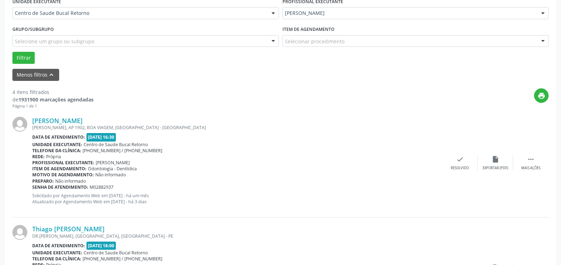
scroll to position [227, 0]
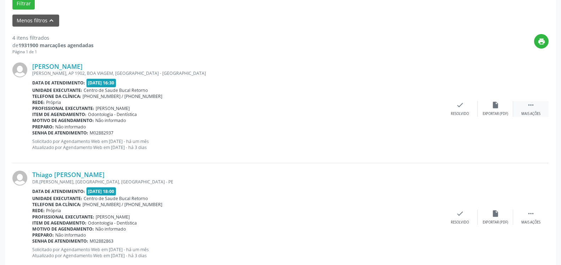
click at [537, 109] on div " Mais ações" at bounding box center [530, 108] width 35 height 15
click at [501, 112] on div "Não compareceu" at bounding box center [495, 113] width 30 height 5
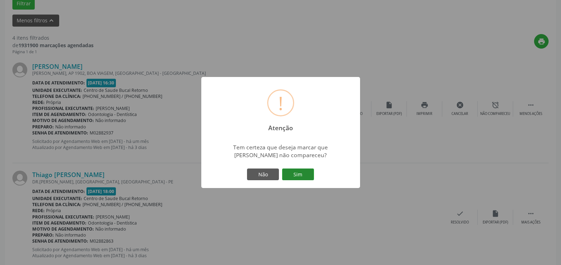
click at [299, 173] on button "Sim" at bounding box center [298, 174] width 32 height 12
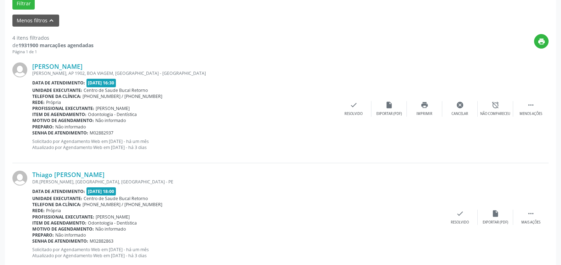
scroll to position [46, 0]
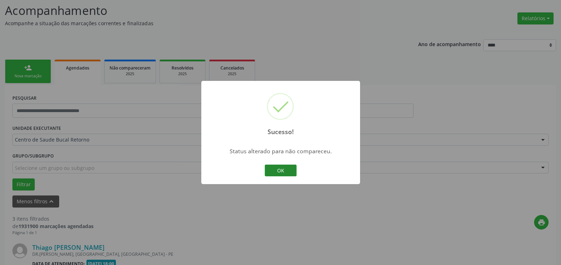
click at [283, 172] on button "OK" at bounding box center [281, 170] width 32 height 12
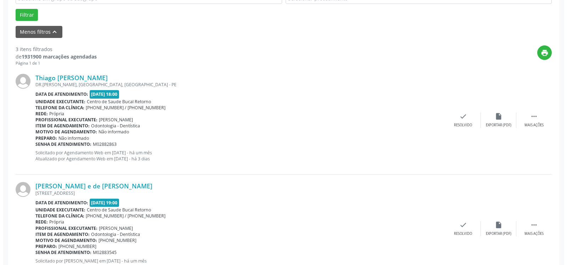
scroll to position [227, 0]
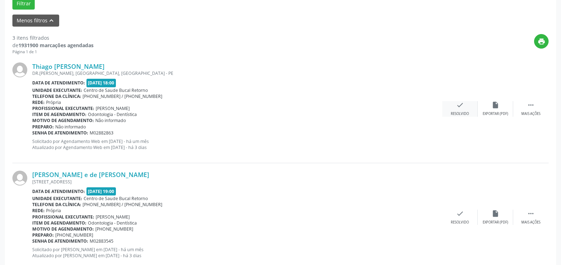
click at [464, 107] on div "check Resolvido" at bounding box center [459, 108] width 35 height 15
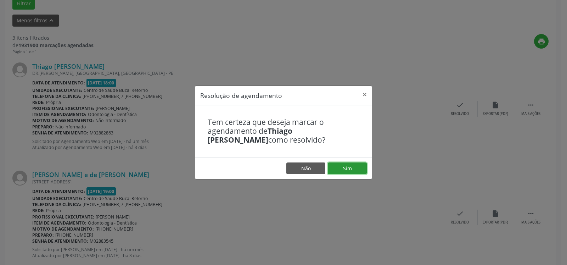
click at [360, 165] on button "Sim" at bounding box center [347, 168] width 39 height 12
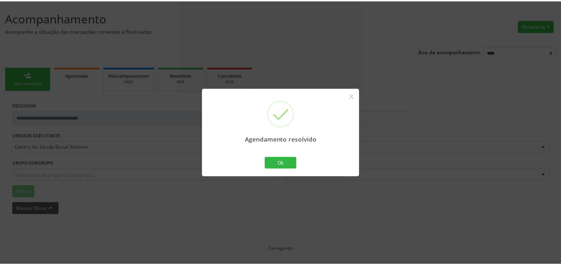
scroll to position [39, 0]
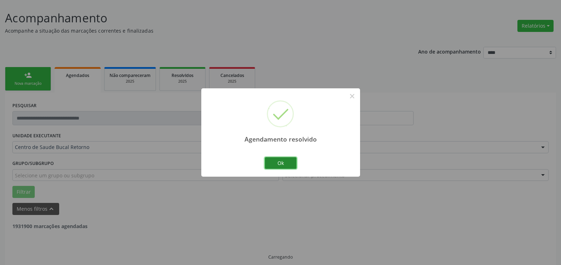
click at [286, 160] on button "Ok" at bounding box center [281, 163] width 32 height 12
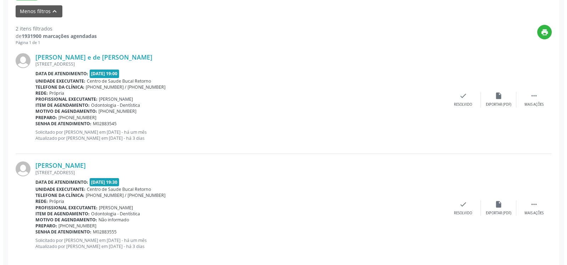
scroll to position [246, 0]
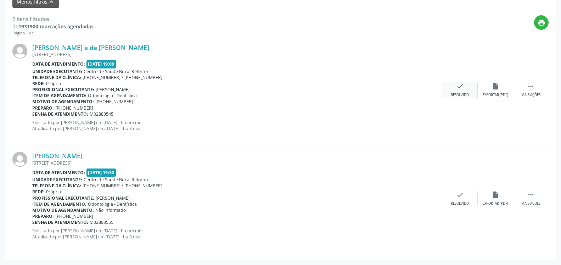
click at [456, 90] on icon "check" at bounding box center [460, 86] width 8 height 8
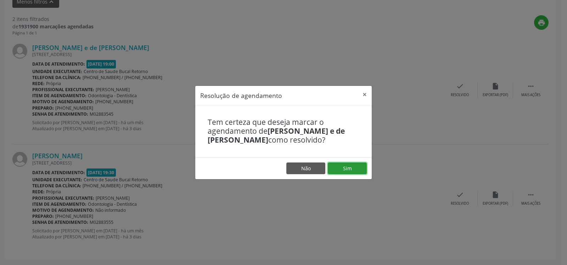
click at [337, 168] on button "Sim" at bounding box center [347, 168] width 39 height 12
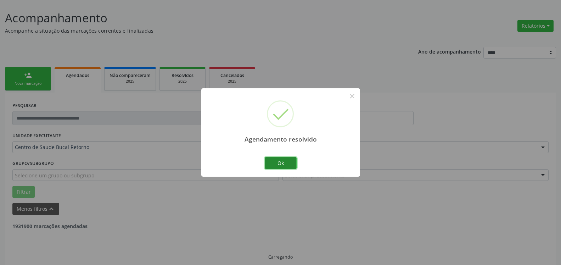
click at [288, 164] on button "Ok" at bounding box center [281, 163] width 32 height 12
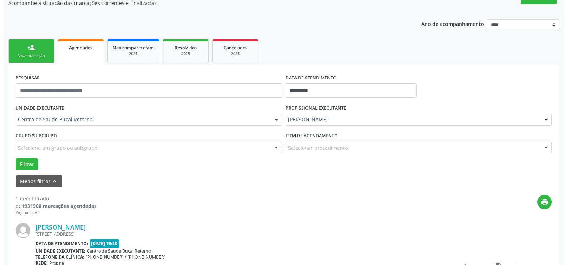
scroll to position [137, 0]
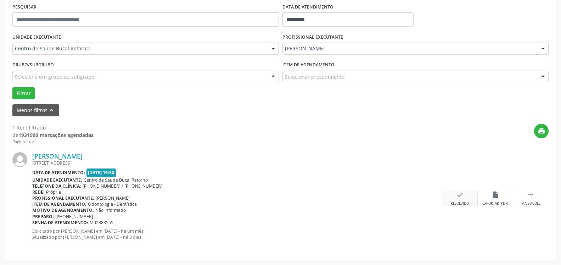
click at [461, 201] on div "check Resolvido" at bounding box center [459, 198] width 35 height 15
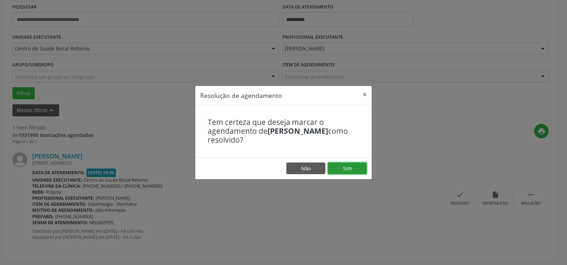
click at [345, 170] on button "Sim" at bounding box center [347, 168] width 39 height 12
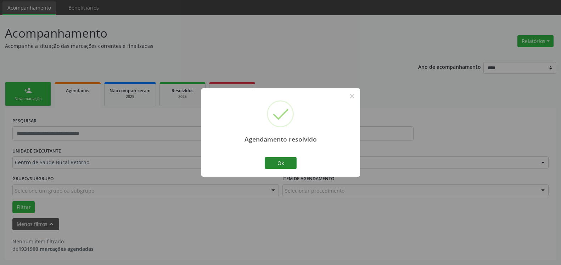
scroll to position [24, 0]
click at [291, 162] on button "Ok" at bounding box center [281, 163] width 32 height 12
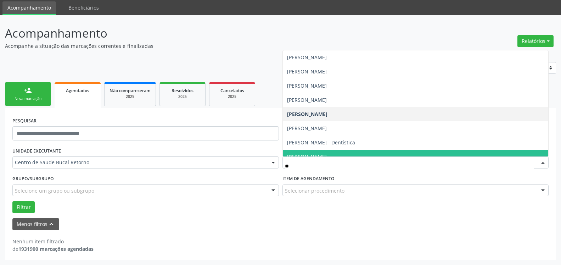
type input "***"
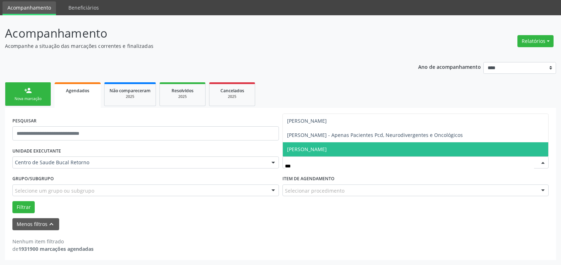
click at [323, 151] on span "[PERSON_NAME]" at bounding box center [307, 149] width 40 height 7
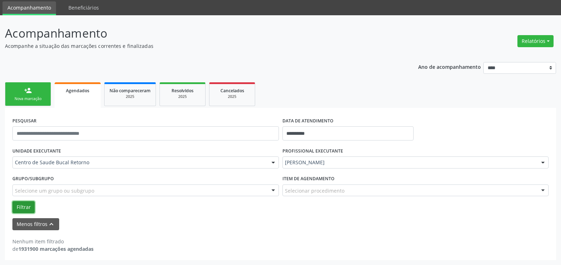
click at [25, 207] on button "Filtrar" at bounding box center [23, 207] width 22 height 12
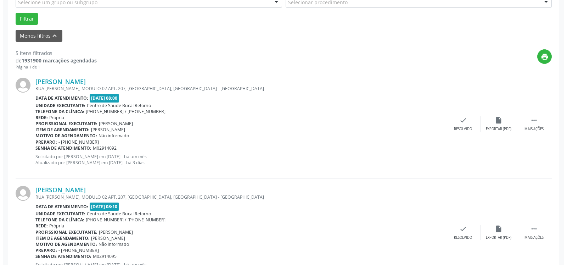
scroll to position [240, 0]
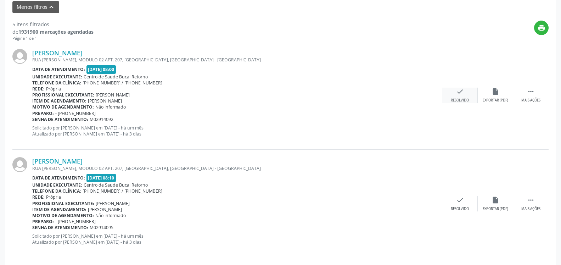
click at [460, 95] on icon "check" at bounding box center [460, 91] width 8 height 8
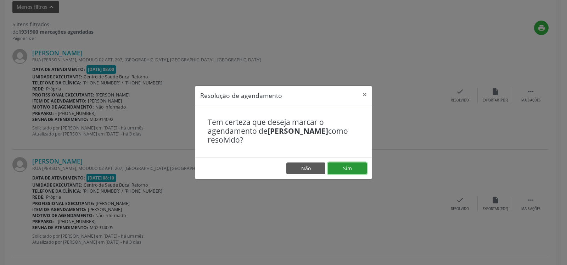
click at [348, 173] on button "Sim" at bounding box center [347, 168] width 39 height 12
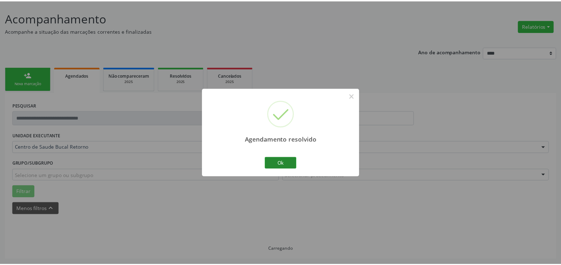
scroll to position [39, 0]
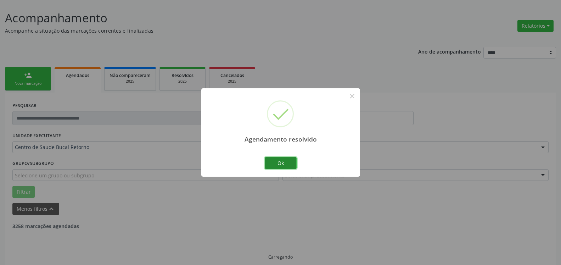
click at [279, 158] on button "Ok" at bounding box center [281, 163] width 32 height 12
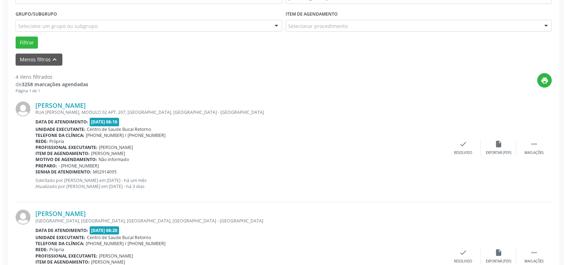
scroll to position [292, 0]
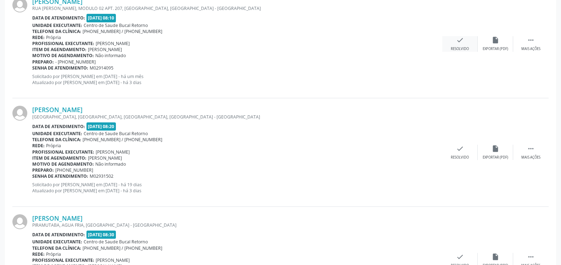
click at [465, 42] on div "check Resolvido" at bounding box center [459, 43] width 35 height 15
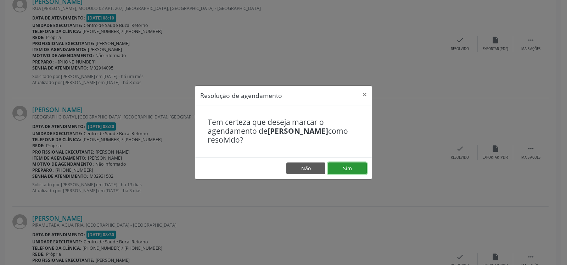
click at [353, 169] on button "Sim" at bounding box center [347, 168] width 39 height 12
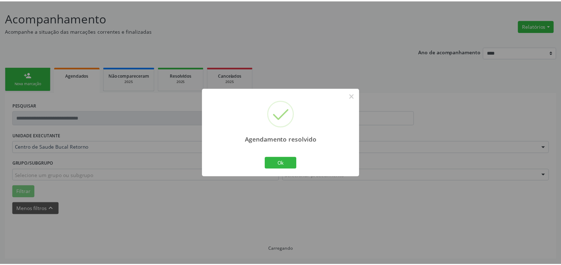
scroll to position [39, 0]
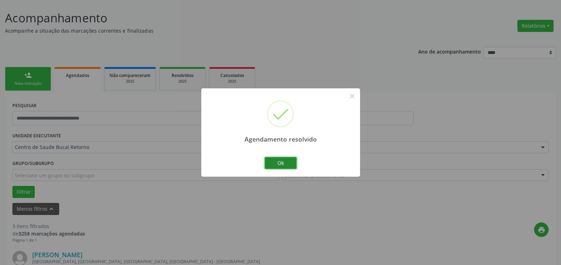
click at [277, 166] on button "Ok" at bounding box center [281, 163] width 32 height 12
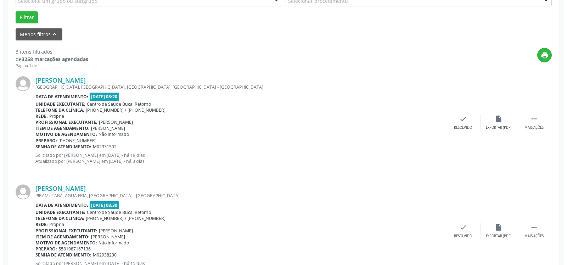
scroll to position [220, 0]
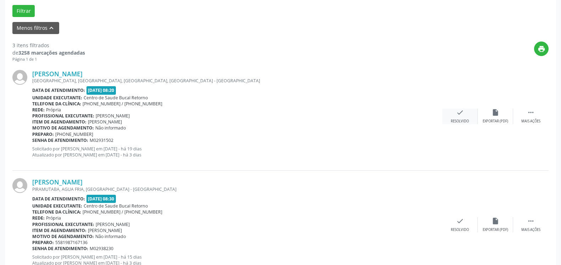
click at [456, 116] on icon "check" at bounding box center [460, 112] width 8 height 8
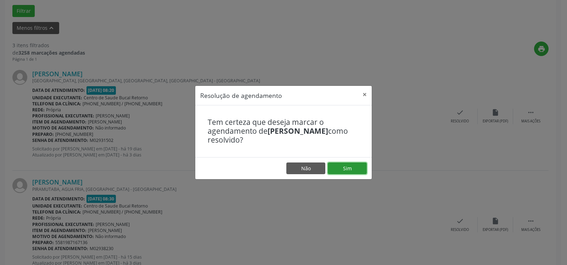
click at [353, 165] on button "Sim" at bounding box center [347, 168] width 39 height 12
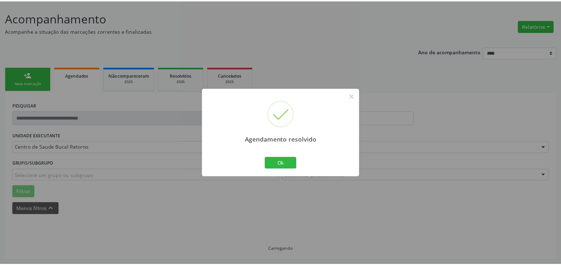
scroll to position [39, 0]
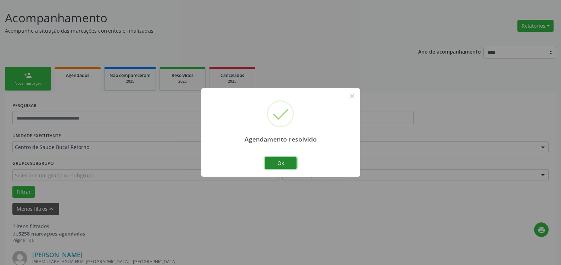
click at [286, 167] on button "Ok" at bounding box center [281, 163] width 32 height 12
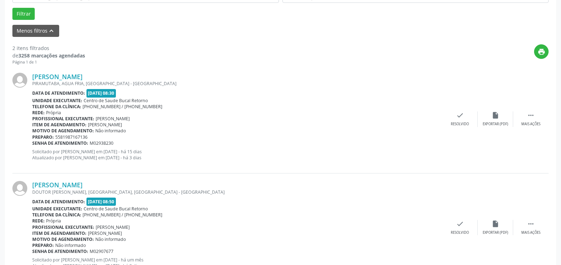
scroll to position [220, 0]
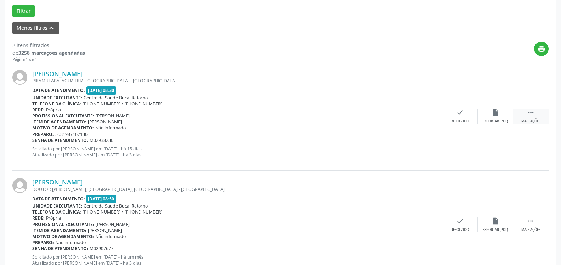
click at [523, 112] on div " Mais ações" at bounding box center [530, 115] width 35 height 15
click at [495, 115] on icon "alarm_off" at bounding box center [495, 112] width 8 height 8
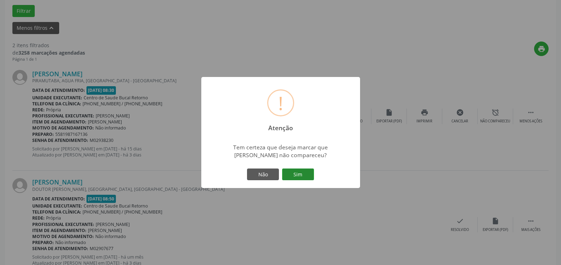
click at [288, 174] on button "Sim" at bounding box center [298, 174] width 32 height 12
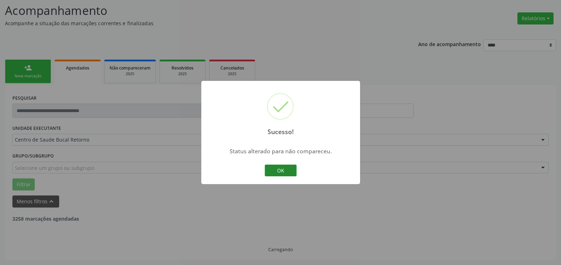
scroll to position [46, 0]
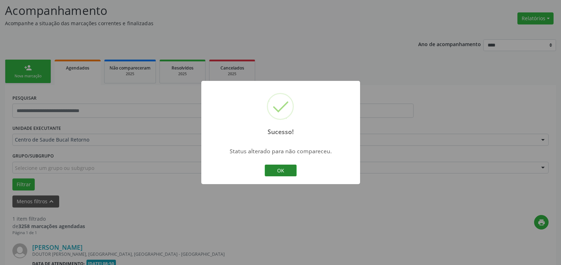
click at [285, 174] on button "OK" at bounding box center [281, 170] width 32 height 12
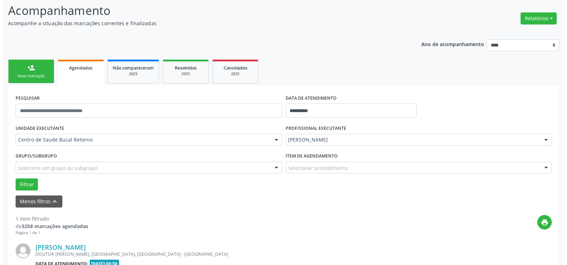
scroll to position [137, 0]
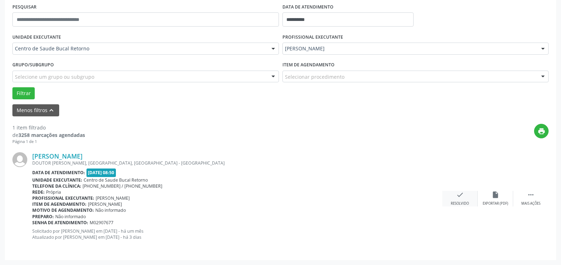
click at [462, 198] on icon "check" at bounding box center [460, 195] width 8 height 8
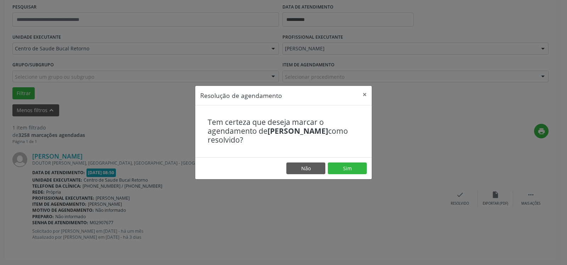
click at [345, 161] on footer "Não Sim" at bounding box center [283, 168] width 176 height 22
click at [345, 164] on button "Sim" at bounding box center [347, 168] width 39 height 12
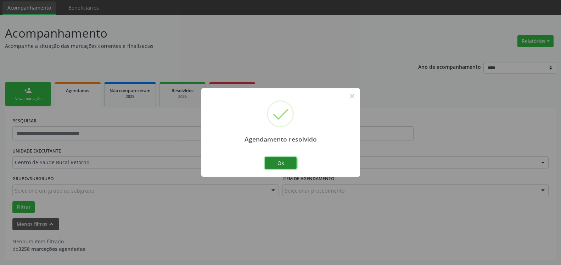
click at [283, 164] on button "Ok" at bounding box center [281, 163] width 32 height 12
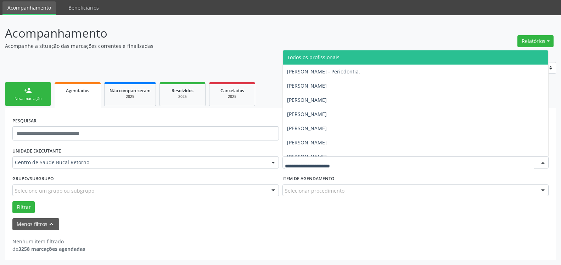
click at [305, 53] on span "Todos os profissionais" at bounding box center [416, 57] width 266 height 14
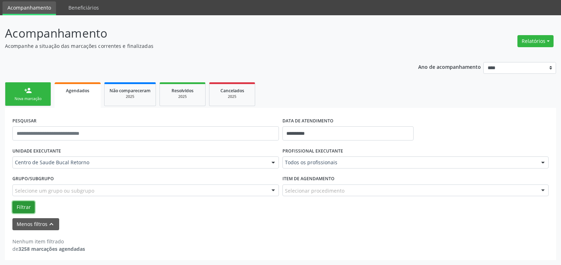
click at [24, 204] on button "Filtrar" at bounding box center [23, 207] width 22 height 12
click at [318, 133] on input "**********" at bounding box center [347, 133] width 131 height 14
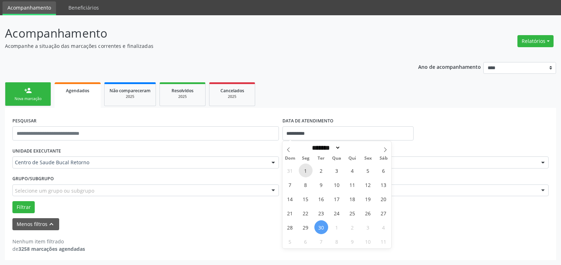
click at [303, 170] on span "1" at bounding box center [306, 170] width 14 height 14
type input "**********"
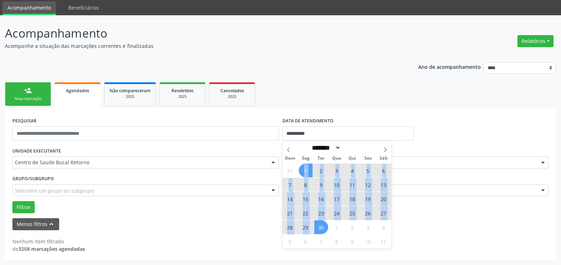
drag, startPoint x: 303, startPoint y: 170, endPoint x: 319, endPoint y: 226, distance: 58.5
click at [319, 226] on div "31 1 2 3 4 5 6 7 8 9 10 11 12 13 14 15 16 17 18 19 20 21 22 23 24 25 26 27 28 2…" at bounding box center [336, 205] width 109 height 85
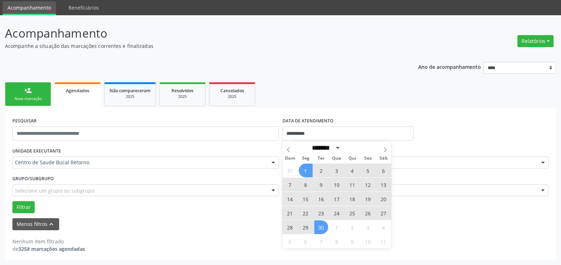
click at [319, 226] on span "30" at bounding box center [321, 227] width 14 height 14
click at [319, 226] on div "Menos filtros keyboard_arrow_up" at bounding box center [280, 224] width 539 height 12
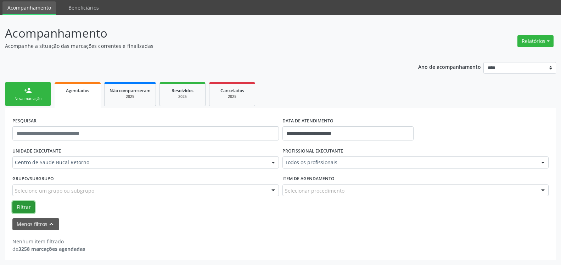
click at [27, 207] on button "Filtrar" at bounding box center [23, 207] width 22 height 12
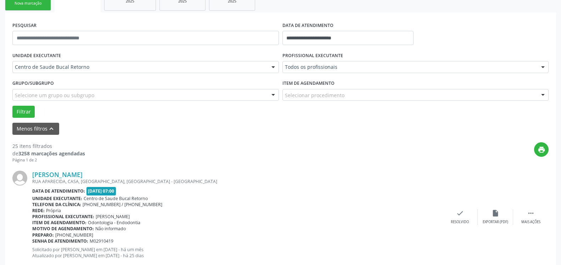
scroll to position [168, 0]
